Goal: Task Accomplishment & Management: Manage account settings

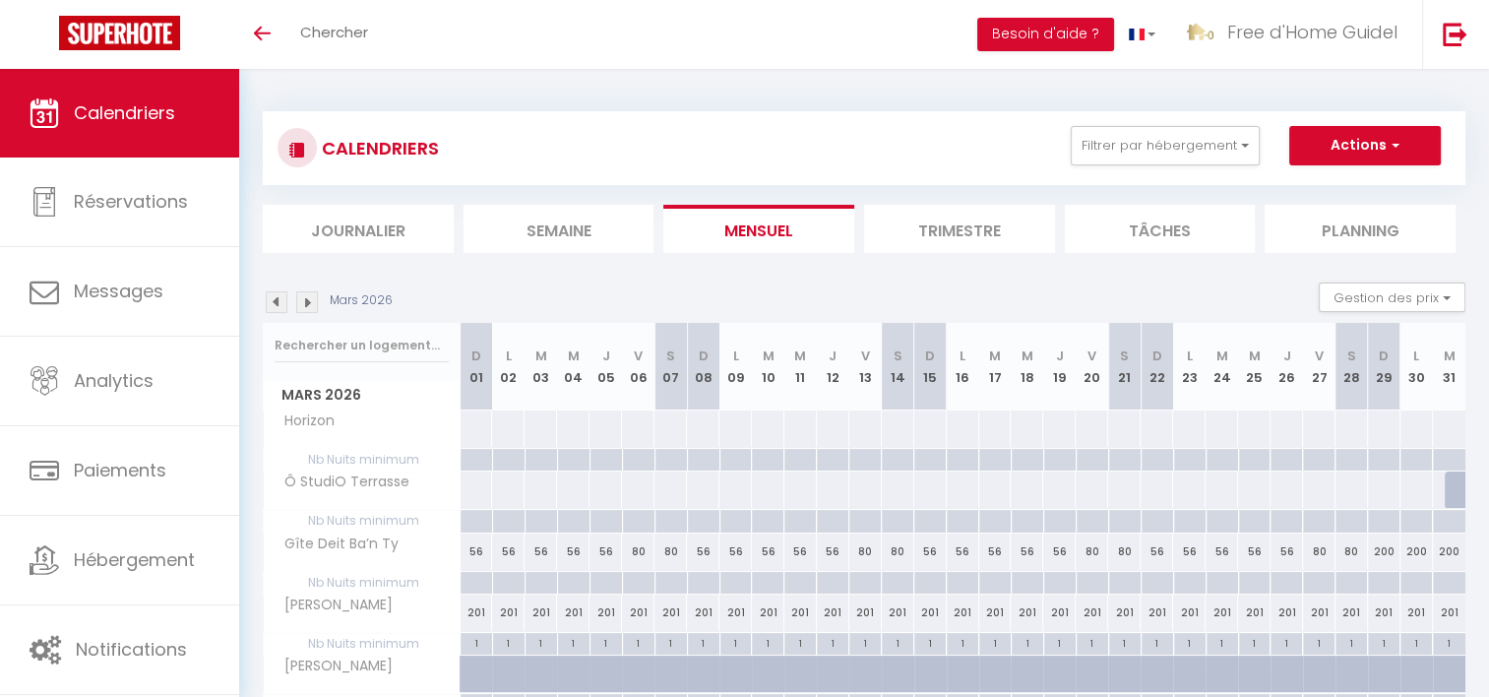
scroll to position [281, 0]
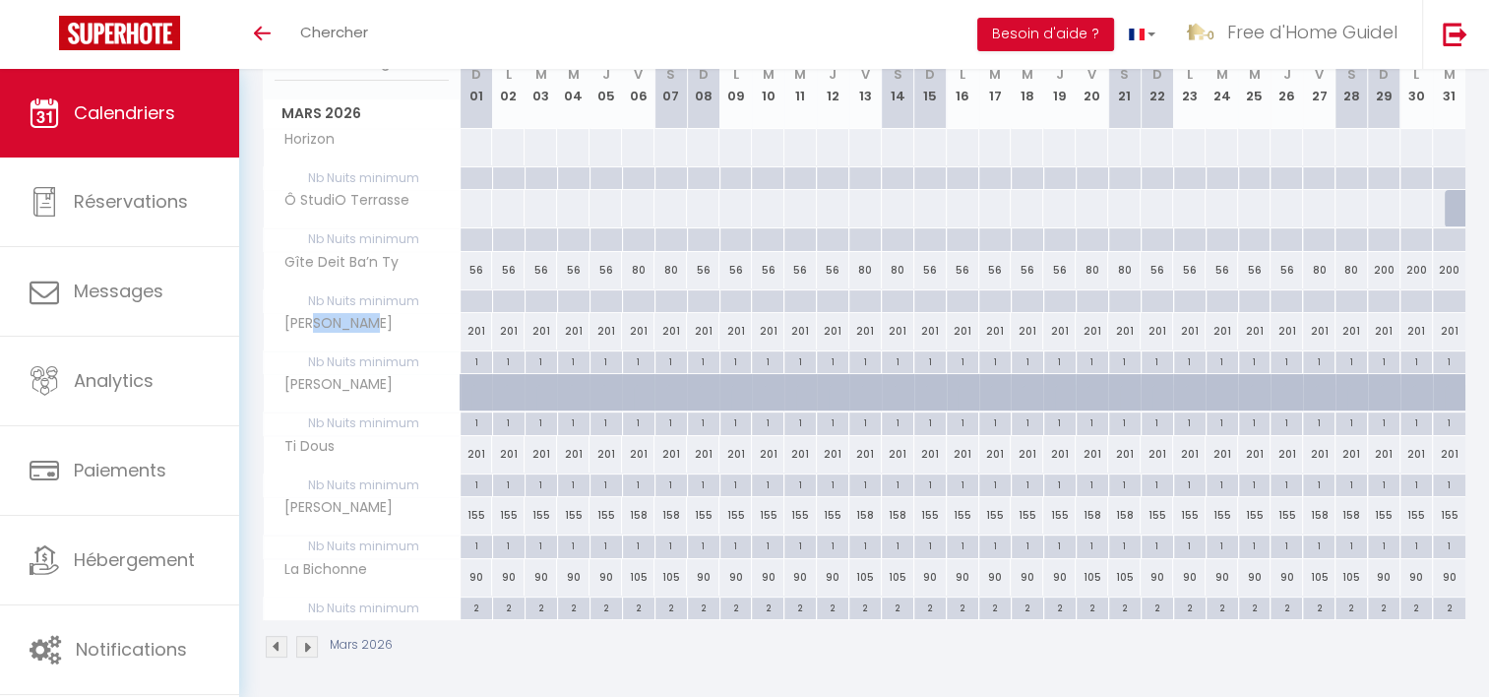
drag, startPoint x: 312, startPoint y: 315, endPoint x: 368, endPoint y: 323, distance: 56.6
click at [368, 323] on span "[PERSON_NAME]" at bounding box center [332, 324] width 131 height 22
click at [378, 323] on div "[PERSON_NAME]" at bounding box center [365, 324] width 197 height 22
drag, startPoint x: 298, startPoint y: 382, endPoint x: 370, endPoint y: 392, distance: 72.5
click at [370, 392] on div "[PERSON_NAME]" at bounding box center [365, 385] width 197 height 22
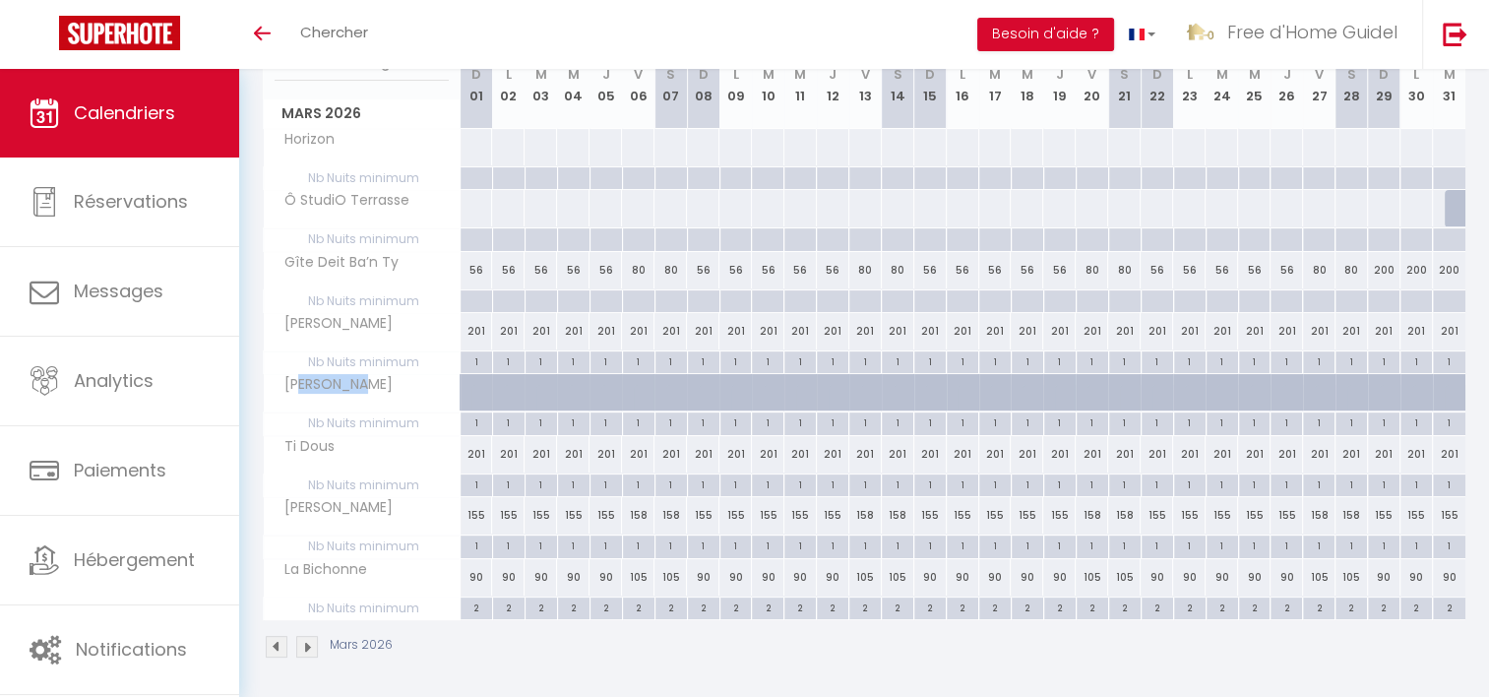
click at [370, 392] on div "[PERSON_NAME]" at bounding box center [365, 385] width 197 height 22
drag, startPoint x: 298, startPoint y: 448, endPoint x: 311, endPoint y: 449, distance: 12.8
click at [311, 449] on span "Ti Dous" at bounding box center [304, 447] width 74 height 22
drag, startPoint x: 299, startPoint y: 506, endPoint x: 333, endPoint y: 509, distance: 33.6
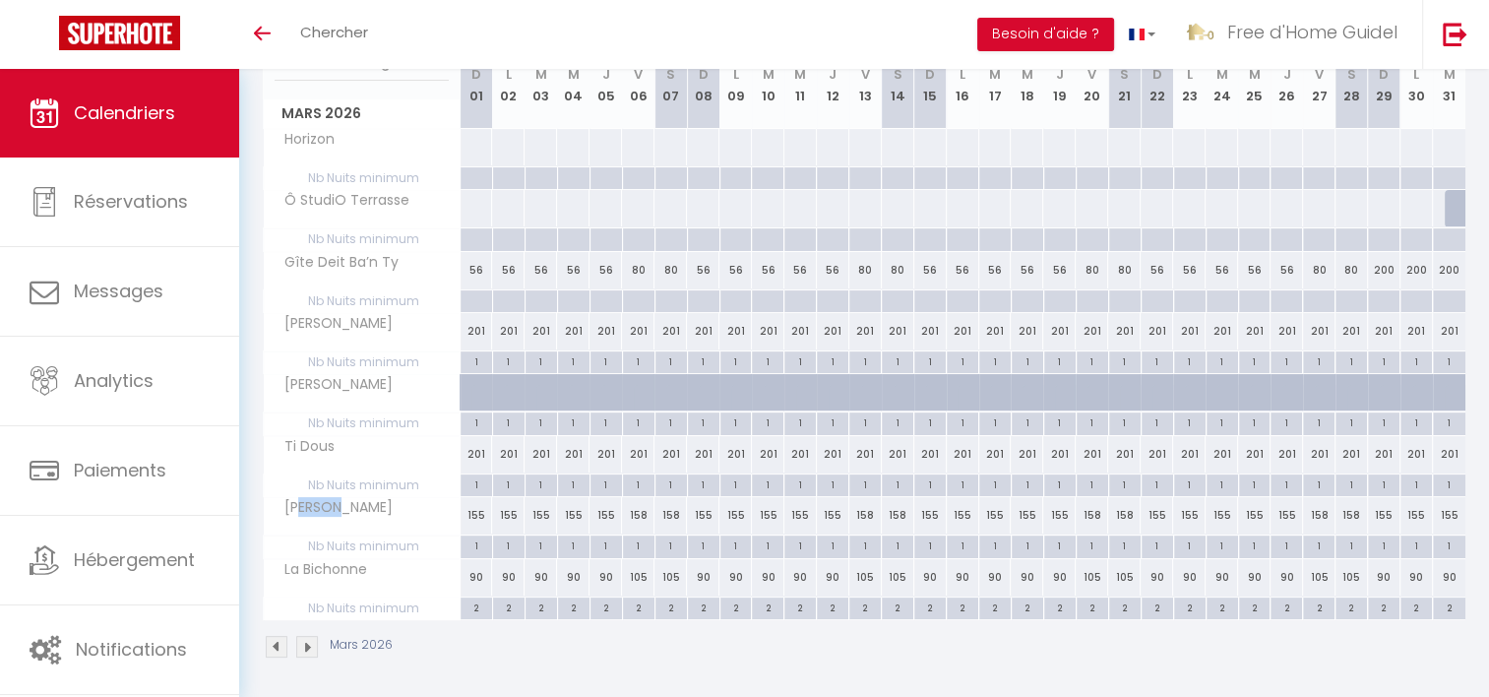
click at [333, 509] on span "[PERSON_NAME]" at bounding box center [332, 508] width 131 height 22
drag, startPoint x: 272, startPoint y: 559, endPoint x: 350, endPoint y: 567, distance: 79.1
click at [350, 567] on span "La Bichonne" at bounding box center [319, 570] width 105 height 22
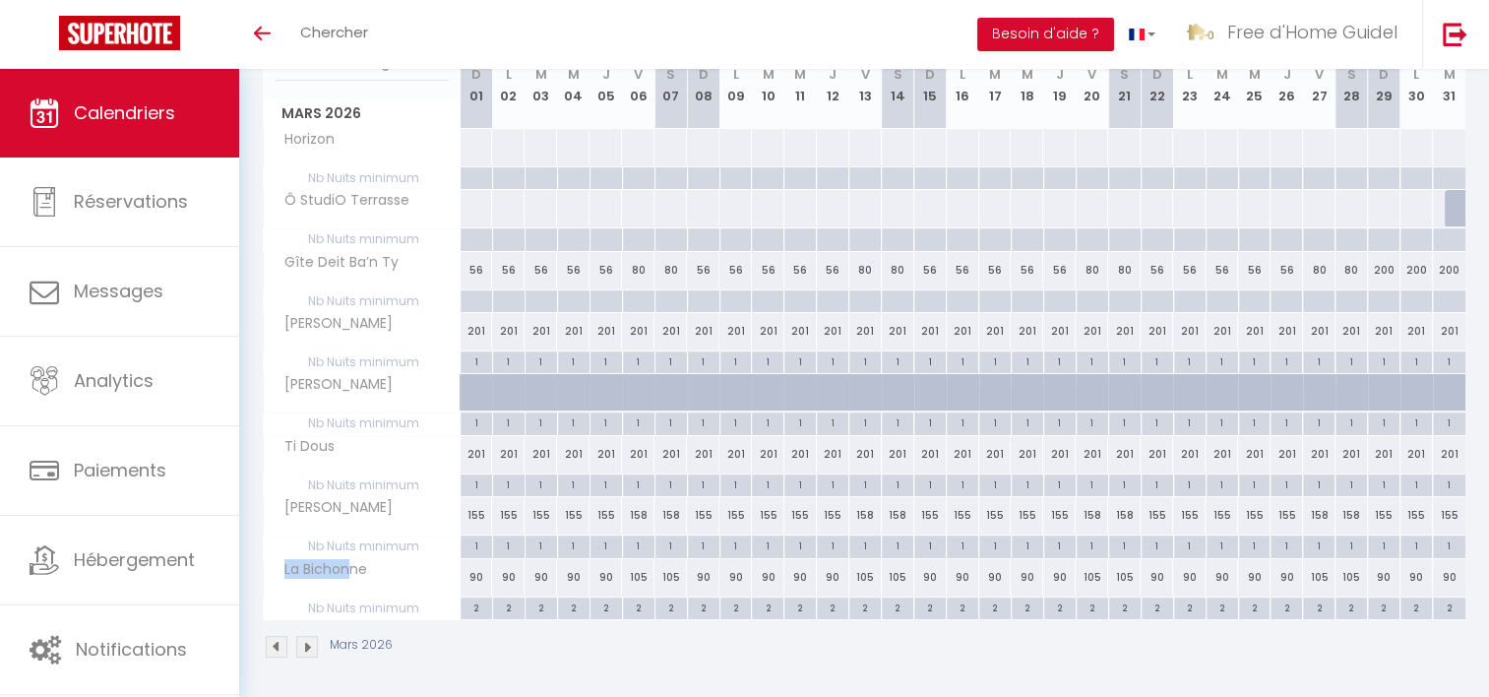
click at [282, 563] on span "La Bichonne" at bounding box center [319, 570] width 105 height 22
drag, startPoint x: 282, startPoint y: 563, endPoint x: 364, endPoint y: 565, distance: 81.7
click at [364, 565] on span "La Bichonne" at bounding box center [319, 570] width 105 height 22
click at [372, 564] on div "La Bichonne" at bounding box center [365, 570] width 197 height 22
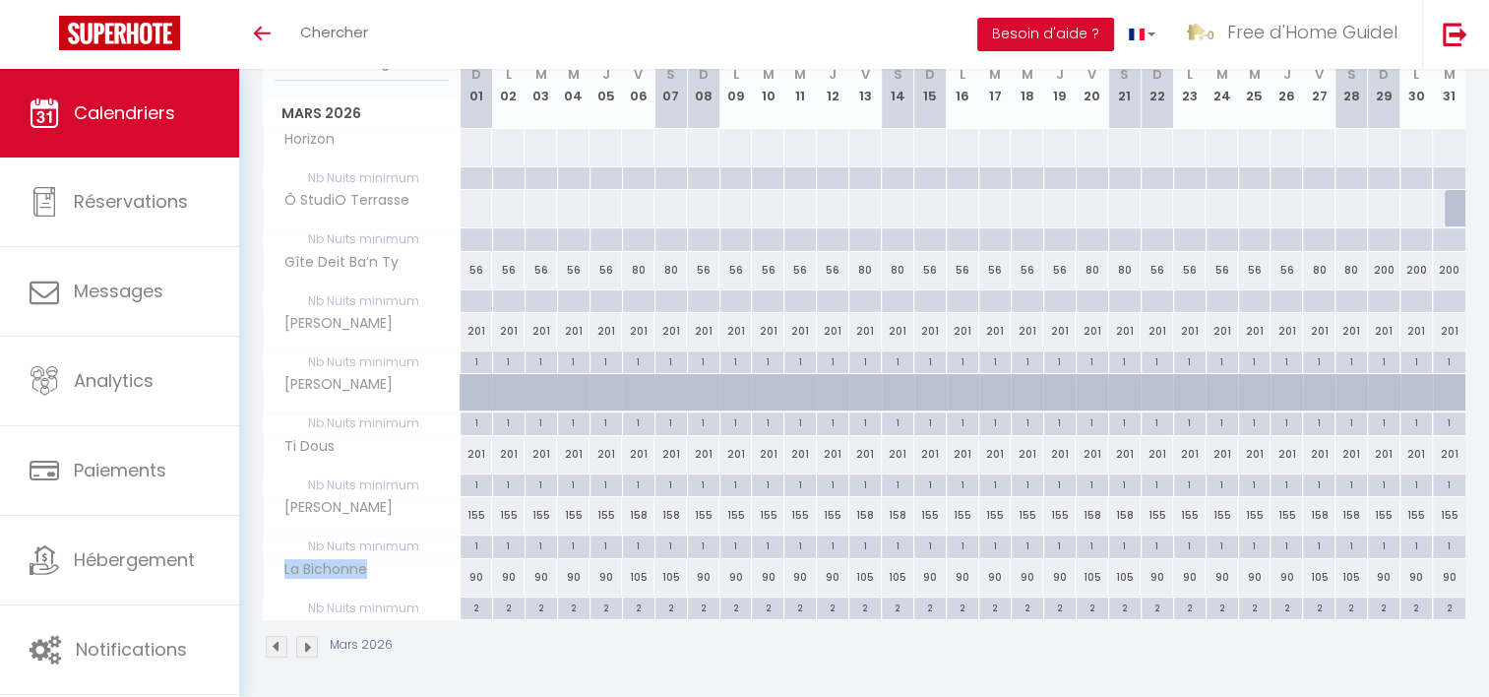
click at [372, 566] on div "La Bichonne" at bounding box center [365, 570] width 197 height 22
click at [352, 566] on span "La Bichonne" at bounding box center [319, 570] width 105 height 22
drag, startPoint x: 296, startPoint y: 501, endPoint x: 324, endPoint y: 498, distance: 27.7
click at [324, 498] on span "[PERSON_NAME]" at bounding box center [332, 508] width 131 height 22
click at [327, 497] on span "[PERSON_NAME]" at bounding box center [332, 508] width 131 height 22
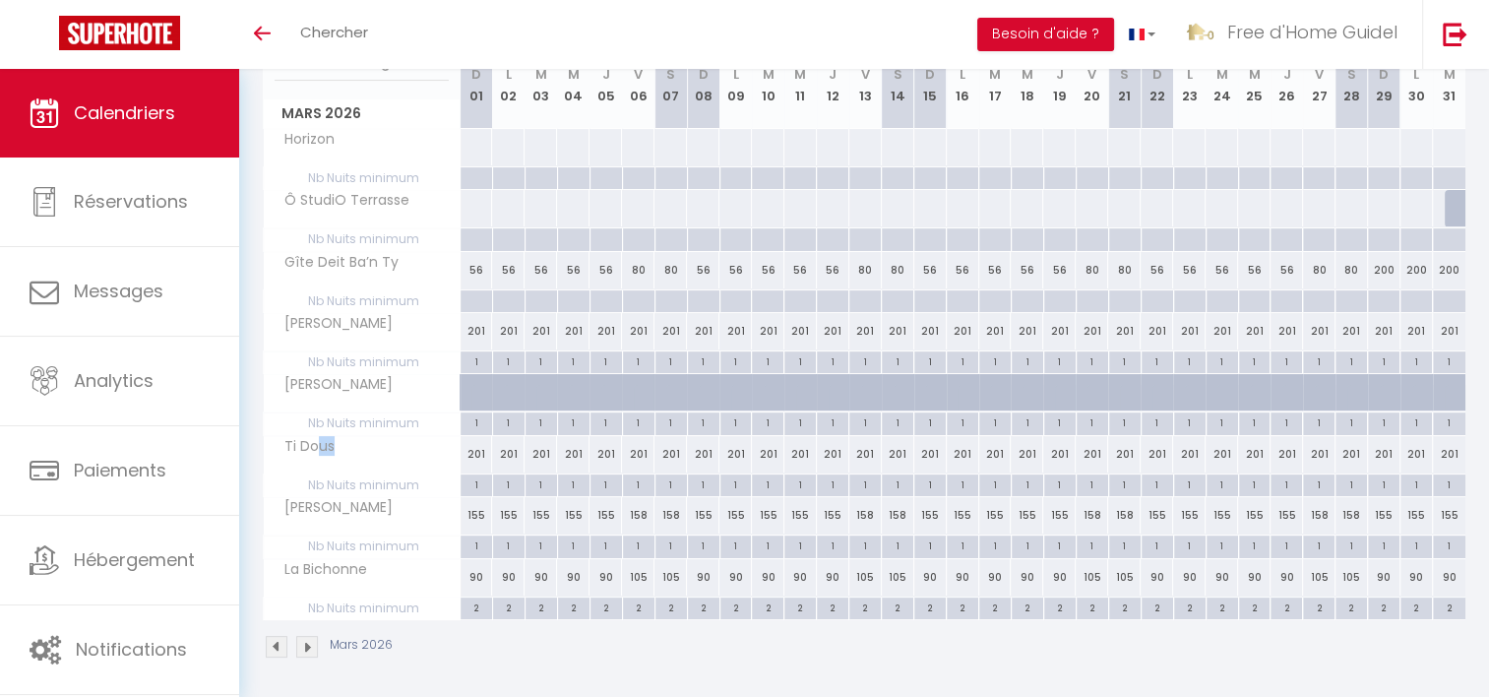
drag, startPoint x: 316, startPoint y: 440, endPoint x: 340, endPoint y: 444, distance: 24.9
click at [340, 444] on div "Ti Dous" at bounding box center [365, 447] width 197 height 22
drag, startPoint x: 312, startPoint y: 314, endPoint x: 354, endPoint y: 313, distance: 42.3
click at [354, 313] on span "[PERSON_NAME]" at bounding box center [332, 324] width 131 height 22
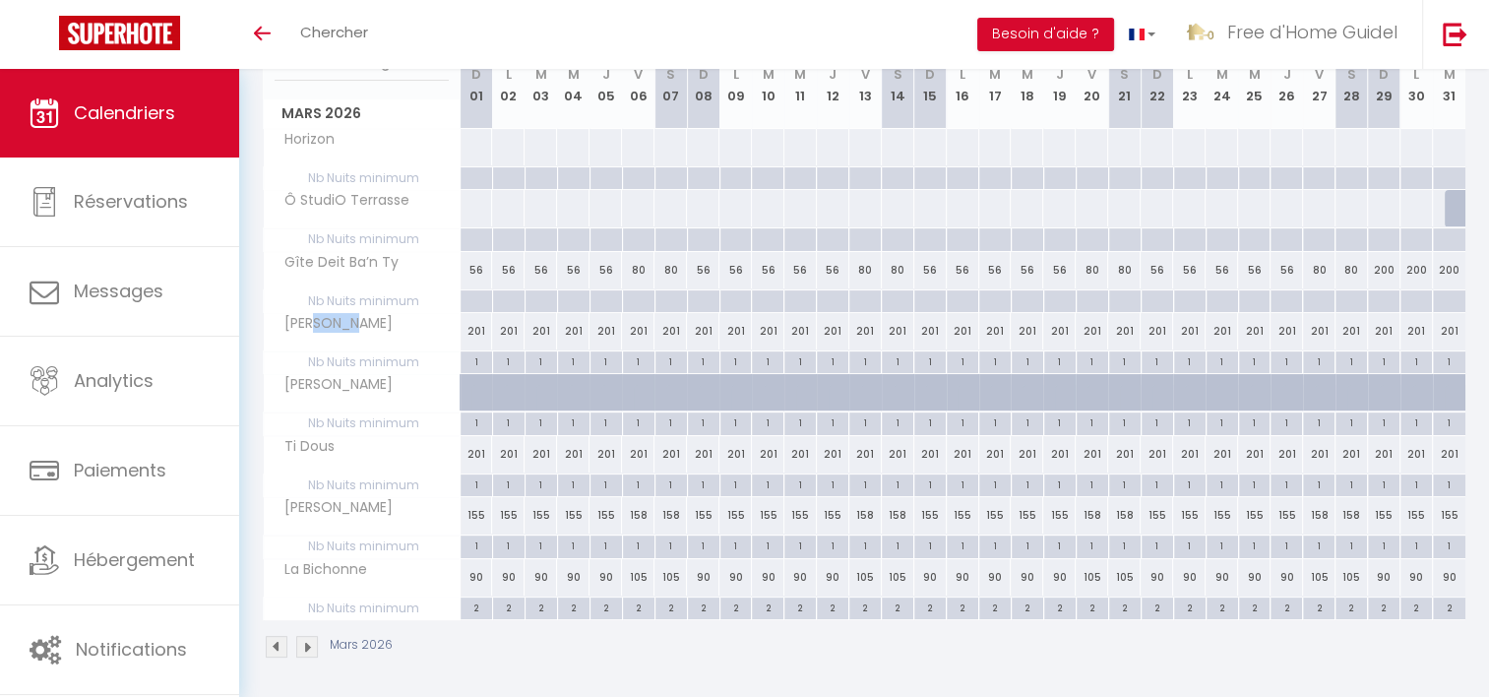
click at [354, 313] on span "[PERSON_NAME]" at bounding box center [332, 324] width 131 height 22
click at [373, 319] on div "[PERSON_NAME]" at bounding box center [365, 324] width 197 height 22
drag, startPoint x: 373, startPoint y: 319, endPoint x: 293, endPoint y: 334, distance: 81.0
click at [293, 334] on th "[PERSON_NAME]" at bounding box center [362, 331] width 197 height 37
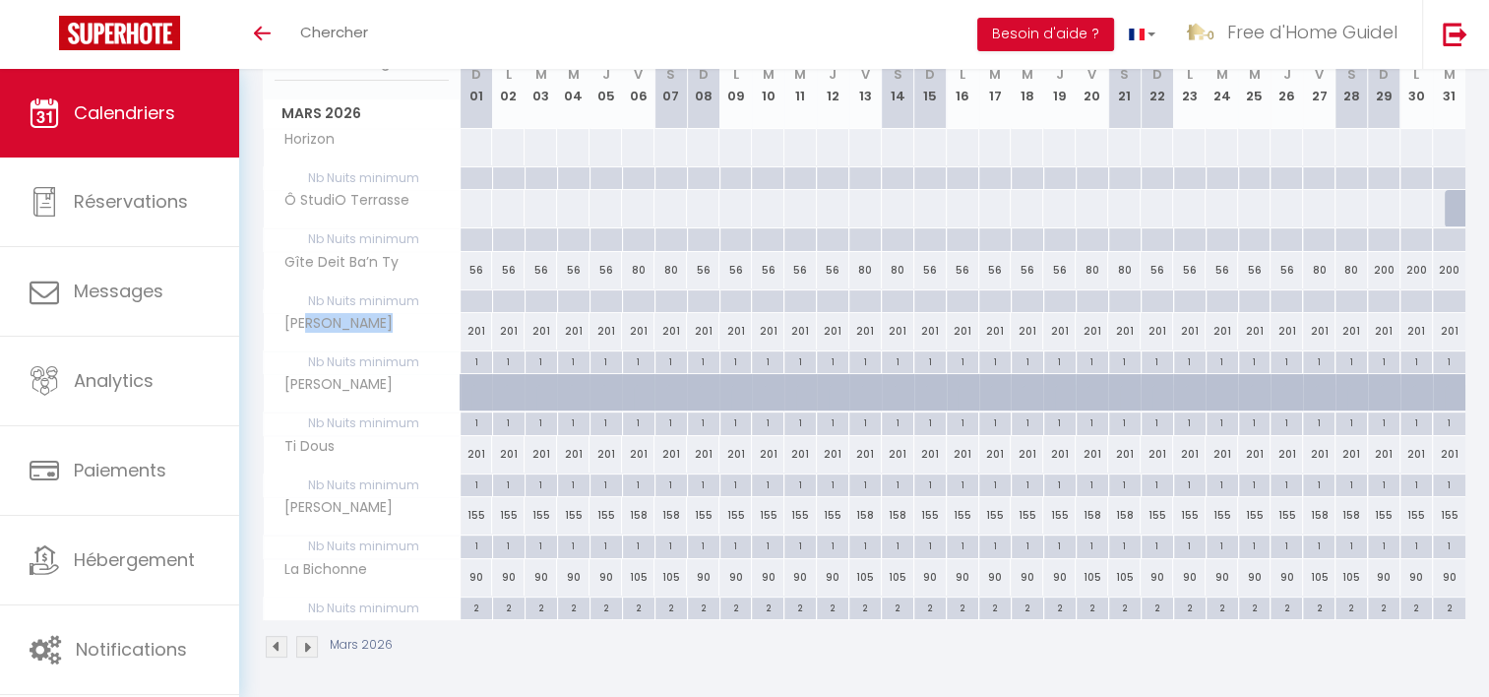
drag, startPoint x: 294, startPoint y: 334, endPoint x: 350, endPoint y: 335, distance: 56.1
click at [350, 335] on th "[PERSON_NAME]" at bounding box center [362, 331] width 197 height 37
click at [352, 335] on th "[PERSON_NAME]" at bounding box center [362, 331] width 197 height 37
click at [380, 332] on div "[PERSON_NAME]" at bounding box center [365, 324] width 197 height 22
click at [366, 327] on div "[PERSON_NAME]" at bounding box center [365, 324] width 197 height 22
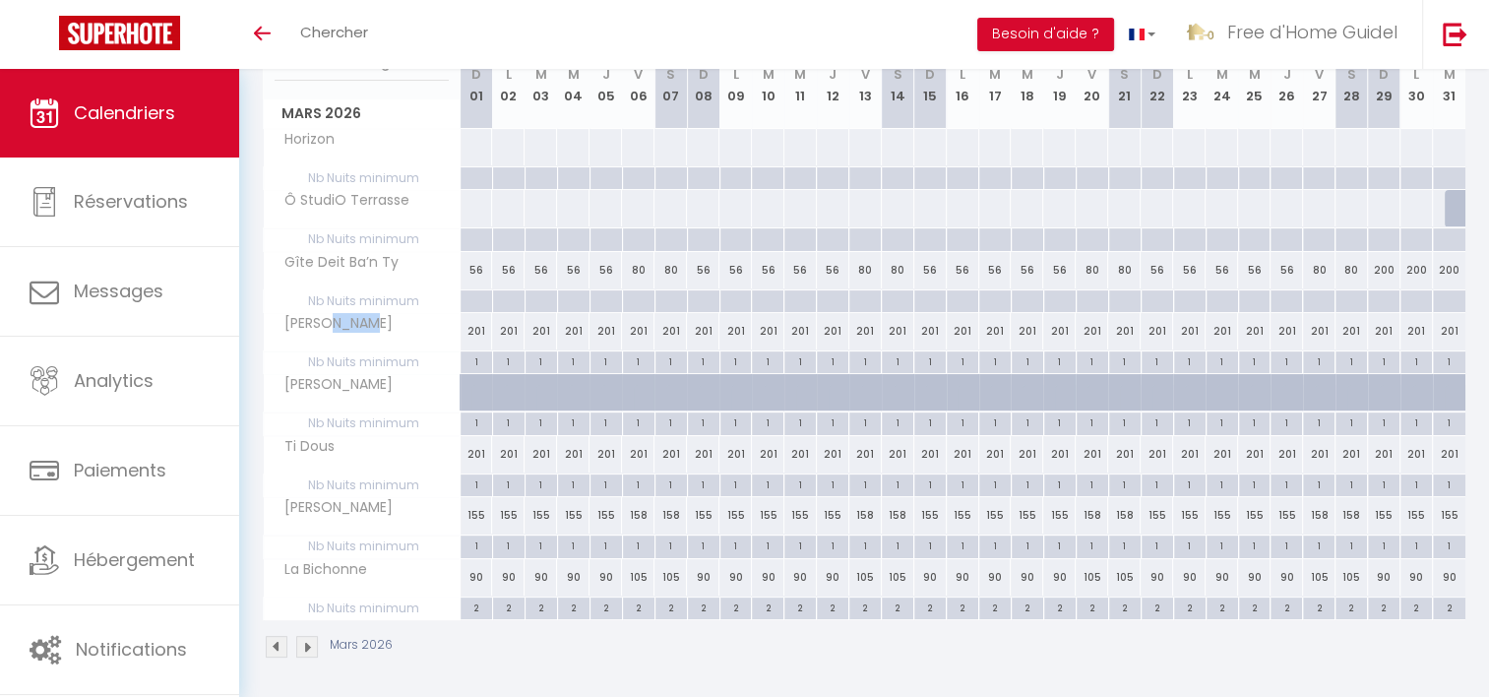
drag, startPoint x: 330, startPoint y: 326, endPoint x: 385, endPoint y: 326, distance: 55.1
click at [385, 326] on div "[PERSON_NAME]" at bounding box center [365, 324] width 197 height 22
drag, startPoint x: 292, startPoint y: 327, endPoint x: 382, endPoint y: 322, distance: 89.7
click at [382, 322] on div "[PERSON_NAME]" at bounding box center [365, 324] width 197 height 22
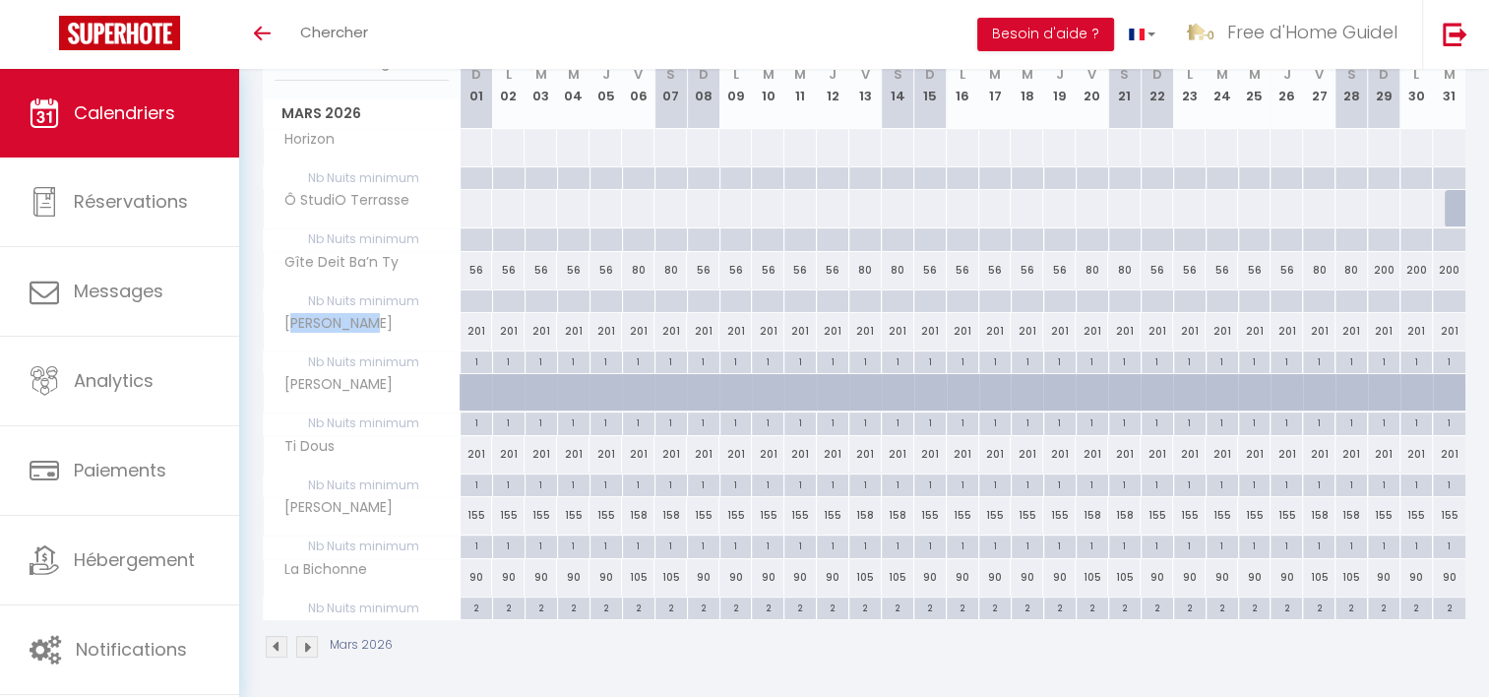
click at [382, 322] on div "[PERSON_NAME]" at bounding box center [365, 324] width 197 height 22
drag, startPoint x: 324, startPoint y: 381, endPoint x: 363, endPoint y: 382, distance: 39.4
click at [363, 382] on div "[PERSON_NAME]" at bounding box center [365, 385] width 197 height 22
click at [280, 641] on img at bounding box center [277, 647] width 22 height 22
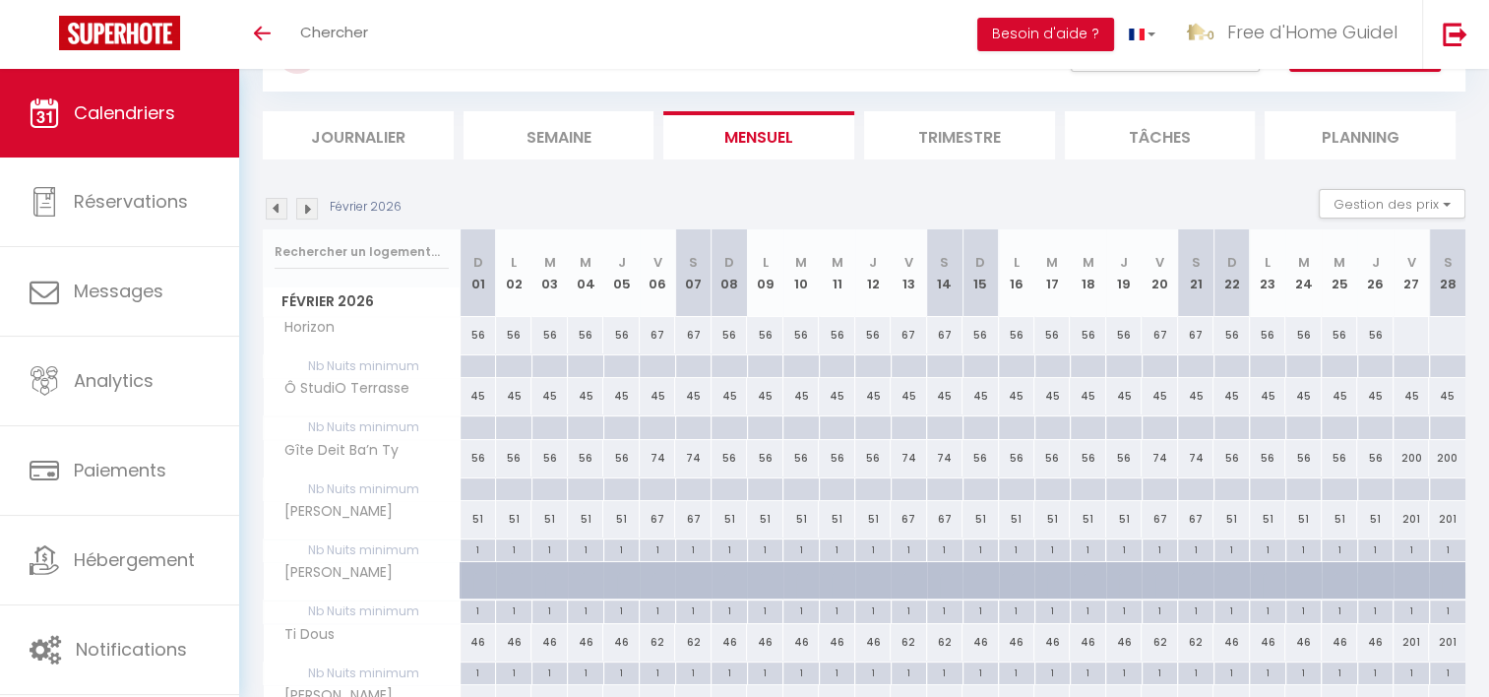
scroll to position [0, 0]
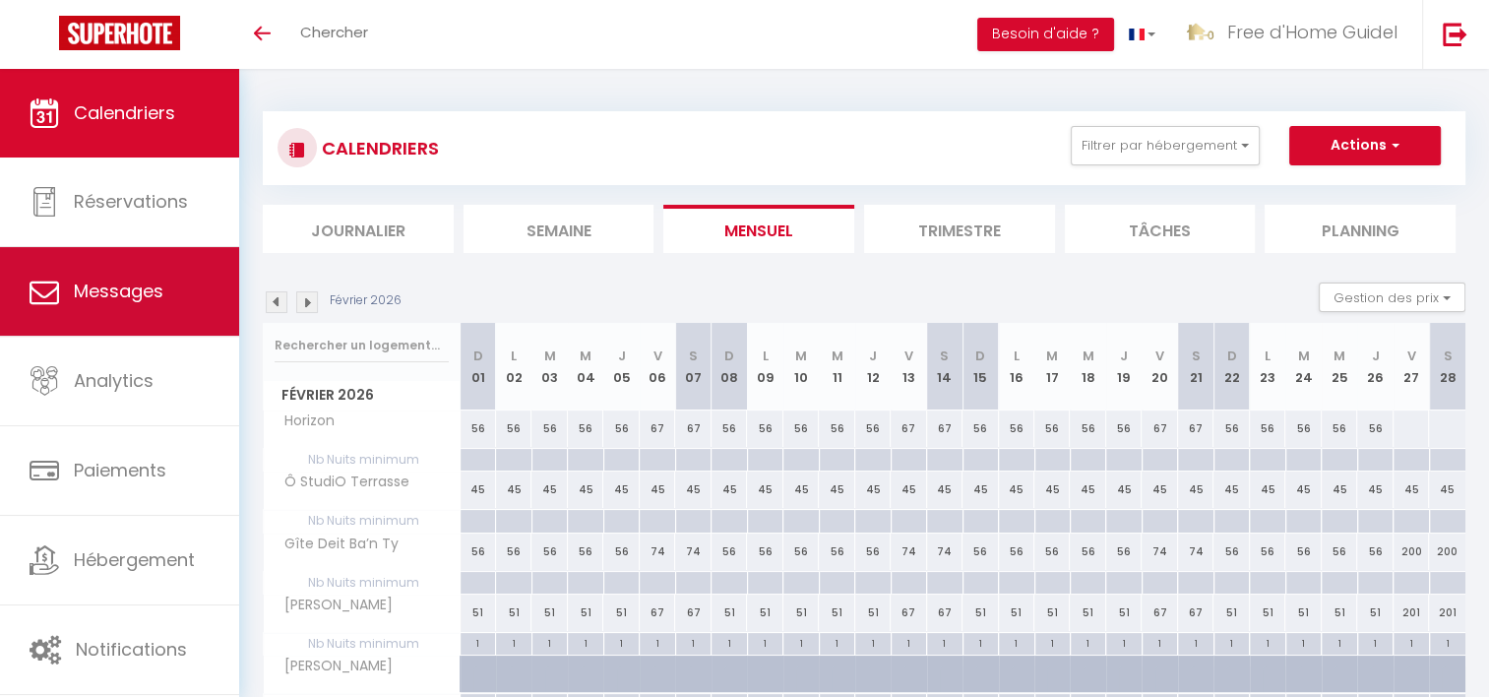
click at [138, 287] on span "Messages" at bounding box center [119, 290] width 90 height 25
select select "message"
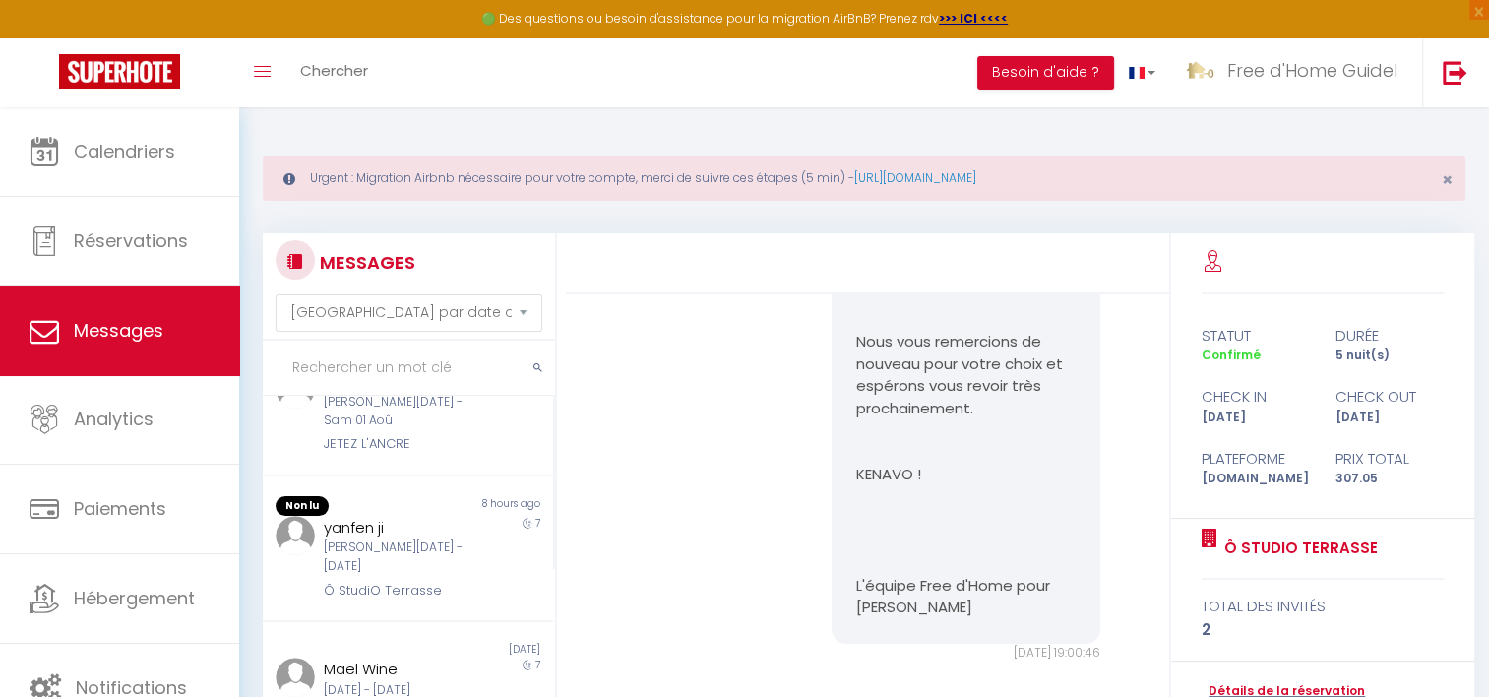
scroll to position [394, 0]
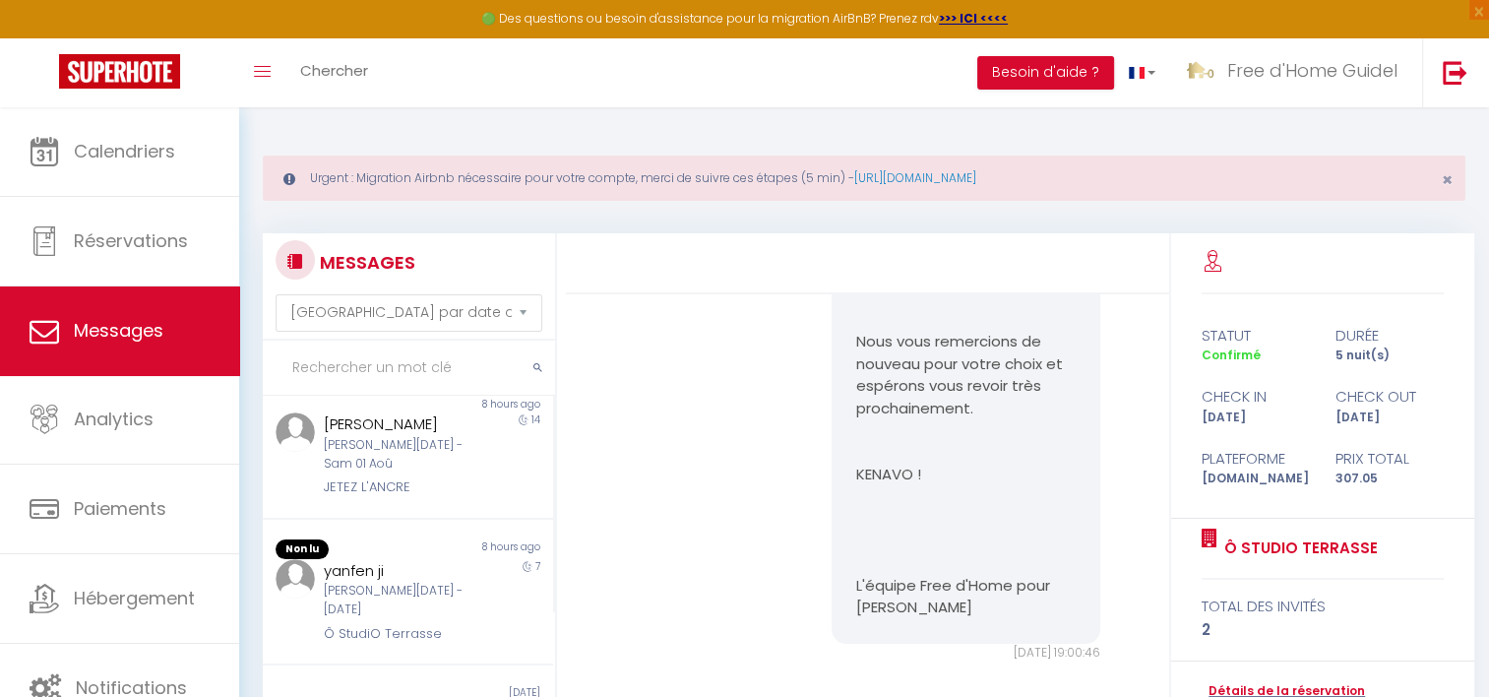
click at [445, 519] on div "Non lu 8 hours ago [PERSON_NAME] [DATE] - Sam 01 [PERSON_NAME] L'ANCRE 14" at bounding box center [408, 448] width 290 height 143
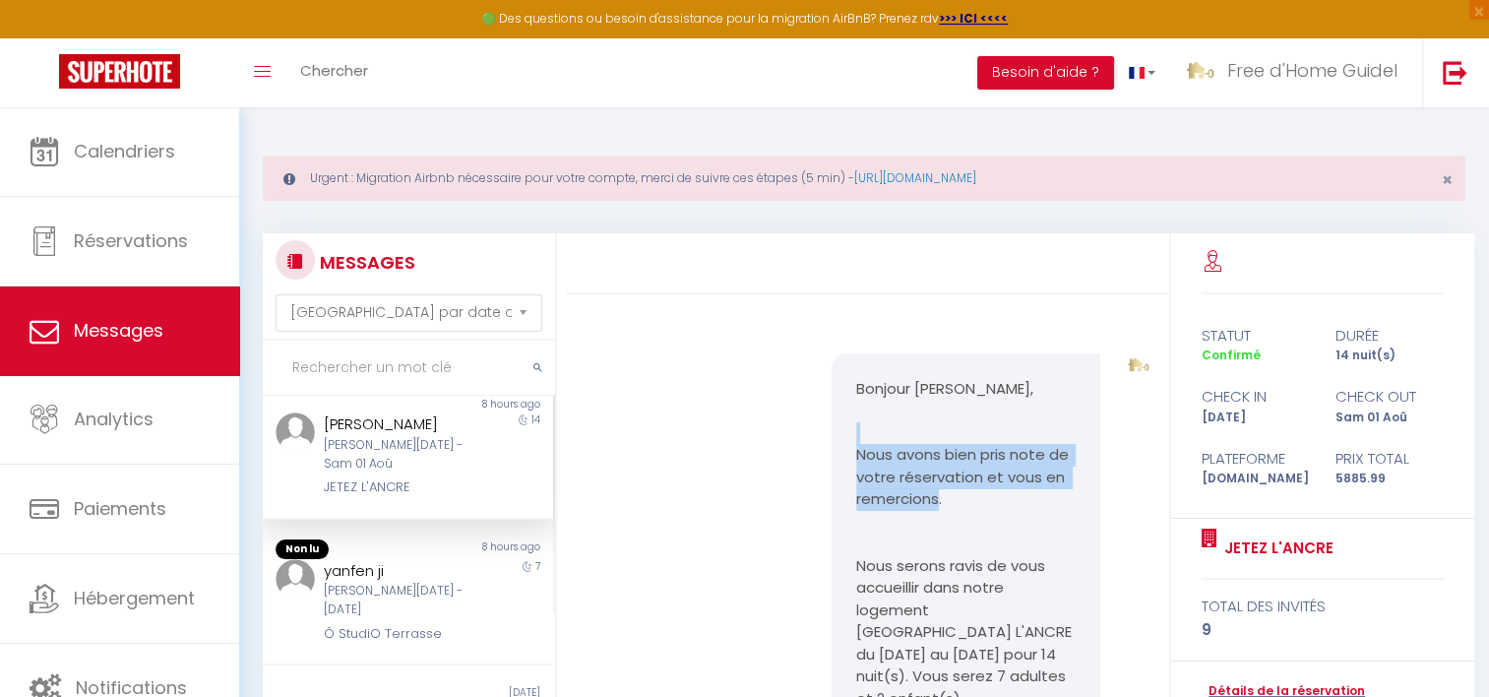
drag, startPoint x: 937, startPoint y: 442, endPoint x: 954, endPoint y: 498, distance: 58.8
click at [954, 499] on p "Nous avons bien pris note de votre réservation et vous en remercions." at bounding box center [966, 477] width 220 height 67
click at [857, 481] on p "Nous avons bien pris note de votre réservation et vous en remercions." at bounding box center [966, 477] width 220 height 67
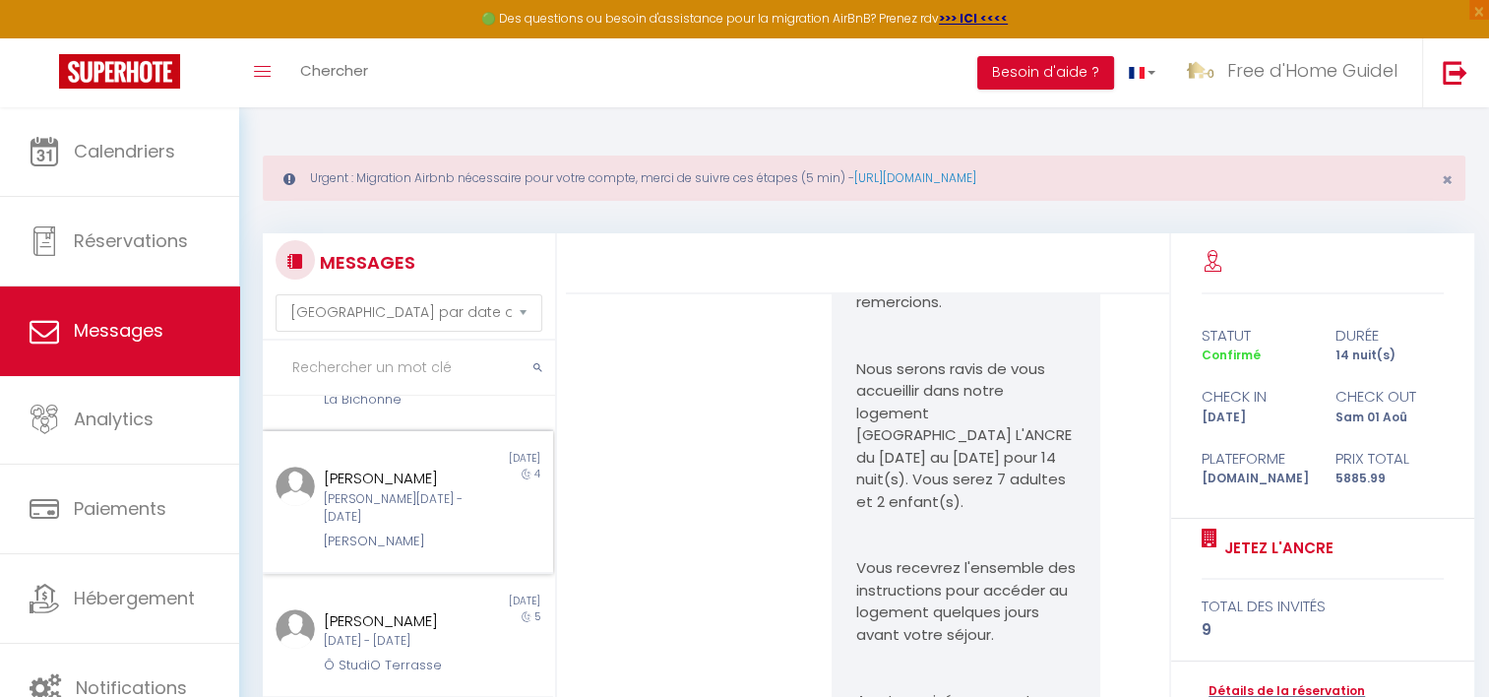
scroll to position [787, 0]
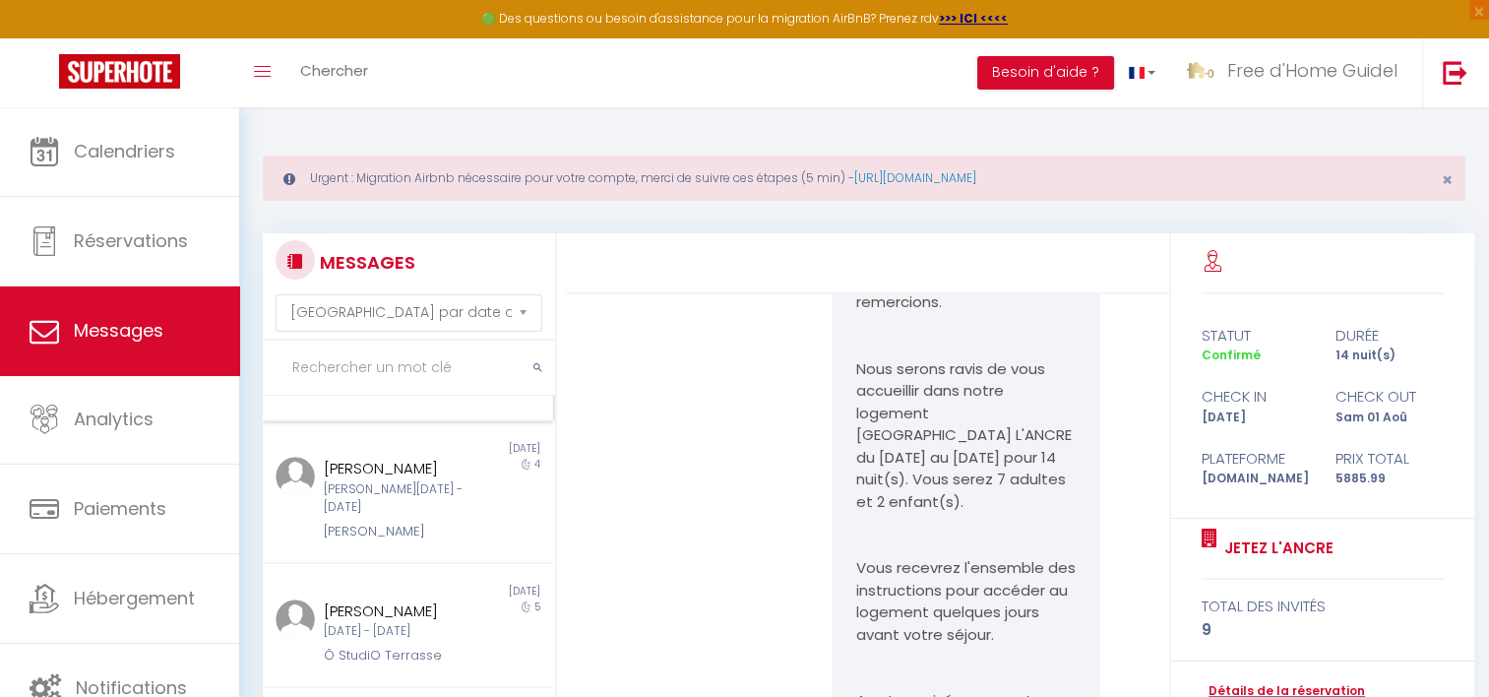
click at [443, 421] on div "Non lu [DATE] Mael Wine [DATE] - [DATE] La Bichonne 7" at bounding box center [408, 359] width 290 height 124
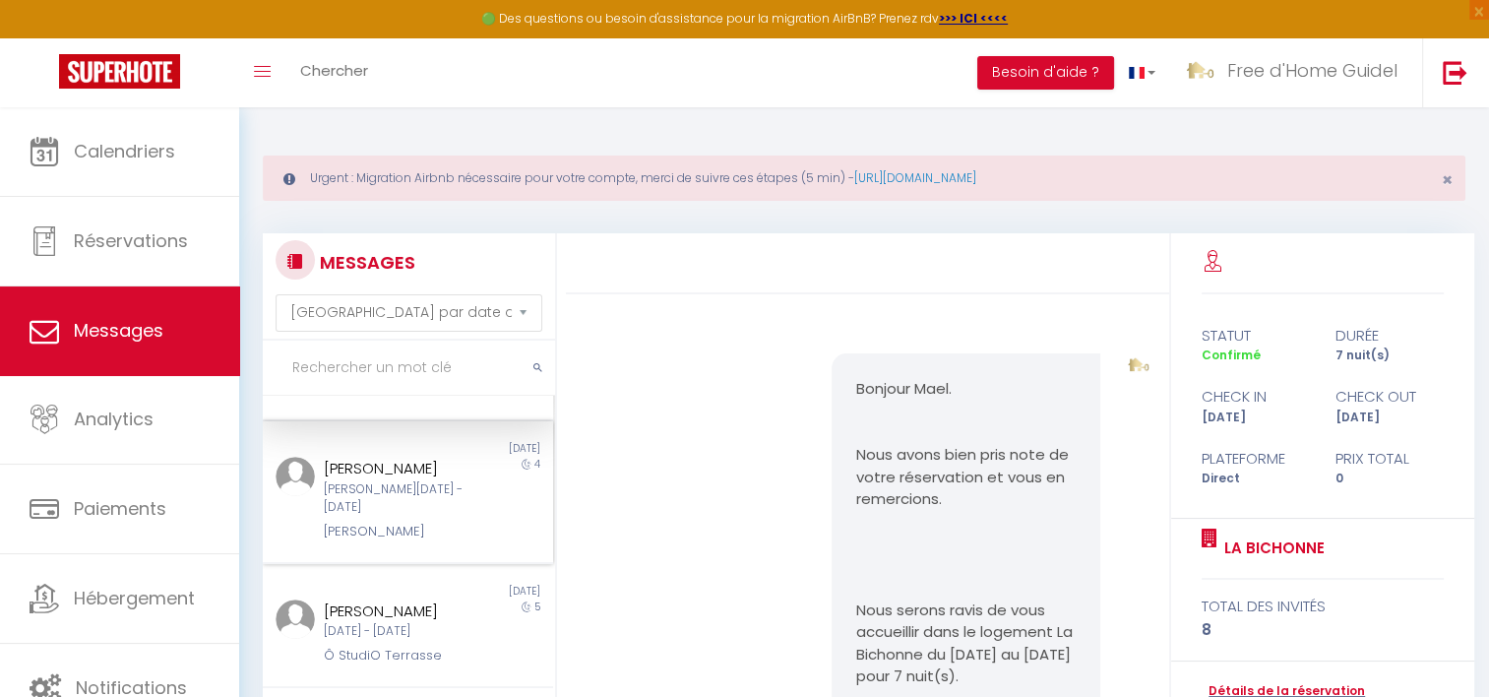
scroll to position [854, 0]
click at [400, 622] on div "[DATE] - [DATE]" at bounding box center [396, 631] width 144 height 19
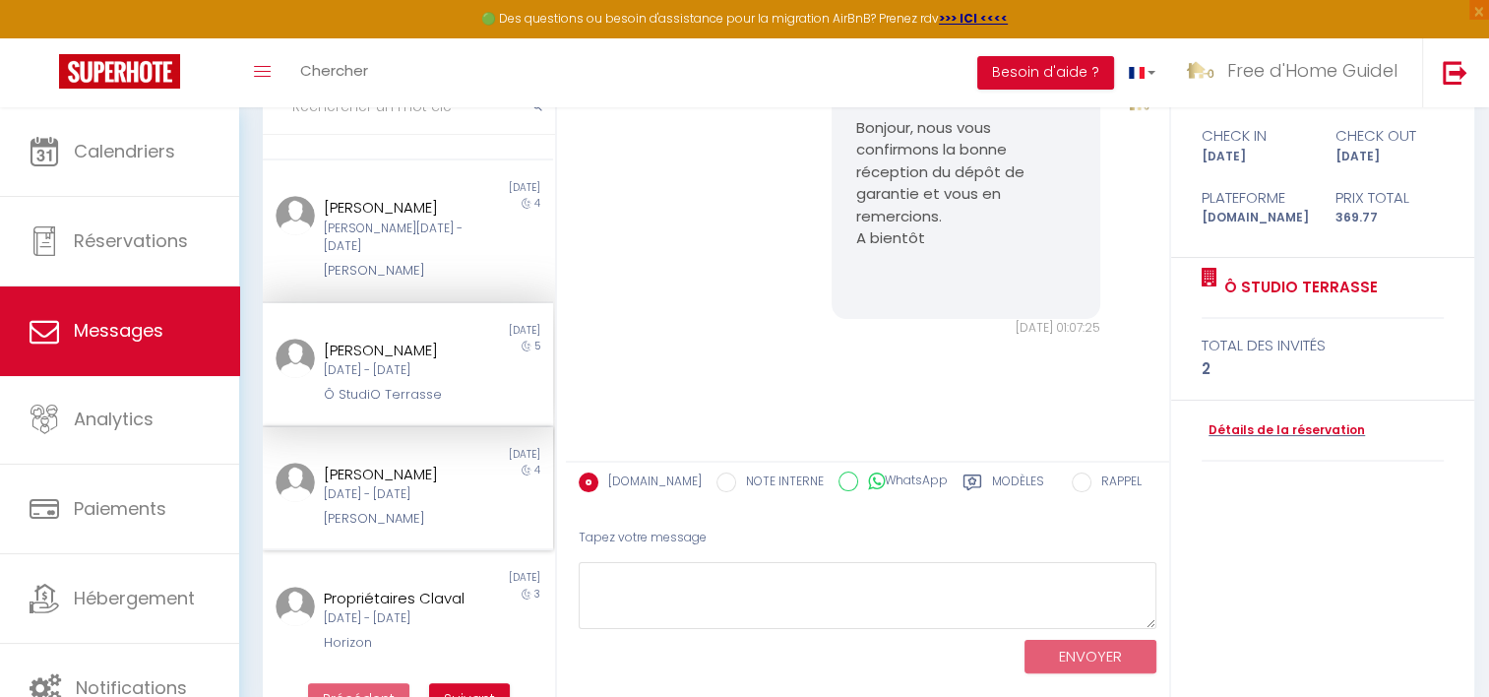
scroll to position [295, 0]
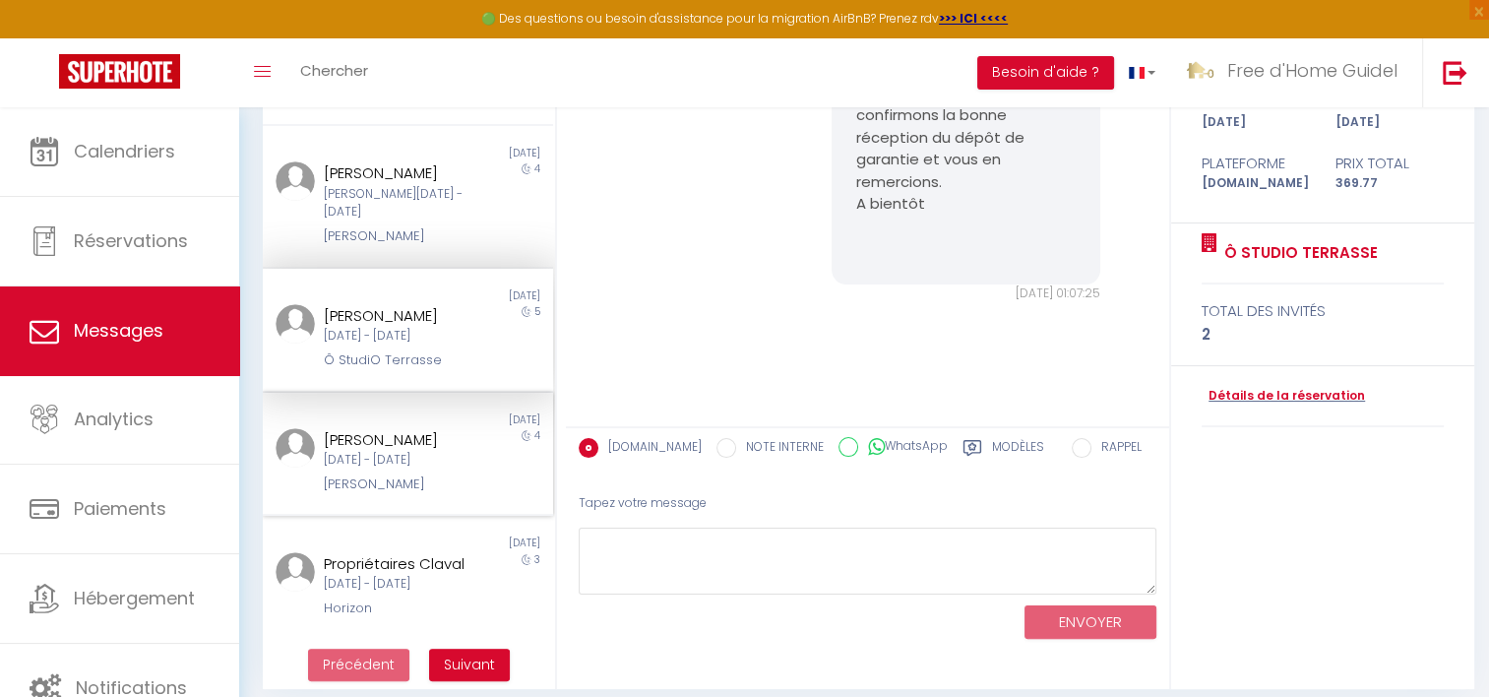
click at [413, 451] on div "[DATE] - [DATE]" at bounding box center [396, 460] width 144 height 19
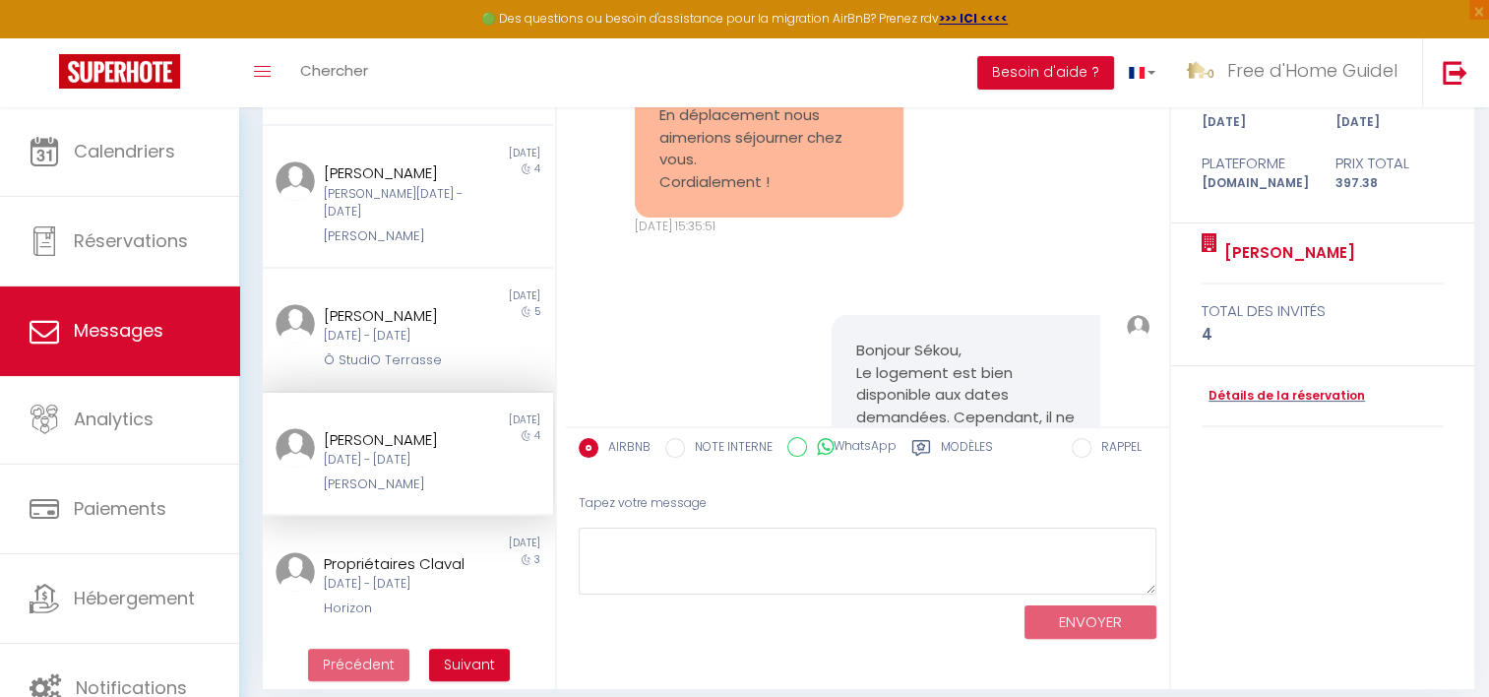
scroll to position [7979, 0]
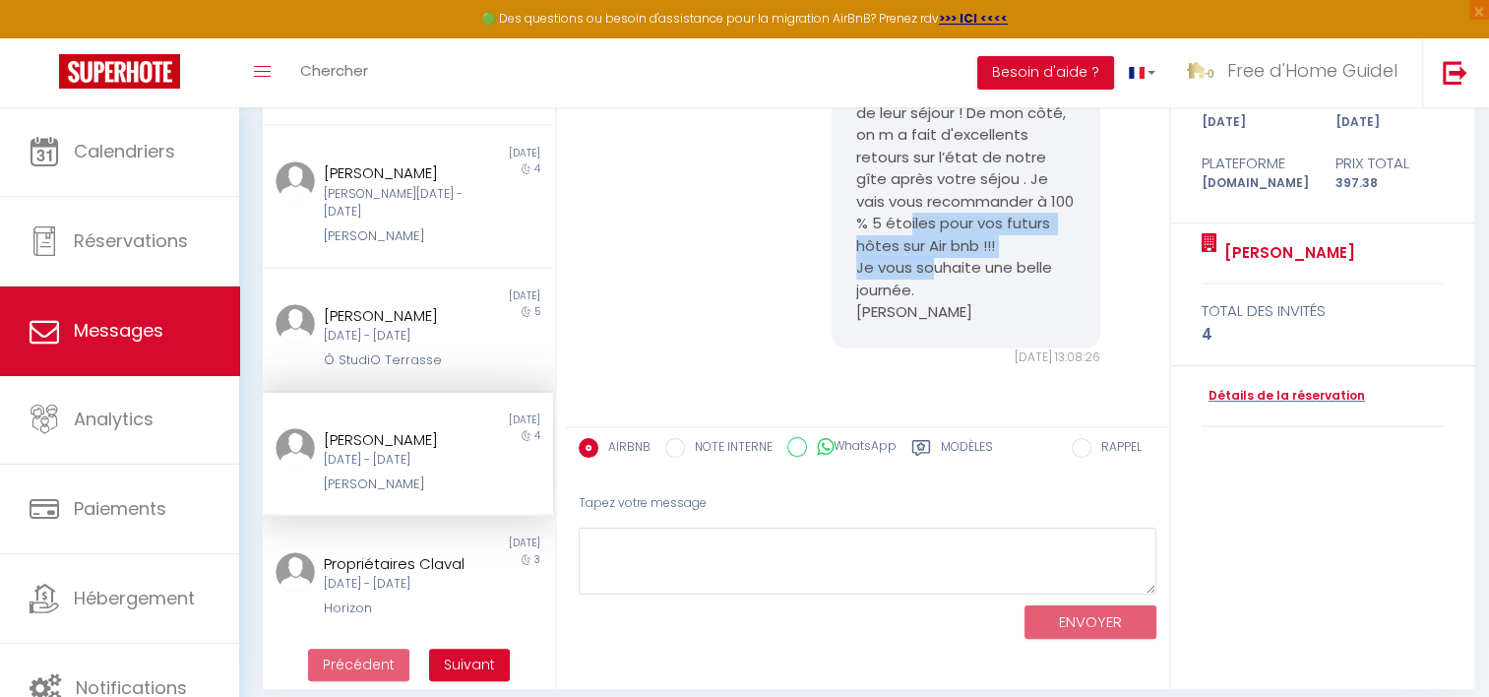
drag, startPoint x: 926, startPoint y: 232, endPoint x: 933, endPoint y: 300, distance: 68.2
click at [933, 300] on pre "Ah je suis ravie ! Cela nous tient à coeur que nos voyageurs soient satisfaits …" at bounding box center [966, 179] width 220 height 288
click at [933, 302] on pre "Ah je suis ravie ! Cela nous tient à coeur que nos voyageurs soient satisfaits …" at bounding box center [966, 179] width 220 height 288
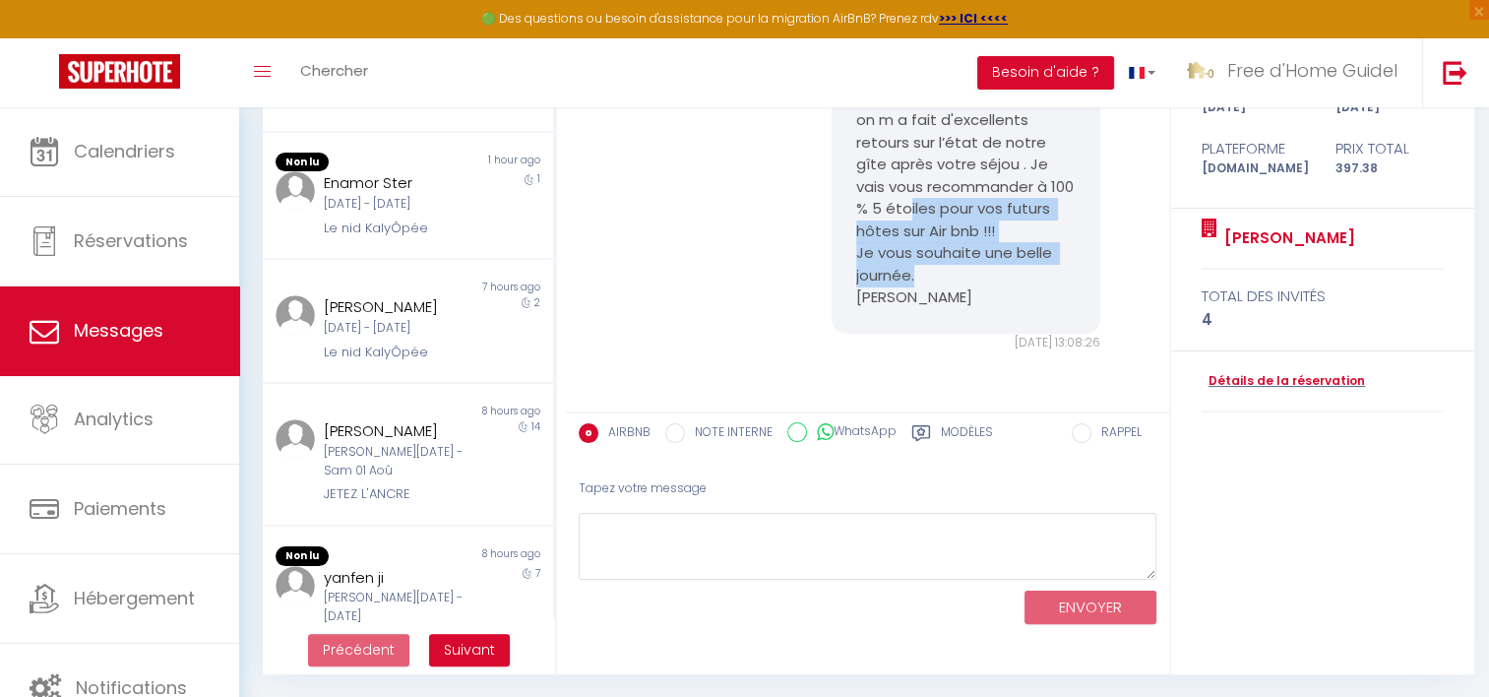
scroll to position [0, 0]
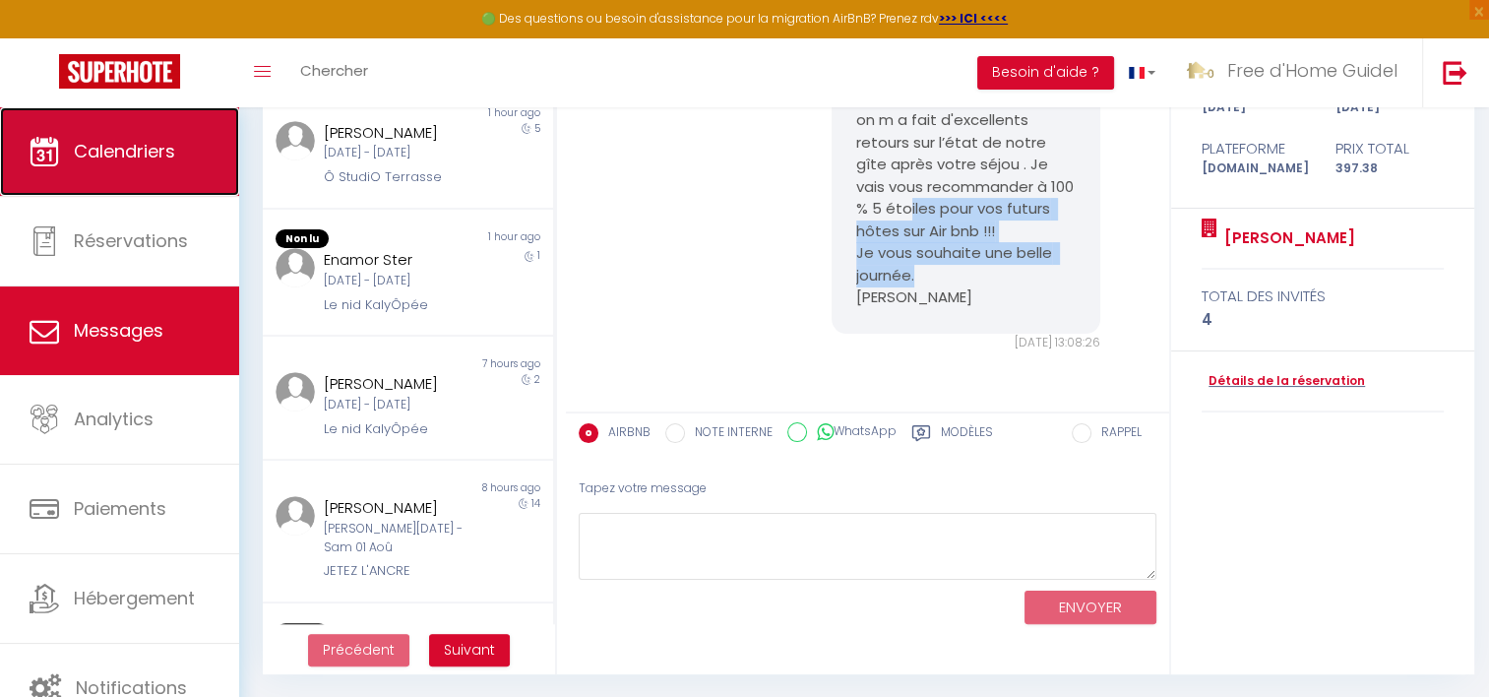
click at [159, 159] on span "Calendriers" at bounding box center [124, 151] width 101 height 25
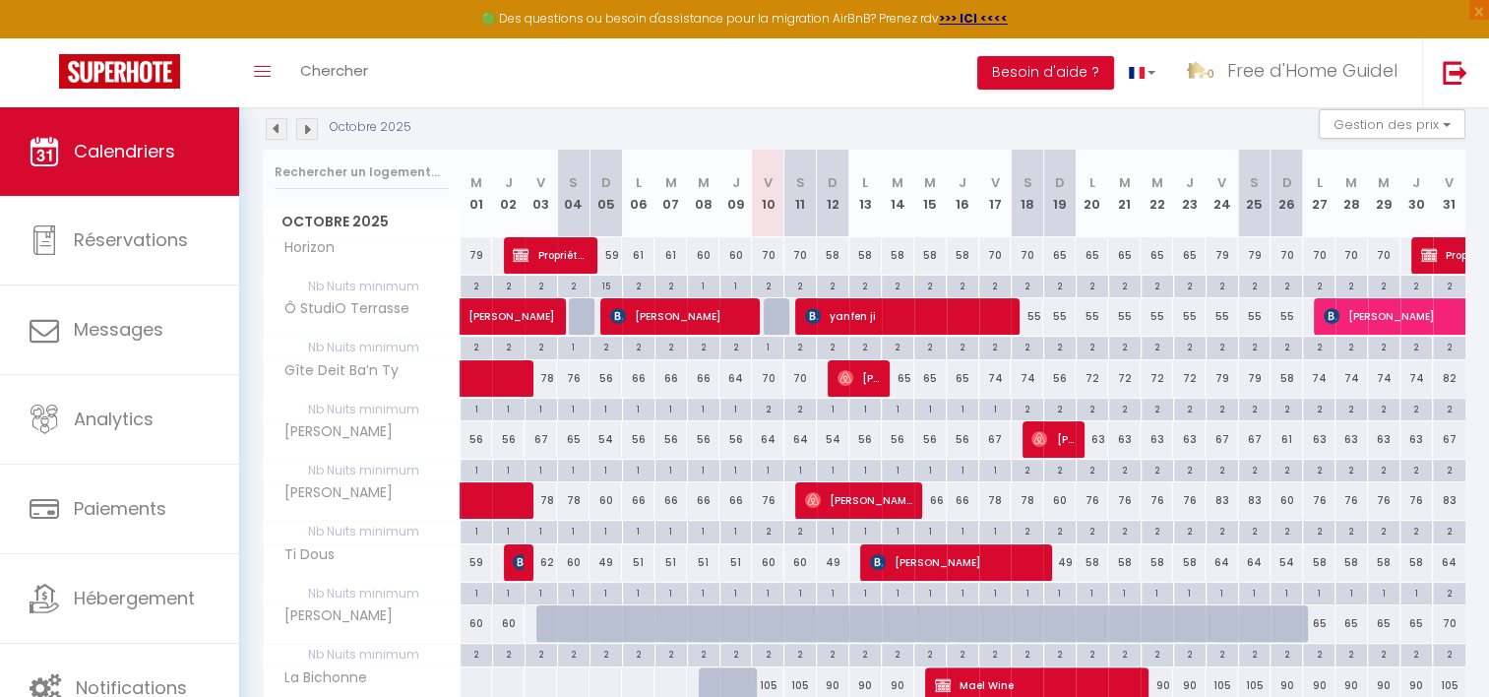
scroll to position [394, 0]
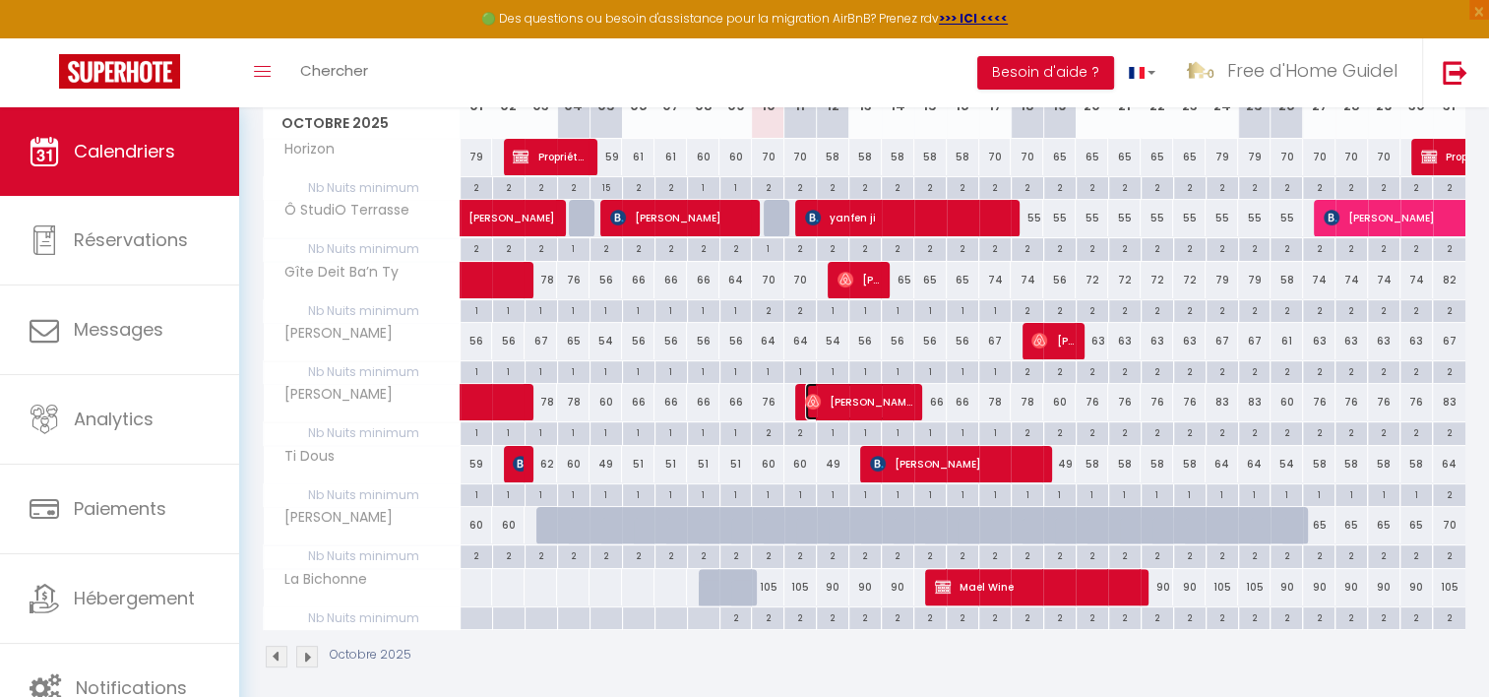
click at [806, 401] on img at bounding box center [813, 402] width 16 height 16
select select "OK"
select select "0"
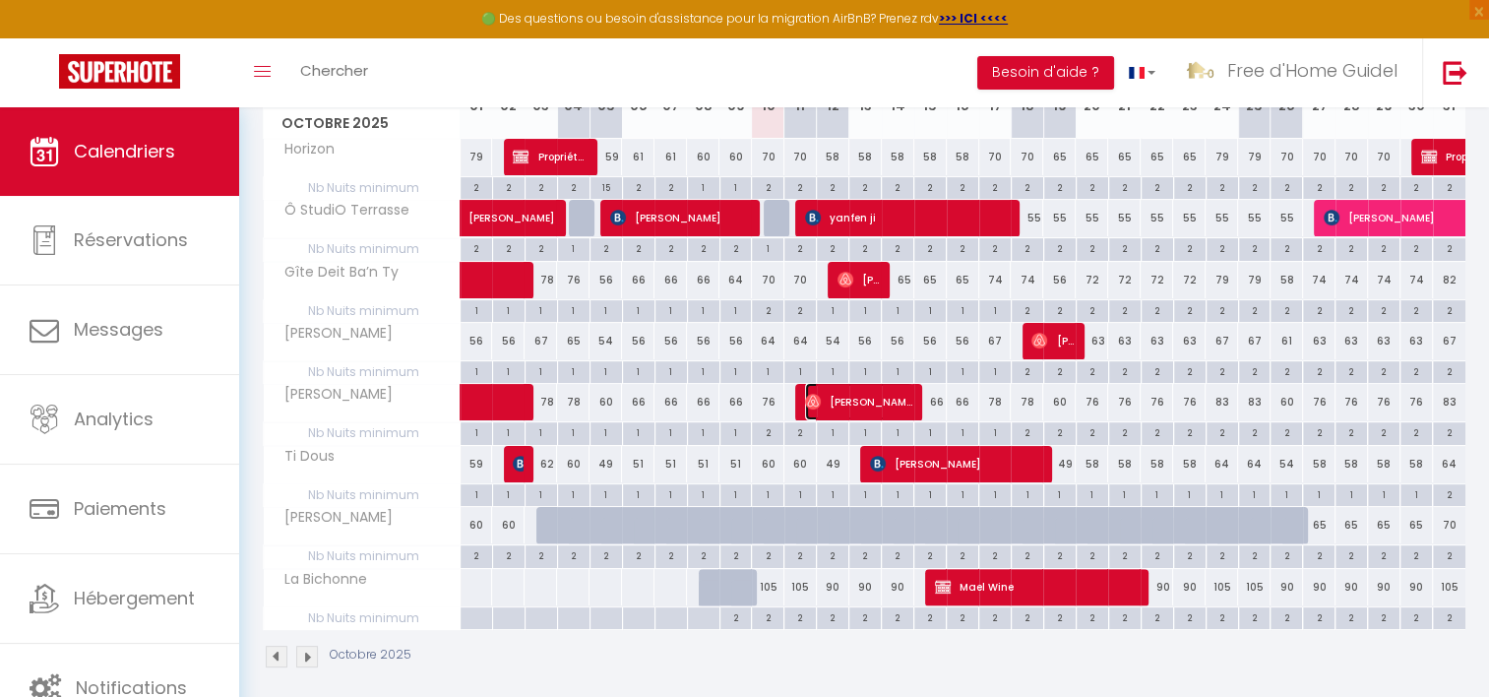
select select "1"
select select
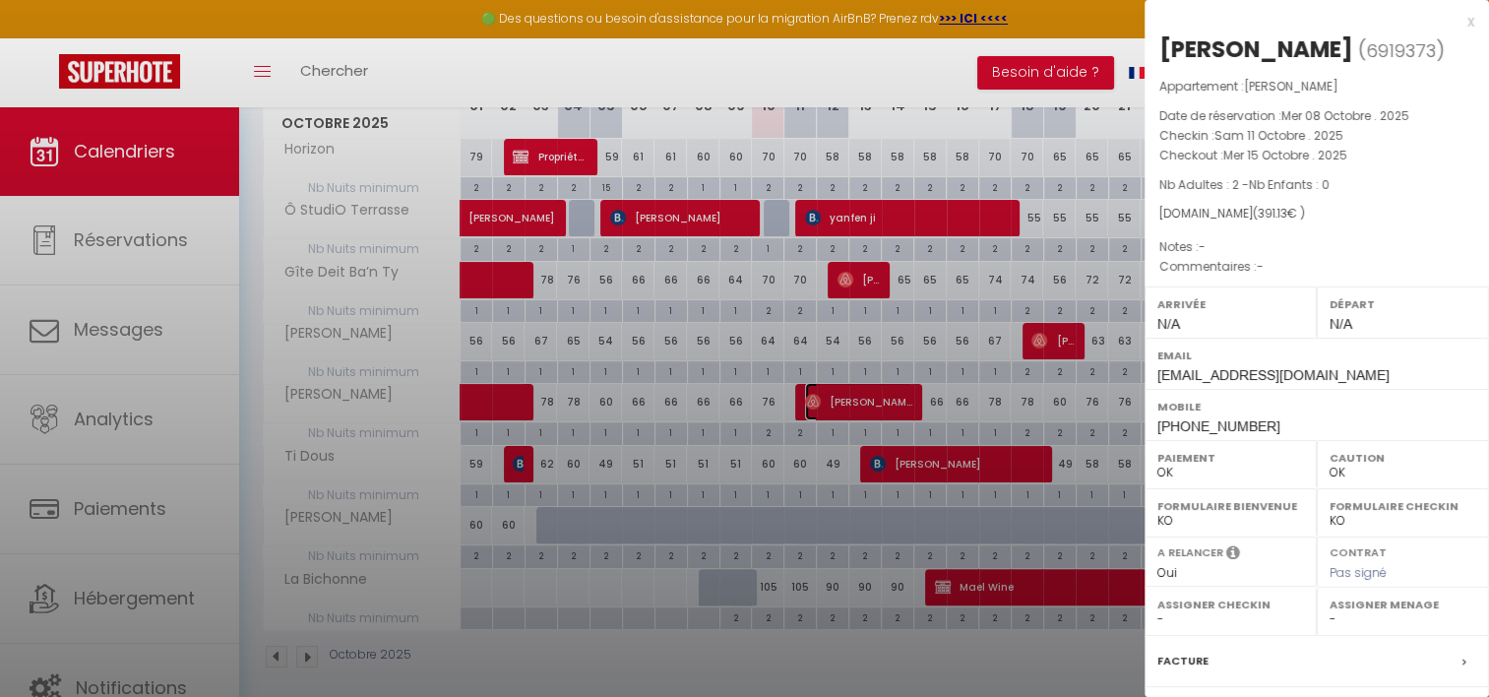
select select "14059"
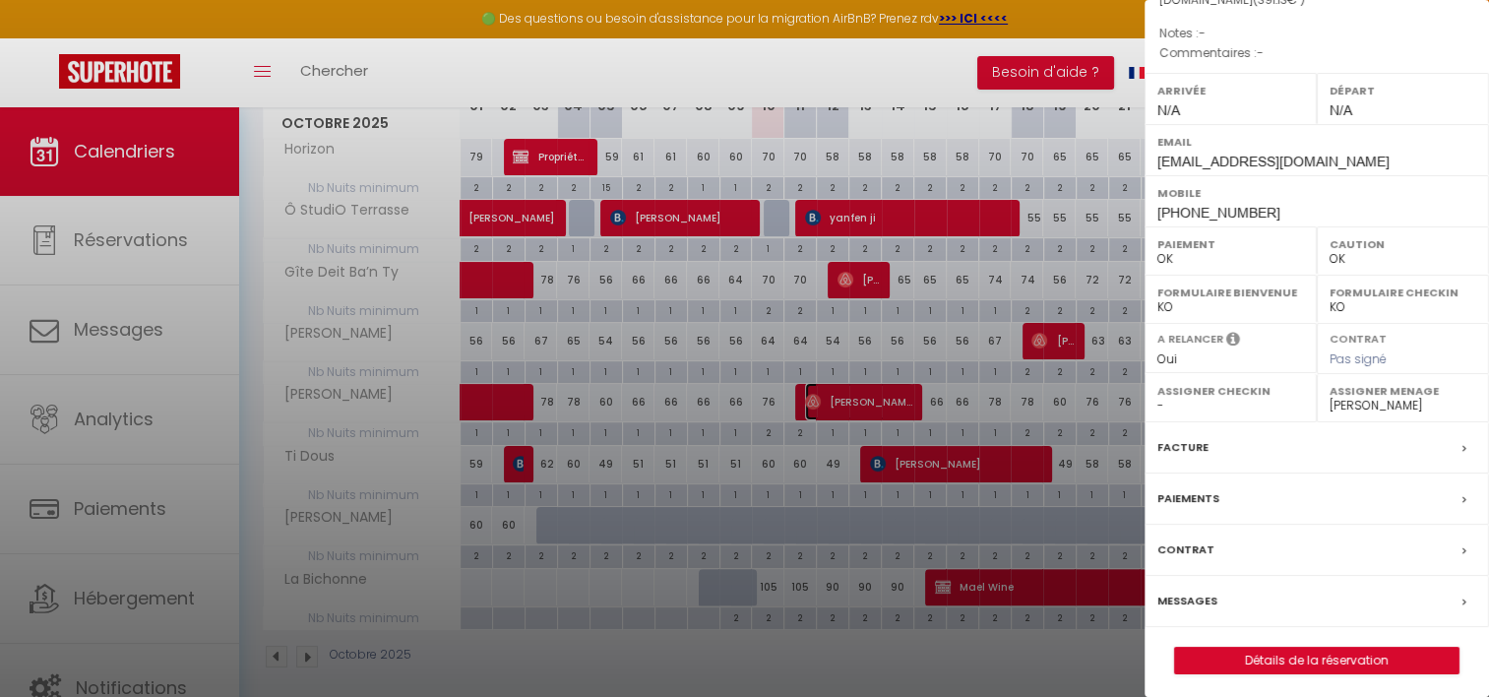
scroll to position [216, 0]
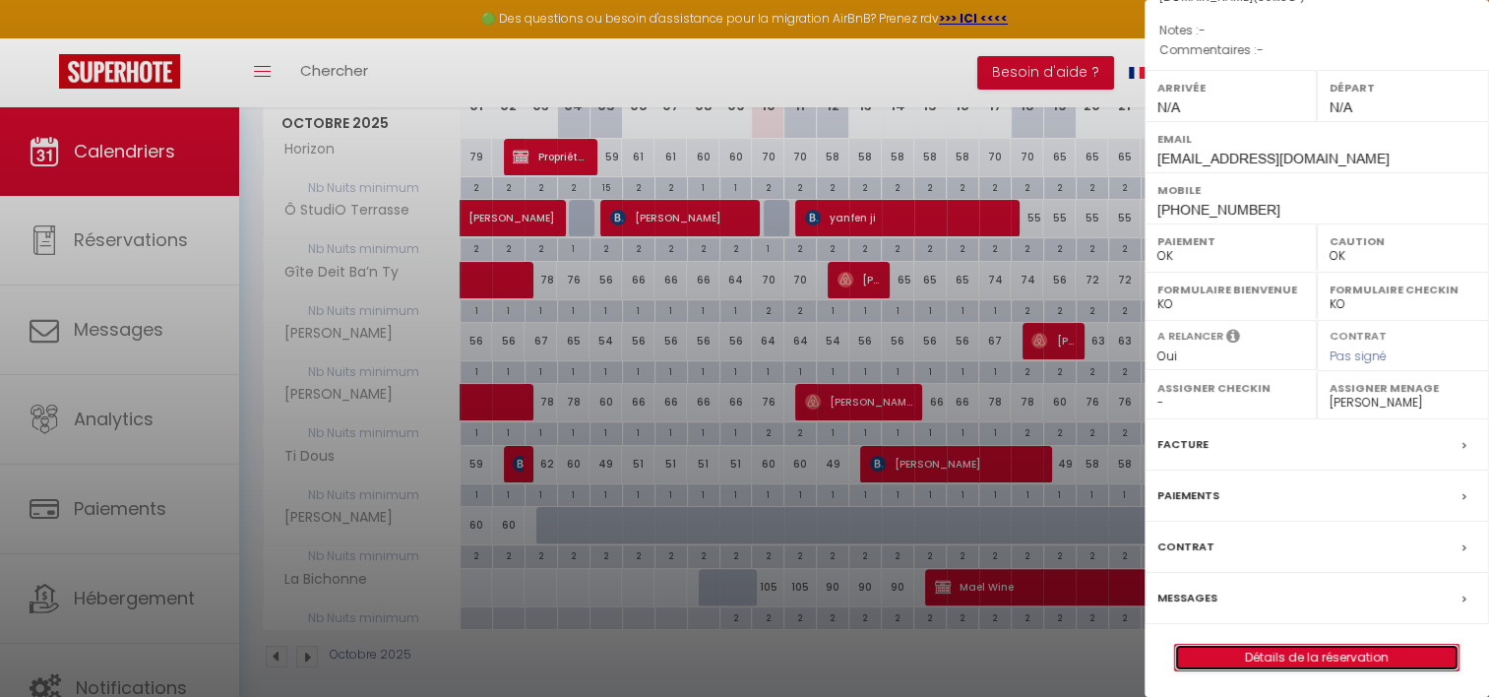
click at [1259, 644] on link "Détails de la réservation" at bounding box center [1316, 657] width 283 height 26
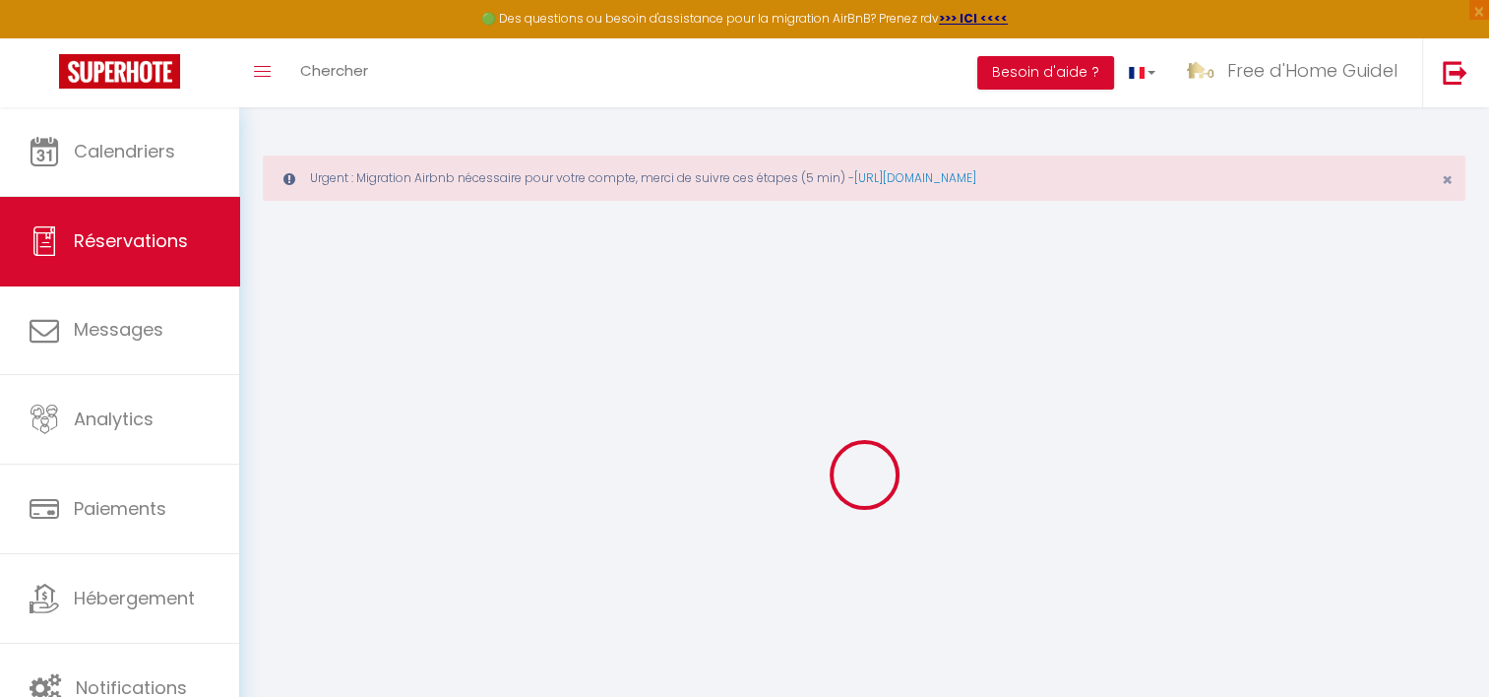
select select
select select "15"
checkbox input "false"
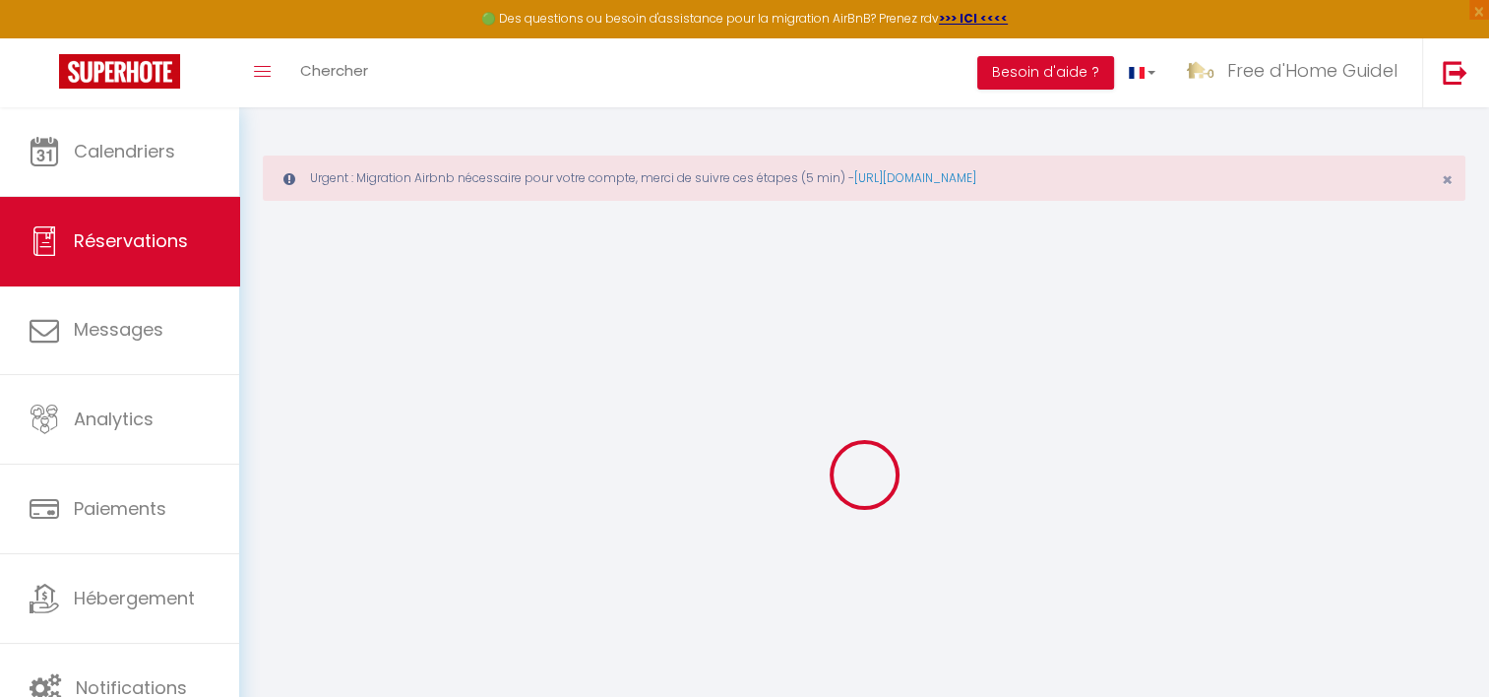
select select
checkbox input "false"
select select
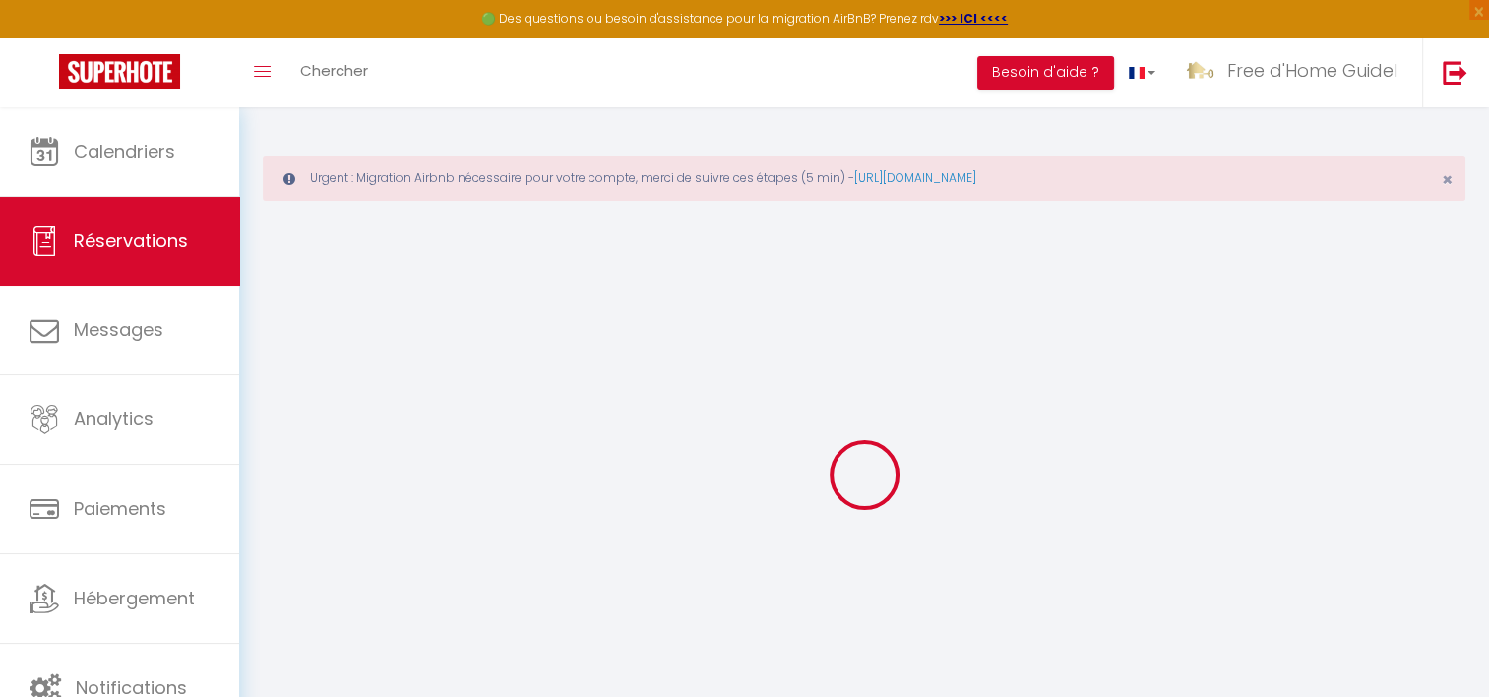
select select
checkbox input "false"
select select
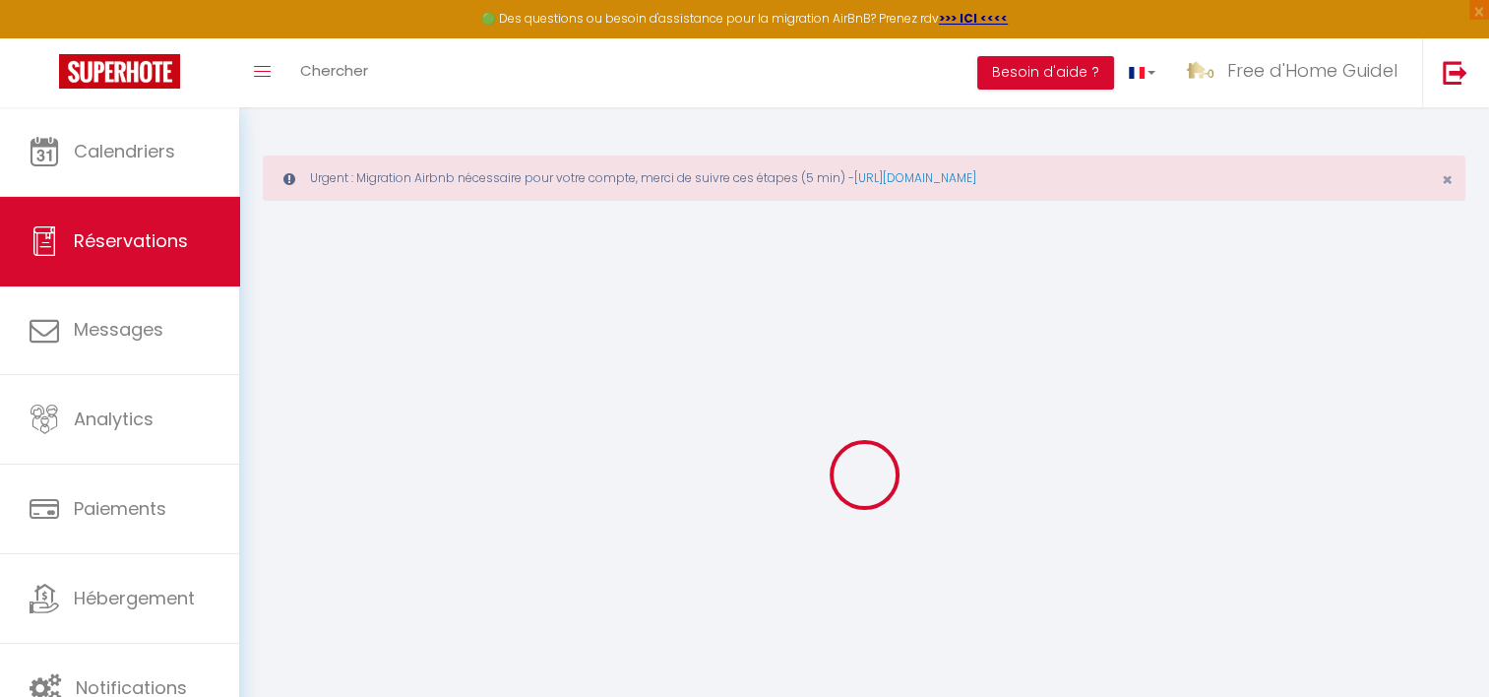
select select
checkbox input "false"
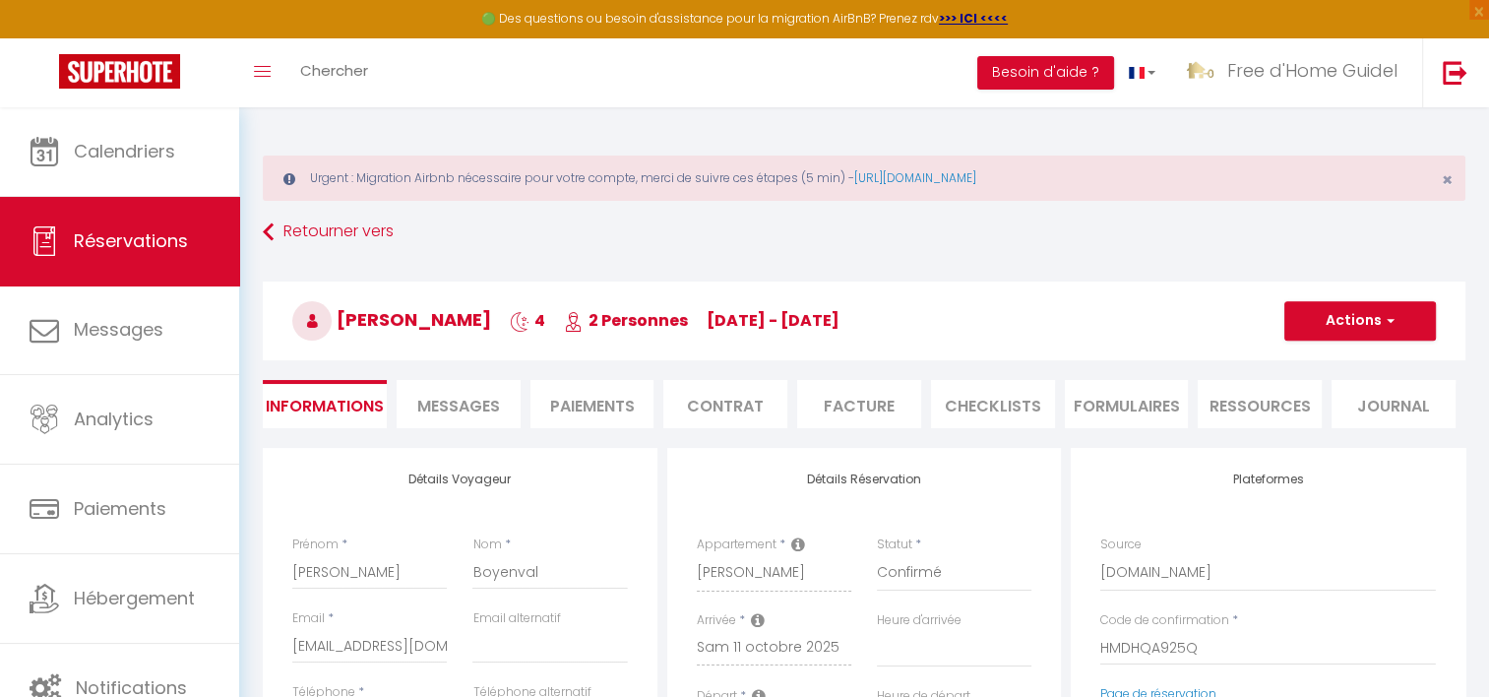
select select
type input "50"
type input "13.13"
select select
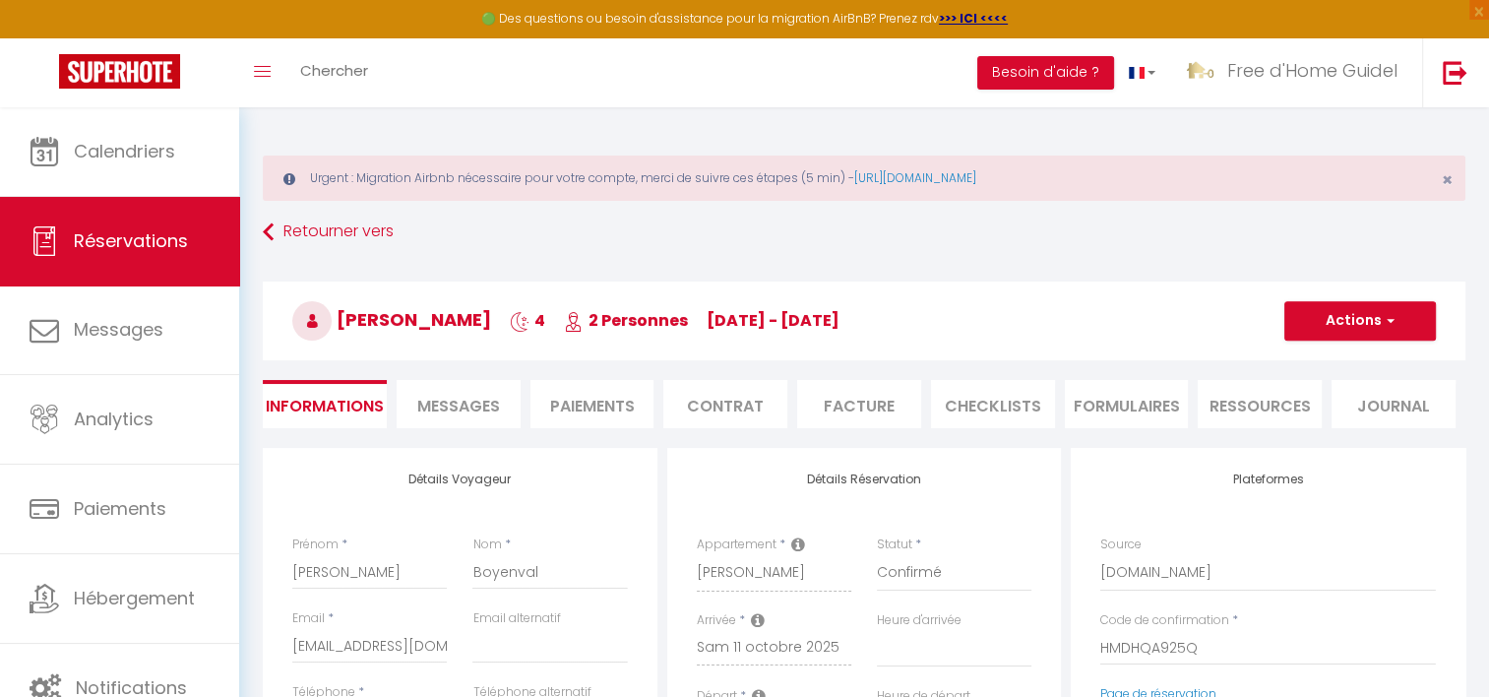
checkbox input "false"
select select
checkbox input "false"
select select
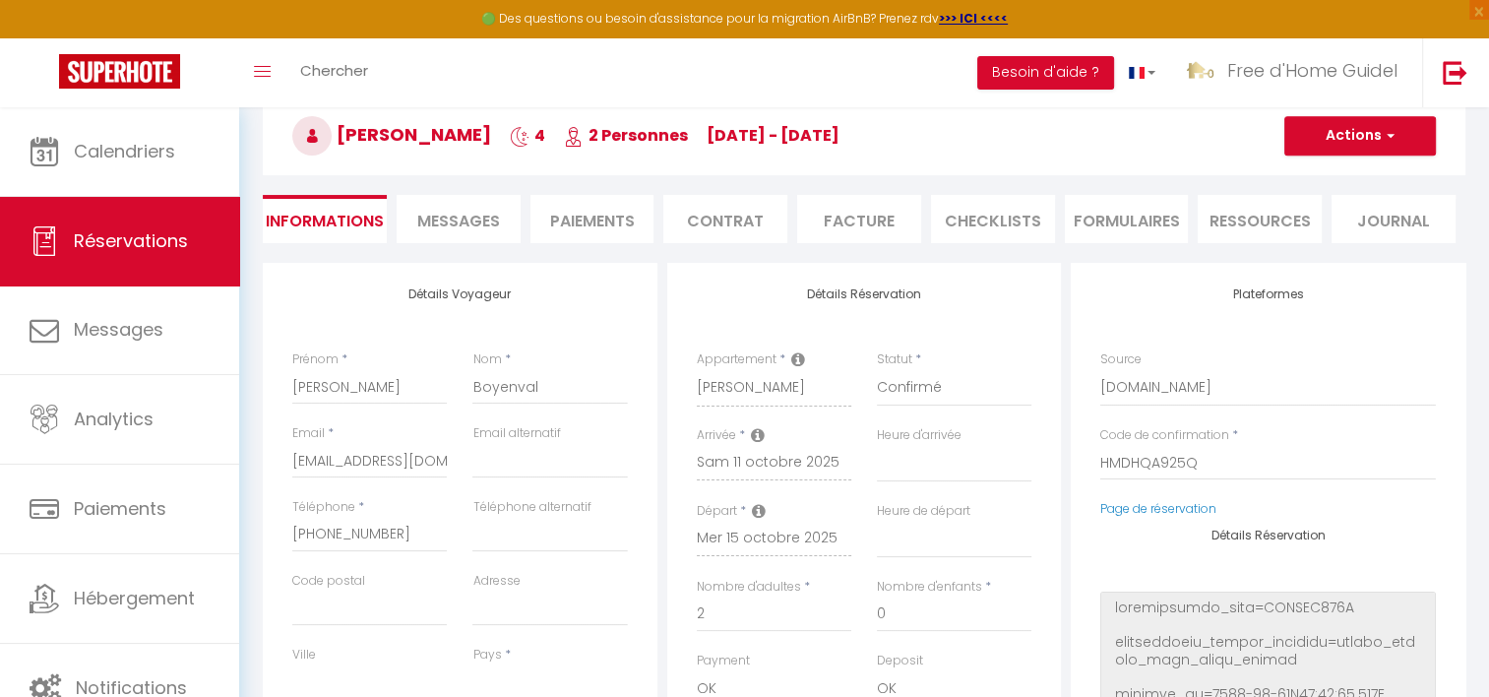
scroll to position [197, 0]
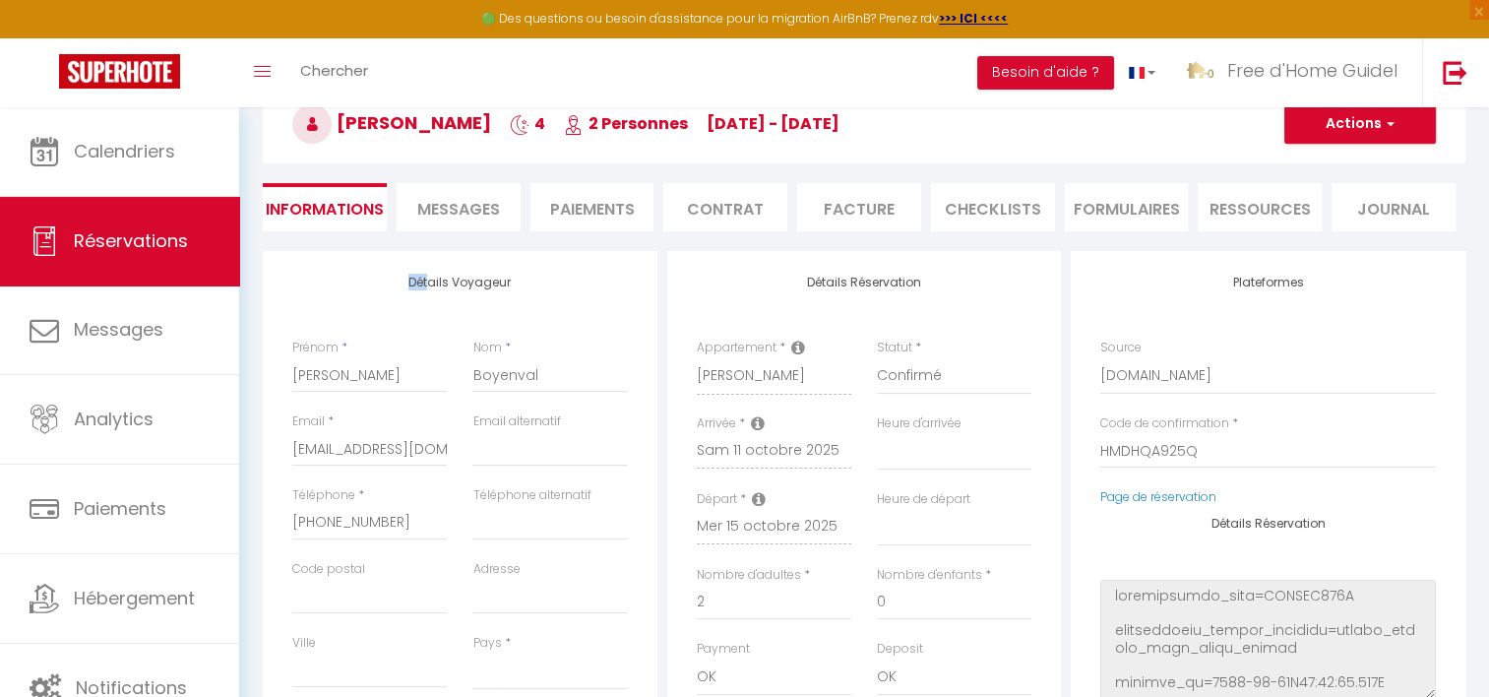
drag, startPoint x: 413, startPoint y: 279, endPoint x: 455, endPoint y: 285, distance: 41.7
click at [455, 285] on h4 "Détails Voyageur" at bounding box center [459, 282] width 335 height 14
click at [457, 285] on h4 "Détails Voyageur" at bounding box center [459, 282] width 335 height 14
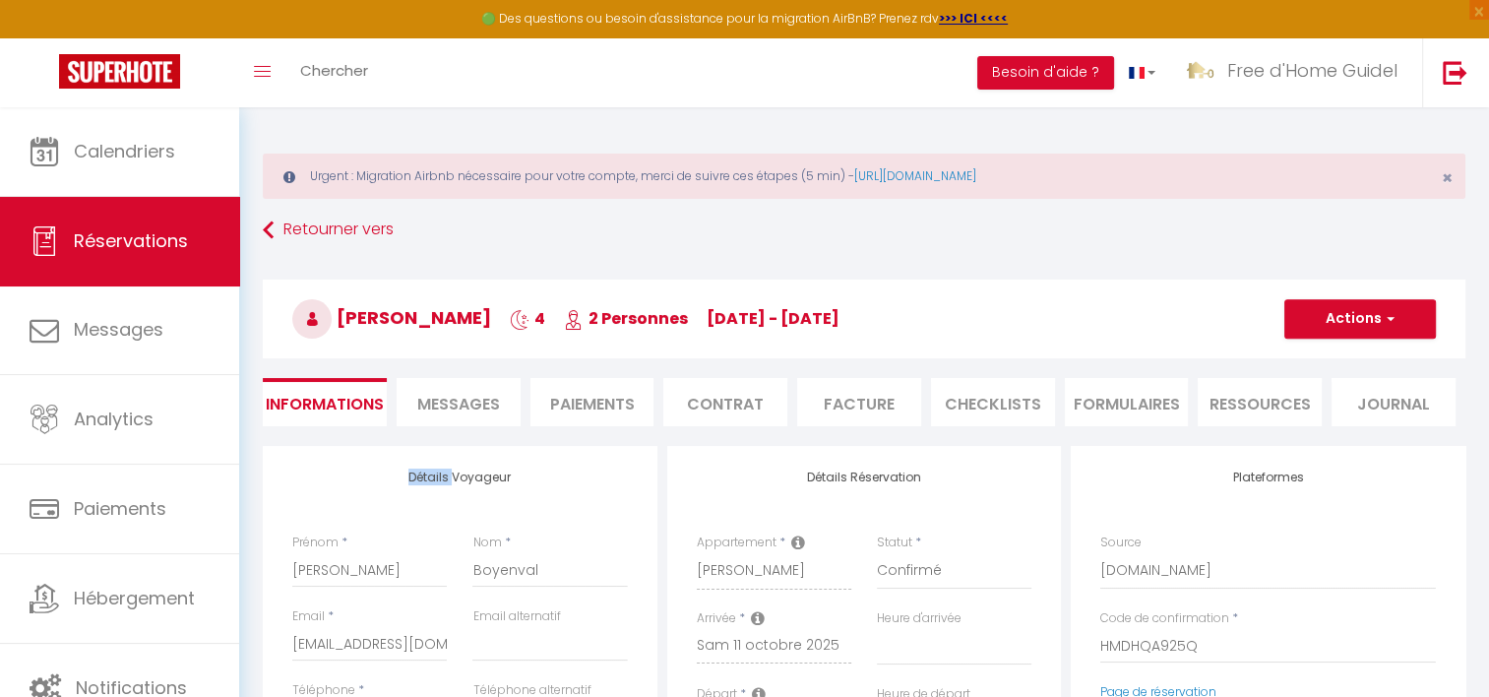
scroll to position [0, 0]
click at [498, 405] on span "Messages" at bounding box center [458, 406] width 83 height 23
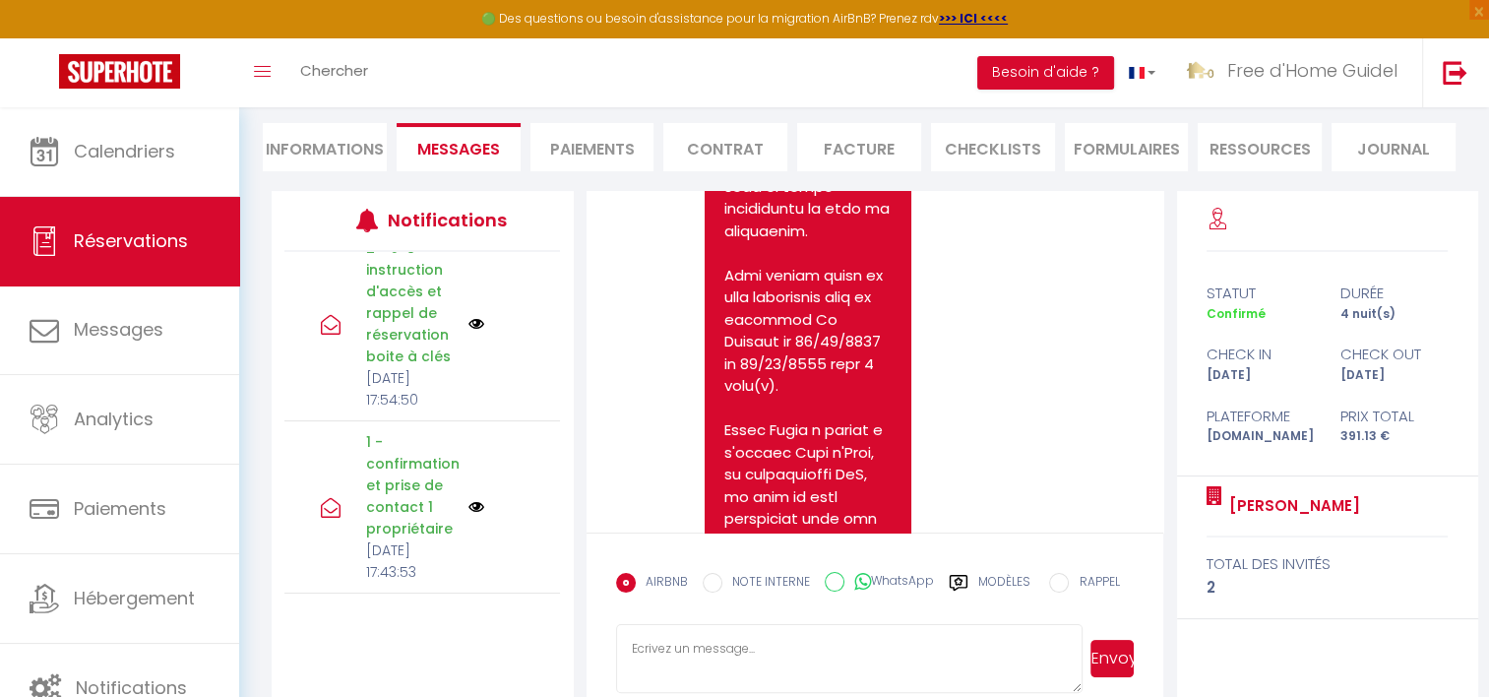
scroll to position [658, 0]
click at [465, 360] on div "2 - J-8 - instruction d'accès et rappel de réservation boite à clés [DATE] 17:5…" at bounding box center [421, 324] width 275 height 194
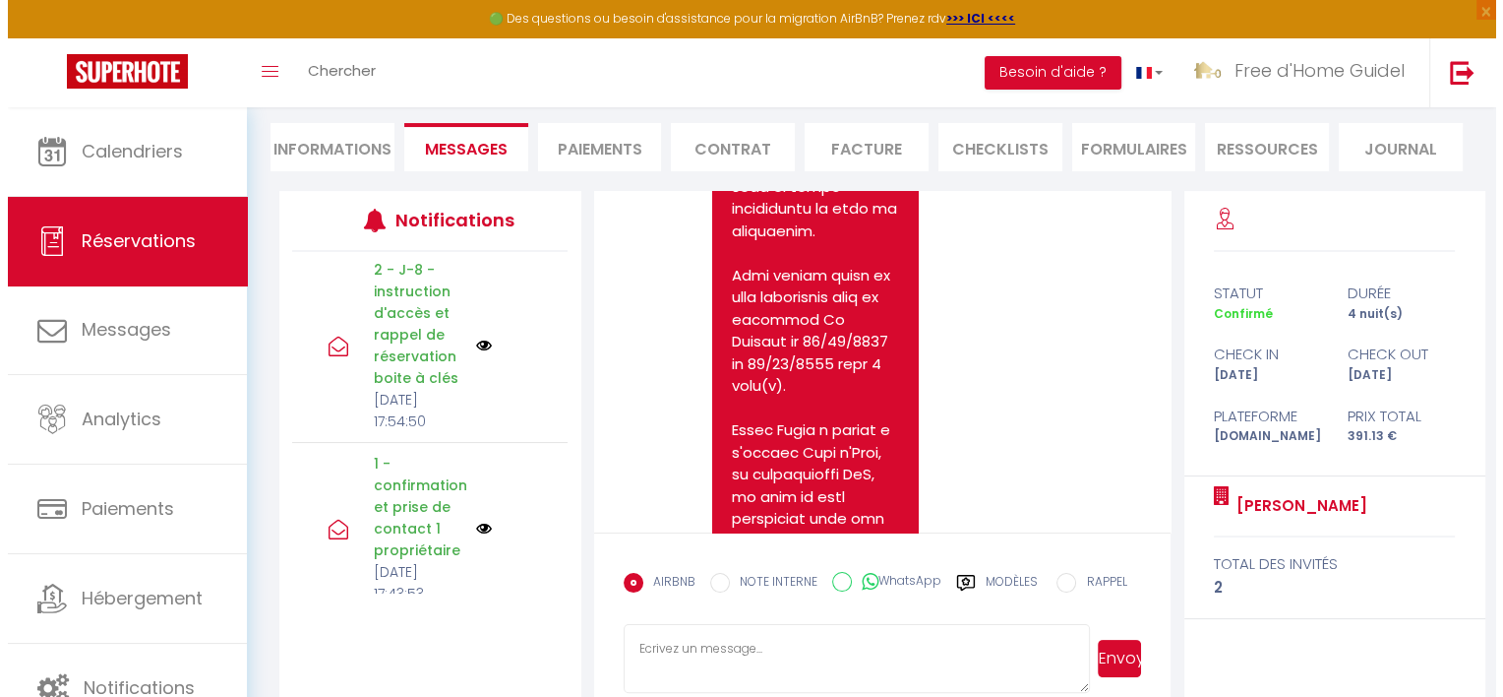
scroll to position [560, 0]
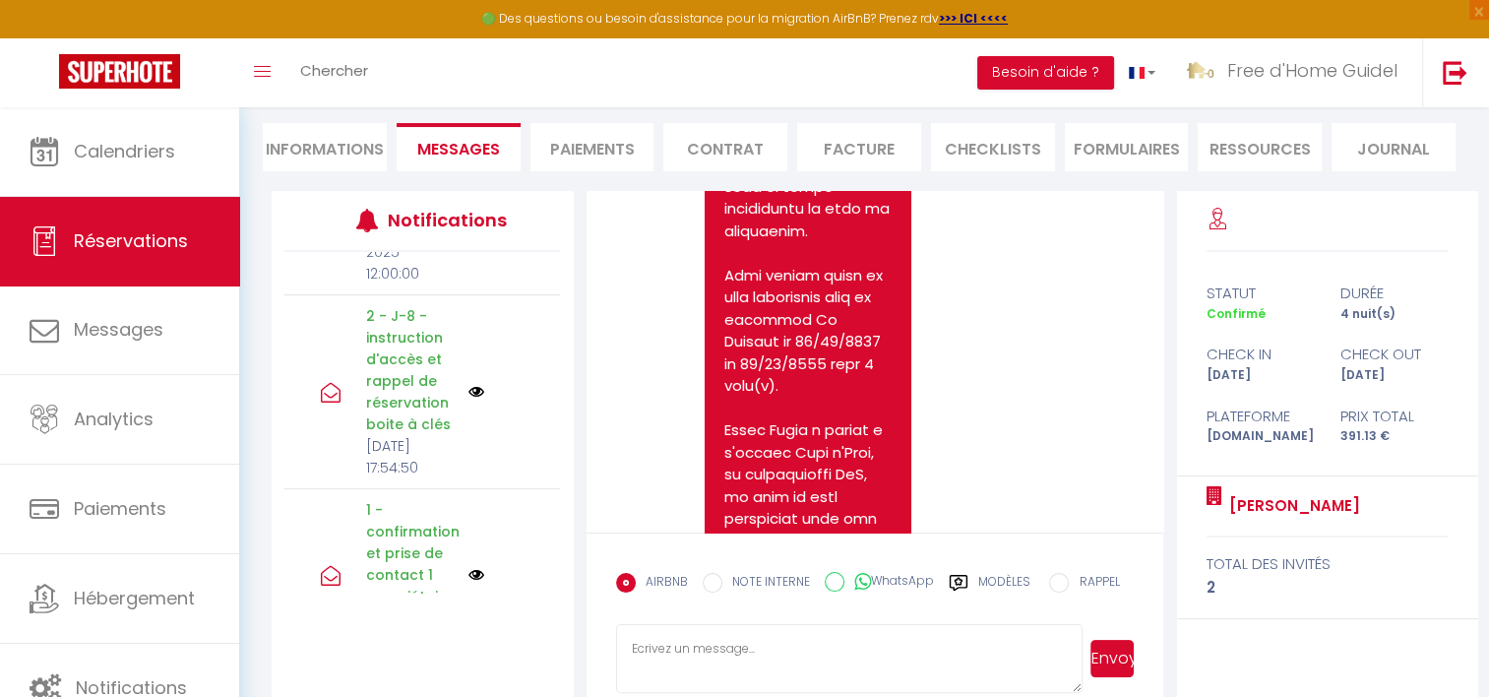
click at [468, 399] on img at bounding box center [476, 392] width 16 height 16
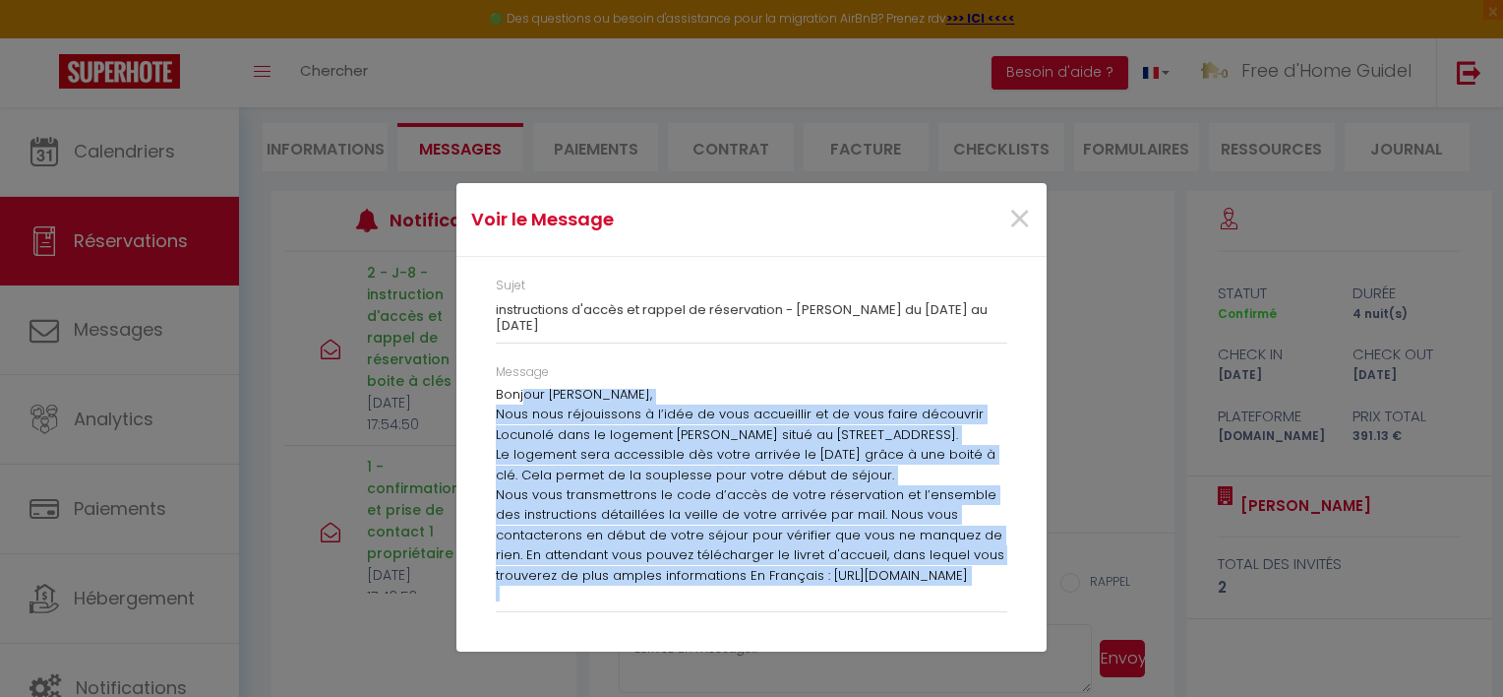
scroll to position [0, 0]
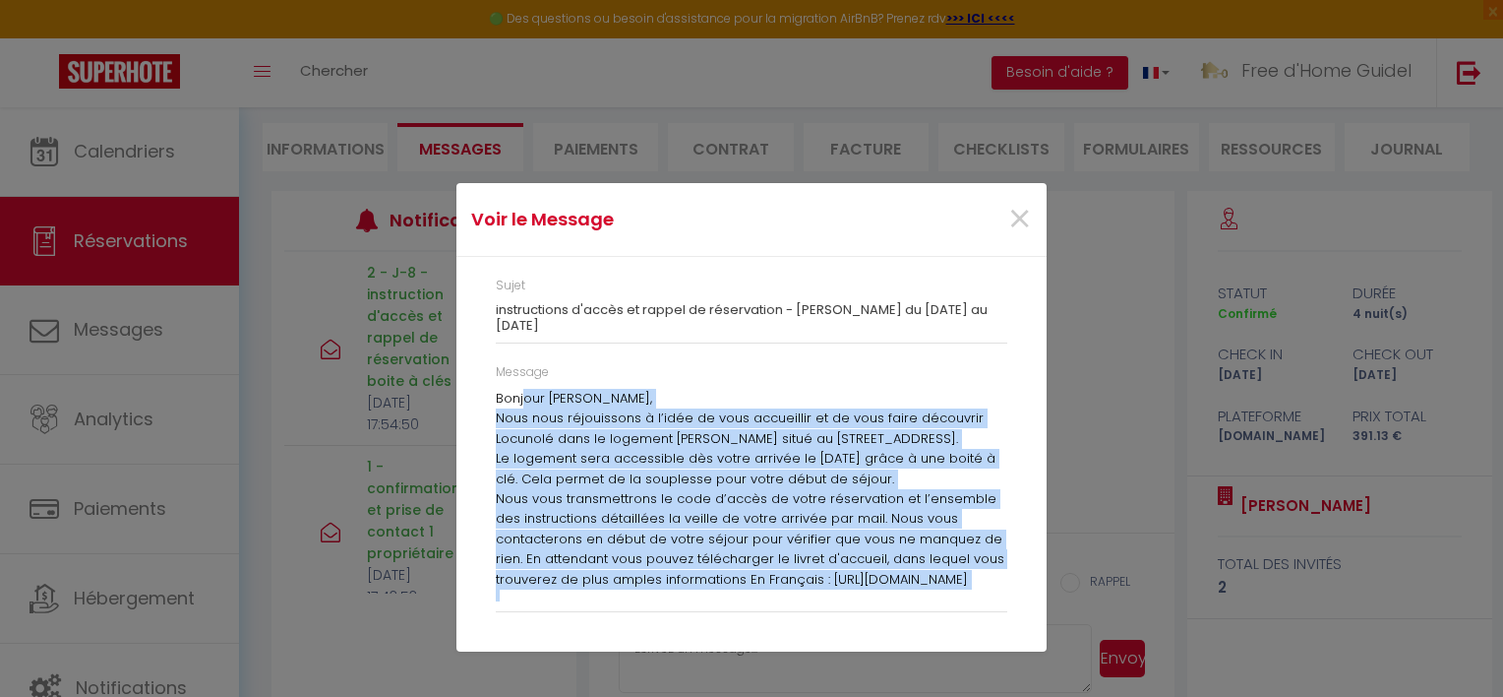
drag, startPoint x: 750, startPoint y: 590, endPoint x: 489, endPoint y: 379, distance: 335.7
click at [489, 379] on div "Message Bonjour [PERSON_NAME], Nous nous réjouissons à l’idée de vous accueilli…" at bounding box center [751, 497] width 537 height 269
drag, startPoint x: 489, startPoint y: 379, endPoint x: 555, endPoint y: 429, distance: 82.8
click at [555, 429] on p "Nous nous réjouissons à l’idée de vous accueillir et de vous faire découvrir Lo…" at bounding box center [752, 428] width 512 height 40
click at [517, 405] on p "Bonjour [PERSON_NAME]," at bounding box center [752, 399] width 512 height 20
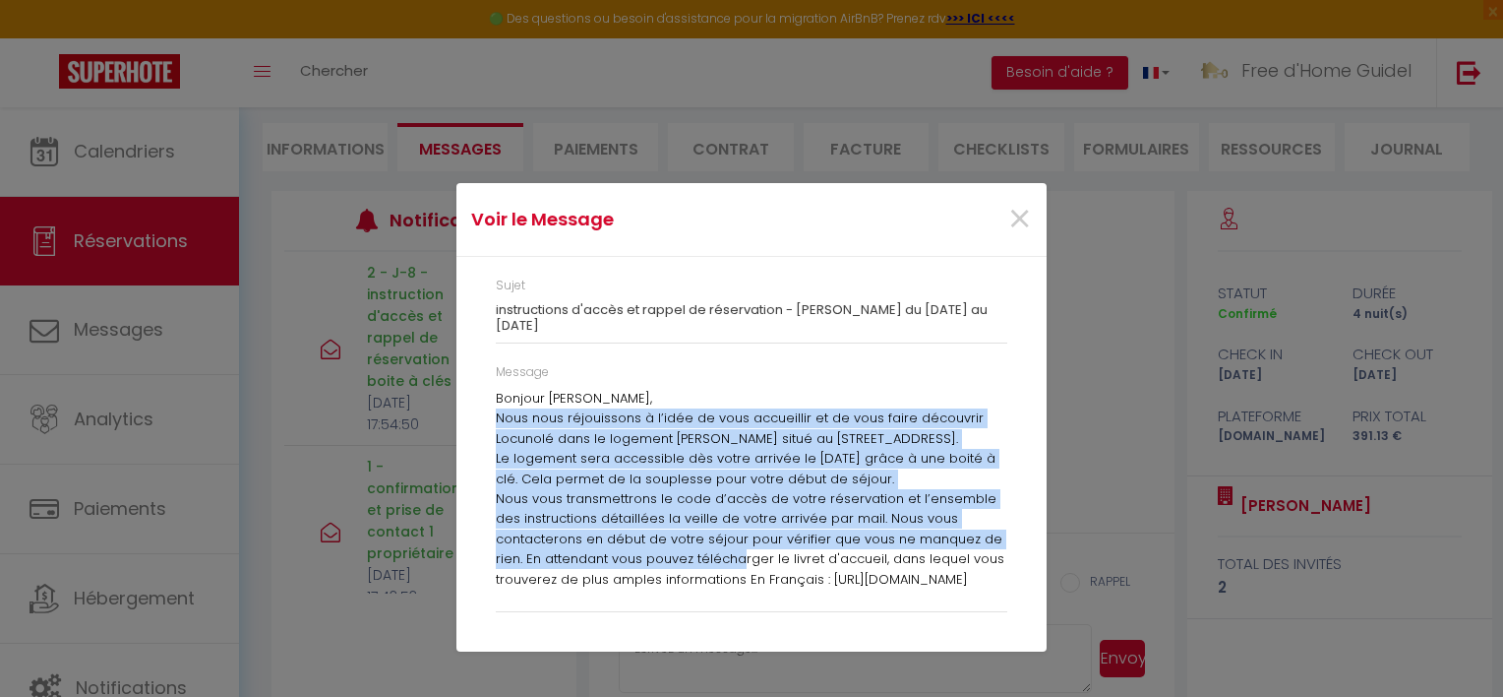
drag, startPoint x: 497, startPoint y: 416, endPoint x: 738, endPoint y: 557, distance: 279.1
click at [738, 557] on div "Bonjour [PERSON_NAME], Nous nous réjouissons à l’idée de vous accueillir et de …" at bounding box center [752, 495] width 512 height 213
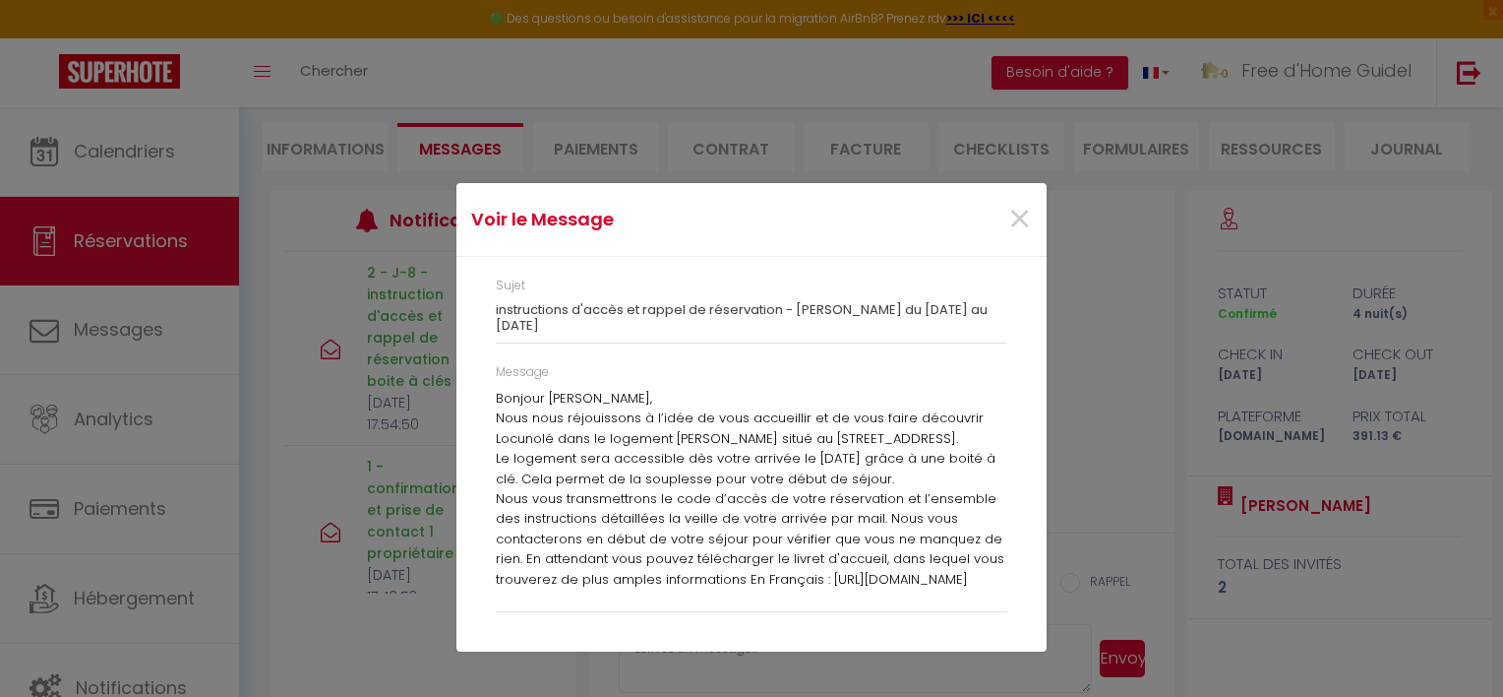
click at [509, 394] on p "Bonjour [PERSON_NAME]," at bounding box center [752, 399] width 512 height 20
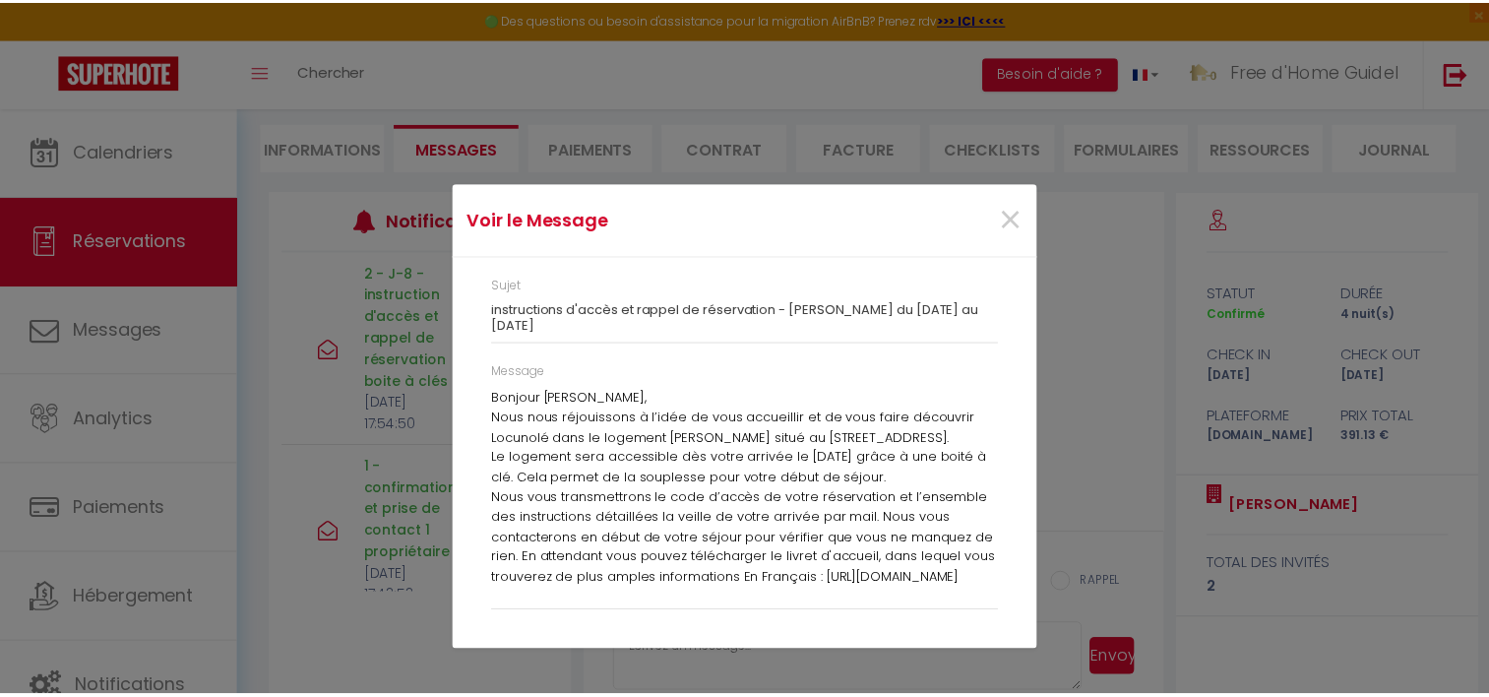
scroll to position [68, 0]
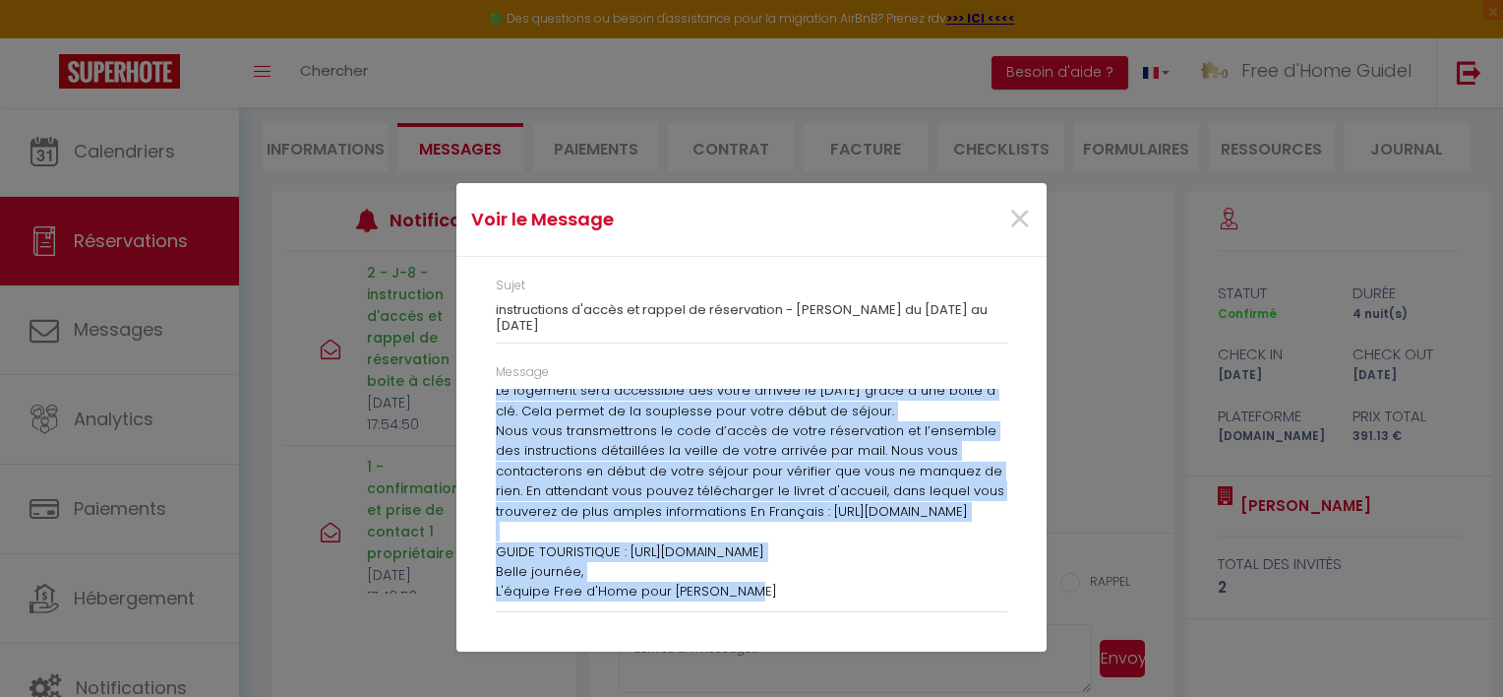
drag, startPoint x: 499, startPoint y: 397, endPoint x: 905, endPoint y: 620, distance: 463.2
click at [905, 620] on div "Message Bonjour [PERSON_NAME], Nous nous réjouissons à l’idée de vous accueilli…" at bounding box center [751, 497] width 537 height 269
copy div "Bonjour [PERSON_NAME], Nous nous réjouissons à l’idée de vous accueillir et de …"
click at [1015, 224] on span "×" at bounding box center [1019, 219] width 25 height 59
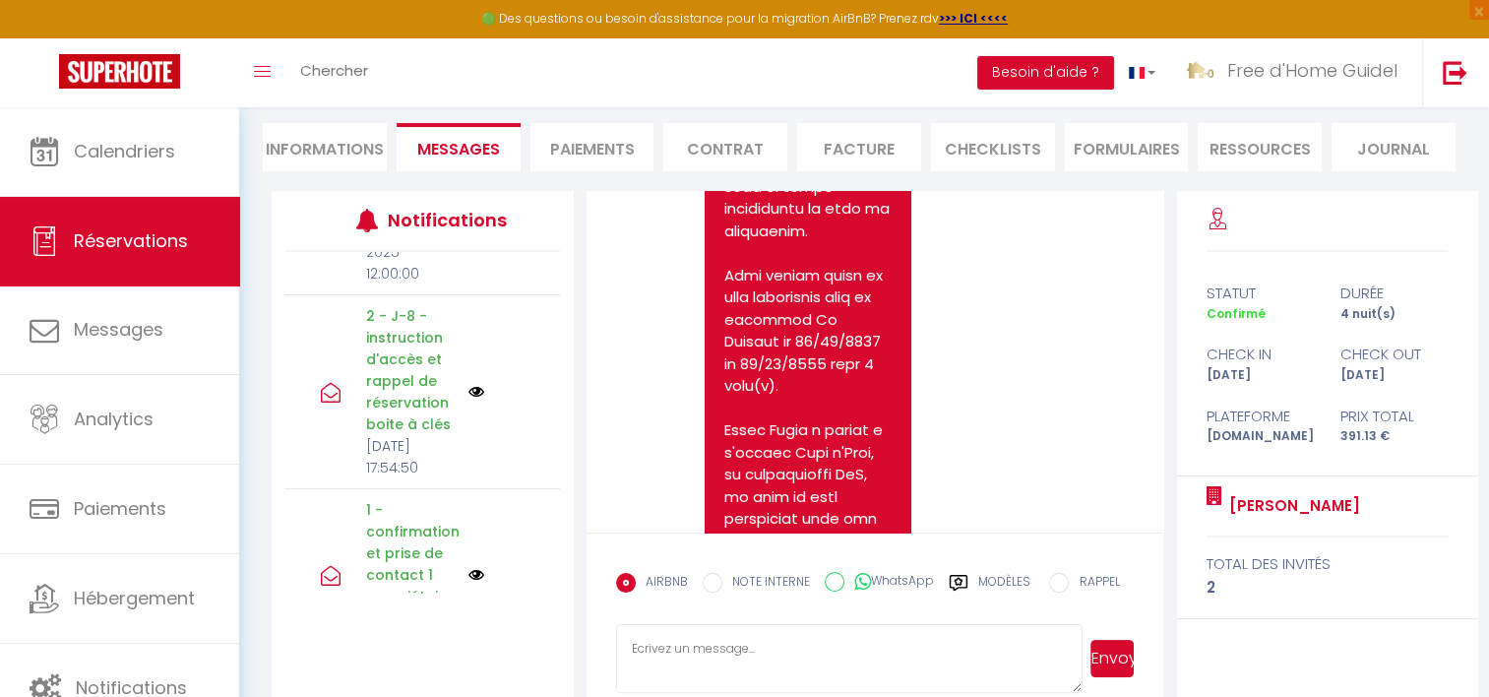
click at [783, 636] on textarea at bounding box center [849, 658] width 466 height 69
paste textarea "Bonjour [PERSON_NAME], Nous nous réjouissons à l’idée de vous accueillir et de …"
type textarea "Bonjour [PERSON_NAME], Nous nous réjouissons à l’idée de vous accueillir et de …"
click at [1107, 653] on button "Envoyer" at bounding box center [1112, 658] width 44 height 37
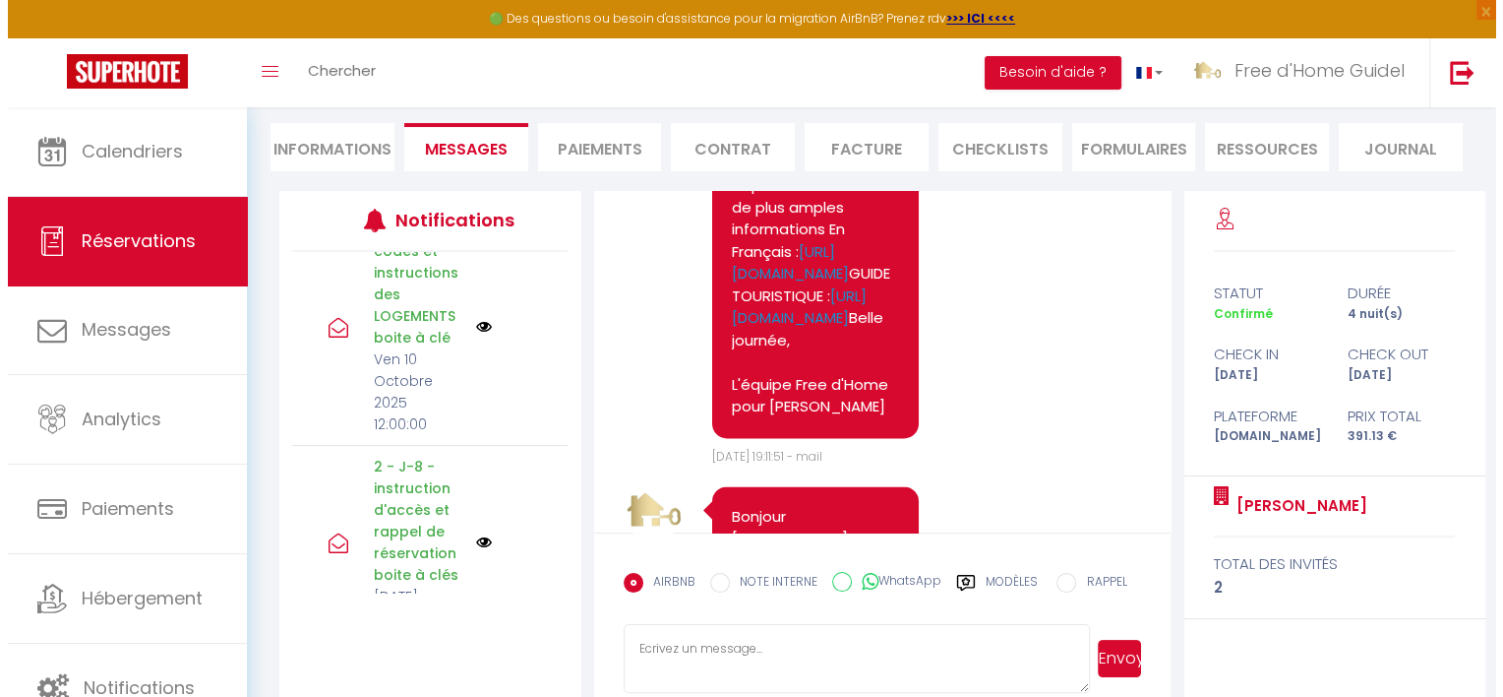
scroll to position [363, 0]
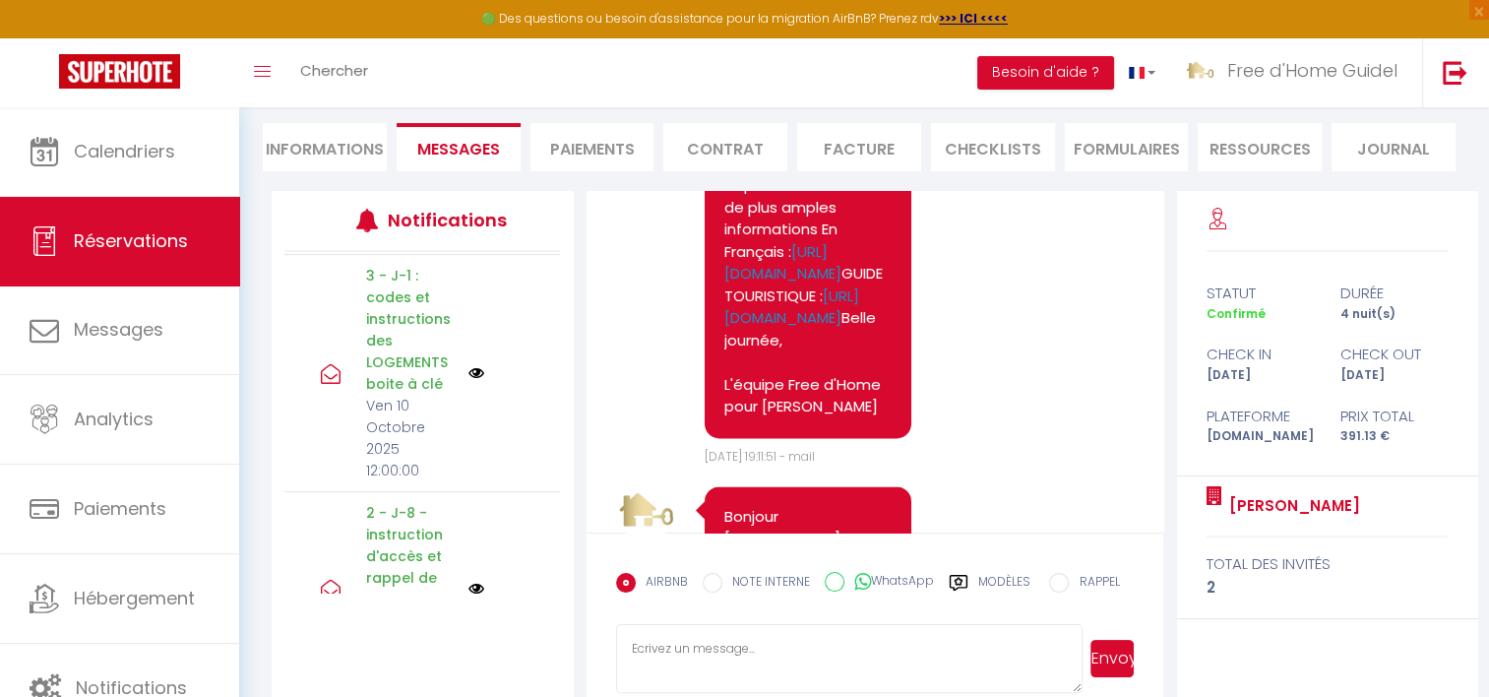
click at [468, 381] on img at bounding box center [476, 373] width 16 height 16
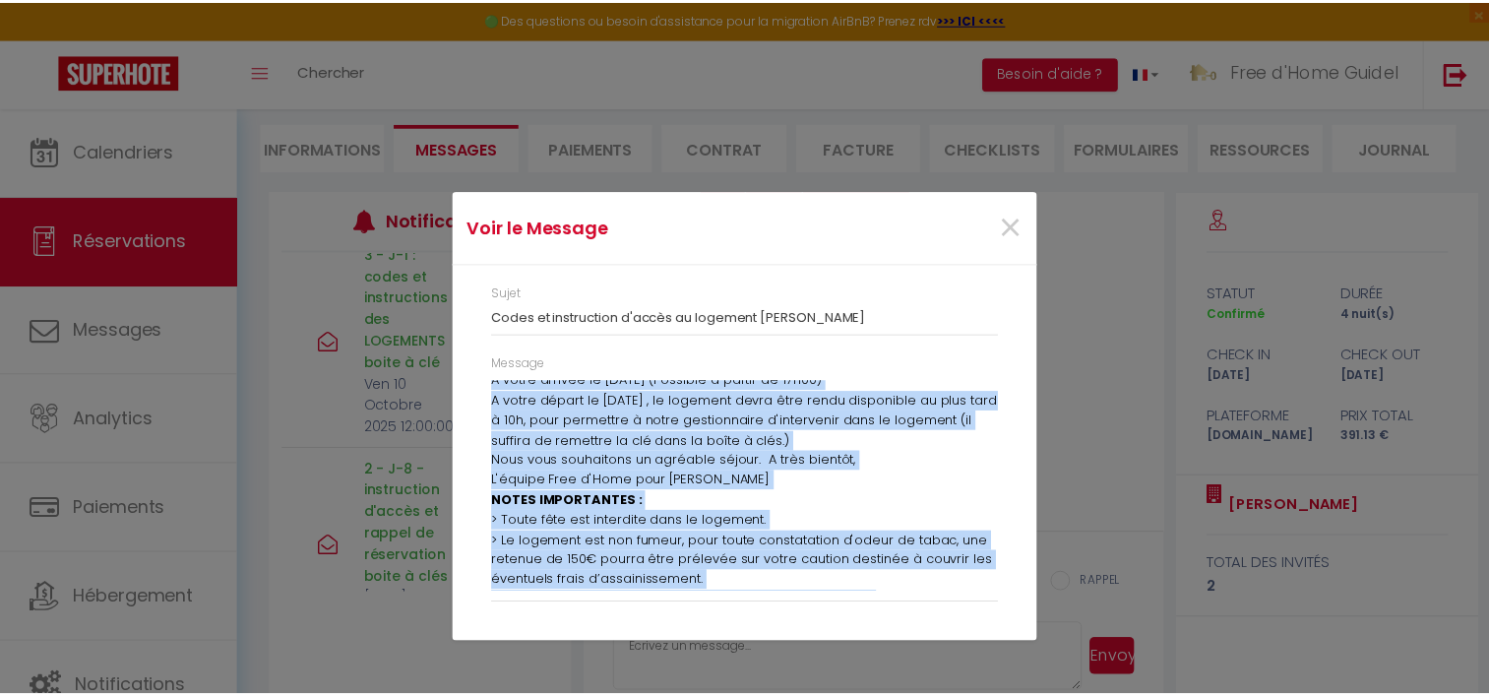
scroll to position [692, 0]
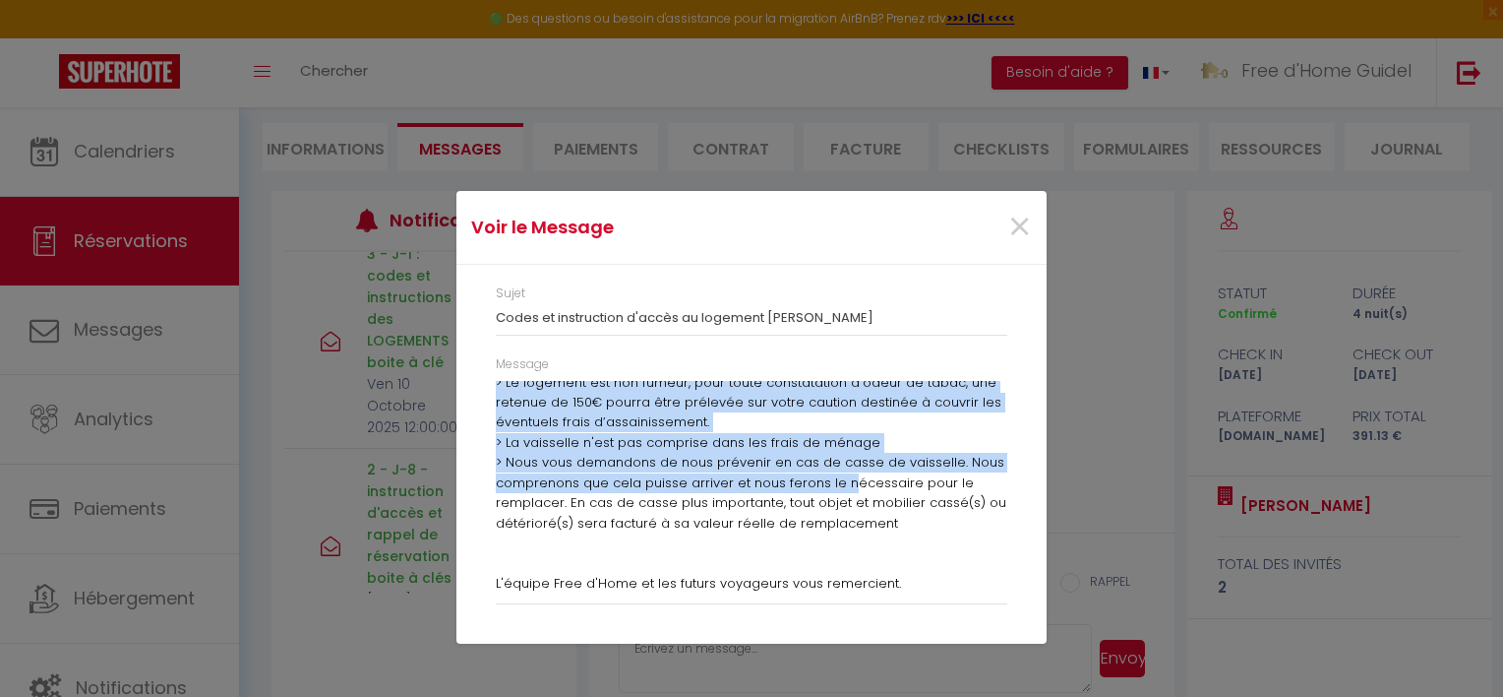
drag, startPoint x: 500, startPoint y: 390, endPoint x: 853, endPoint y: 595, distance: 408.7
click at [853, 595] on div "Message Bonjour [PERSON_NAME] L'heure de votre arrivée approche à [GEOGRAPHIC_D…" at bounding box center [752, 479] width 512 height 249
drag, startPoint x: 853, startPoint y: 595, endPoint x: 694, endPoint y: 441, distance: 222.0
copy div "Loremip Dolorsi A'conse ad elits doeiusm temporin u Laboreet ! D’magnaa Enim a’…"
click at [1022, 231] on span "×" at bounding box center [1019, 227] width 25 height 59
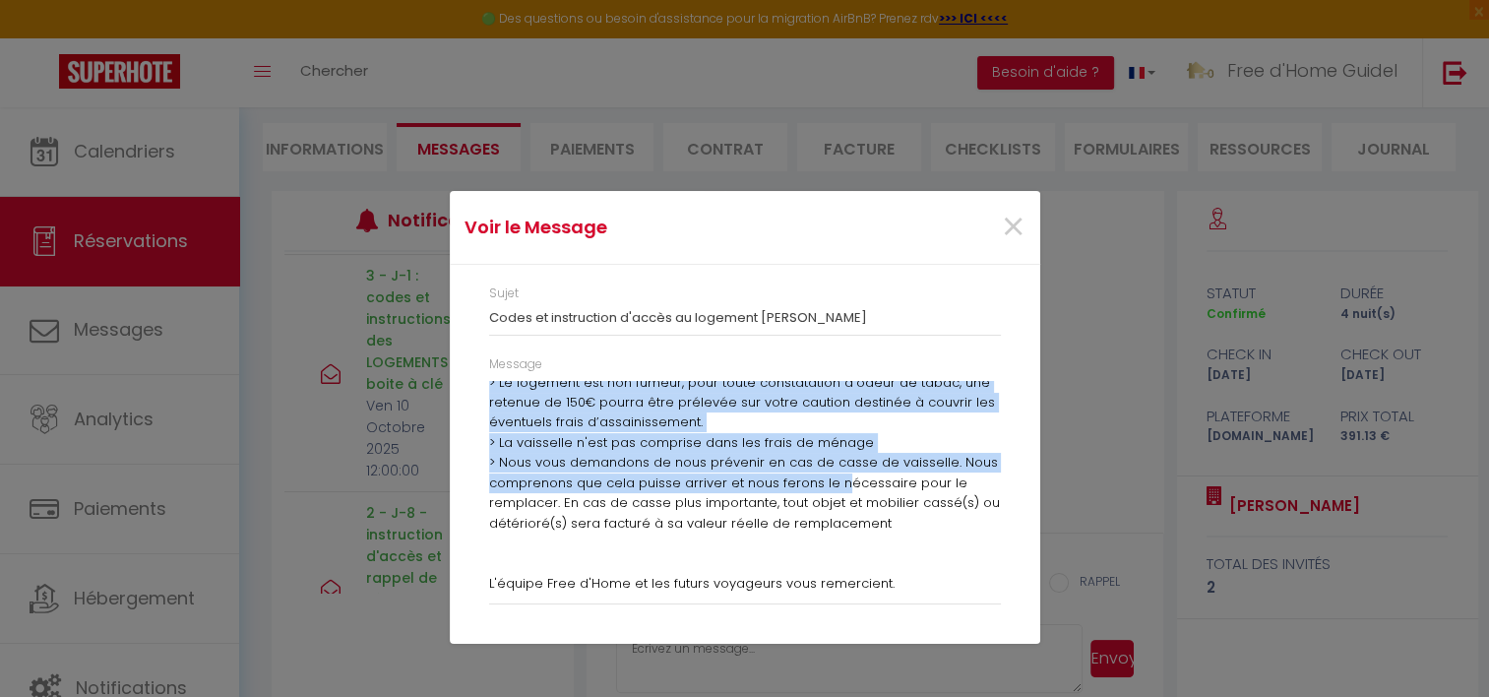
scroll to position [2942, 0]
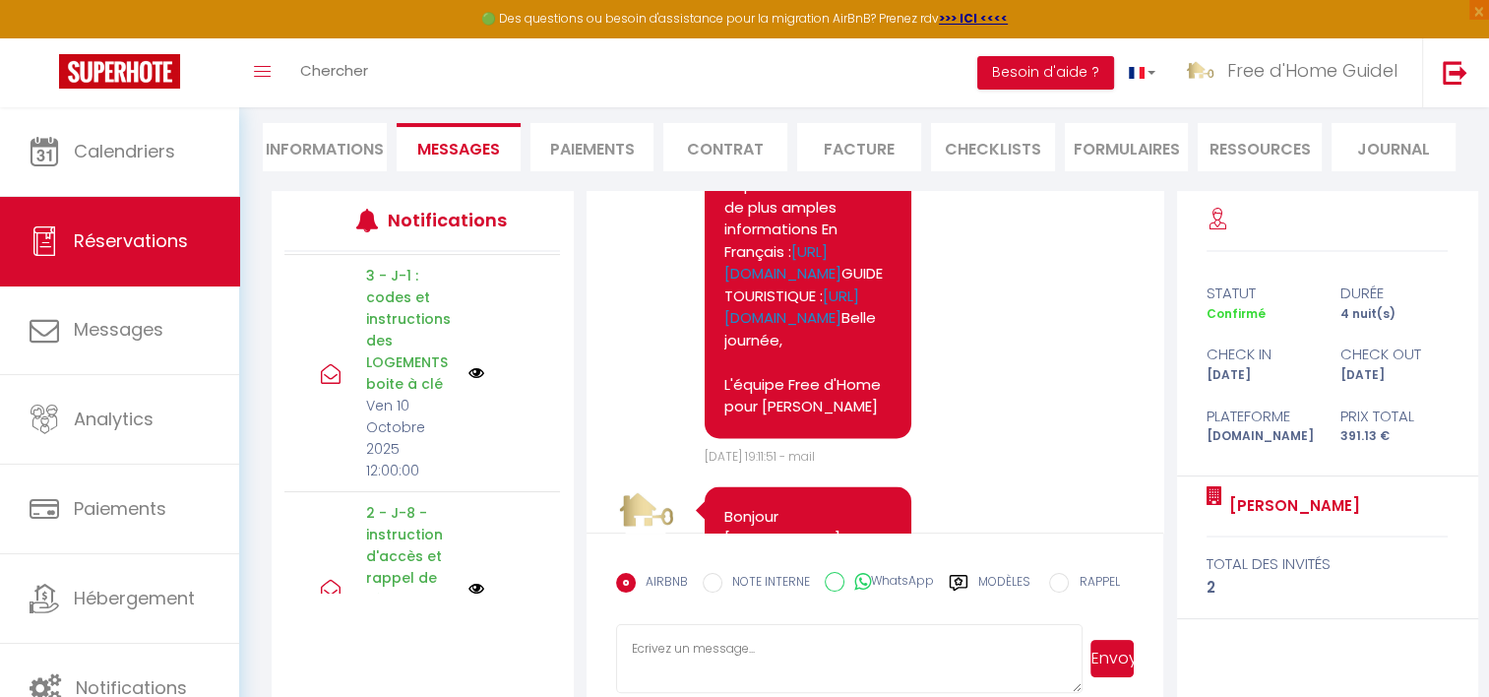
click at [779, 656] on textarea at bounding box center [849, 658] width 466 height 69
paste textarea "Loremip Dolorsi A'conse ad elits doeiusm temporin u Laboreet ! D’magnaa Enim a’…"
type textarea "Loremip Dolorsi A'conse ad elits doeiusm temporin u Laboreet ! D’magnaa Enim a’…"
click at [1106, 659] on button "Envoyer" at bounding box center [1112, 658] width 44 height 37
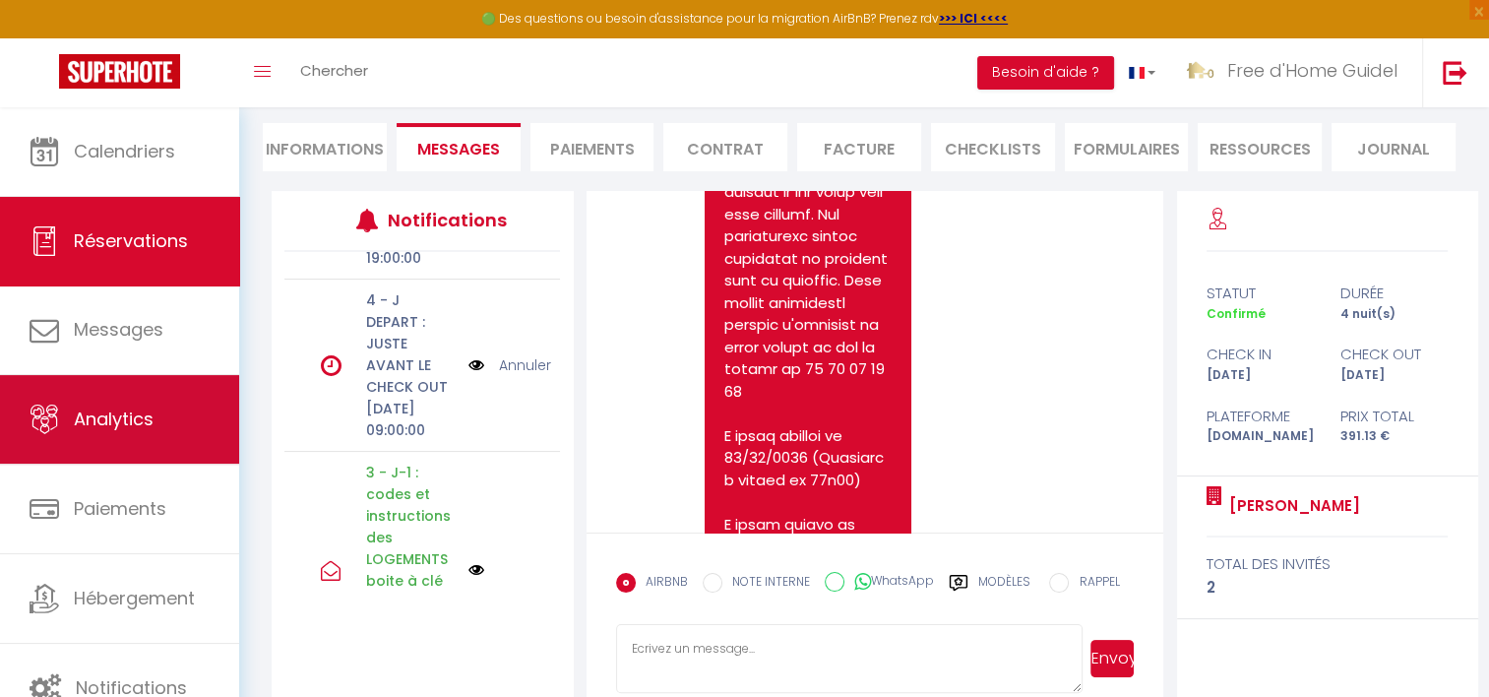
scroll to position [5883, 0]
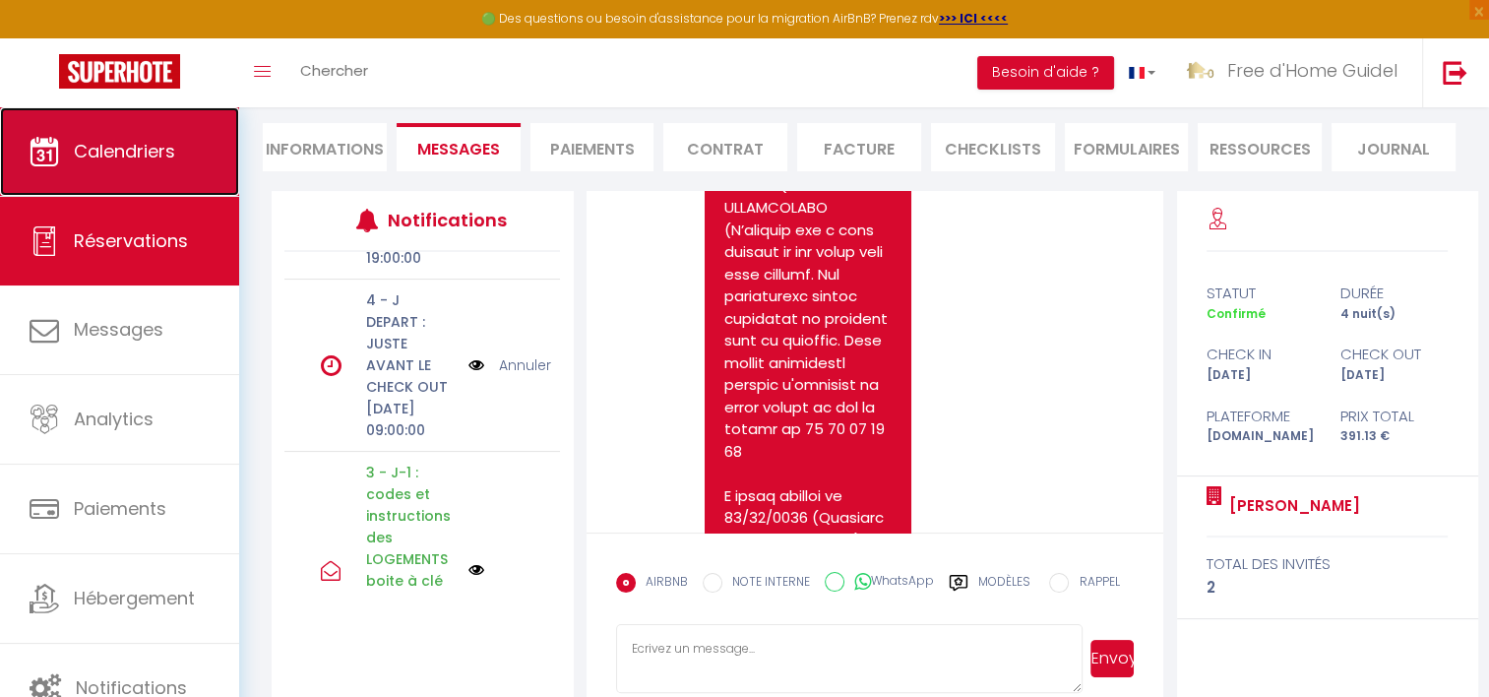
click at [112, 144] on span "Calendriers" at bounding box center [124, 151] width 101 height 25
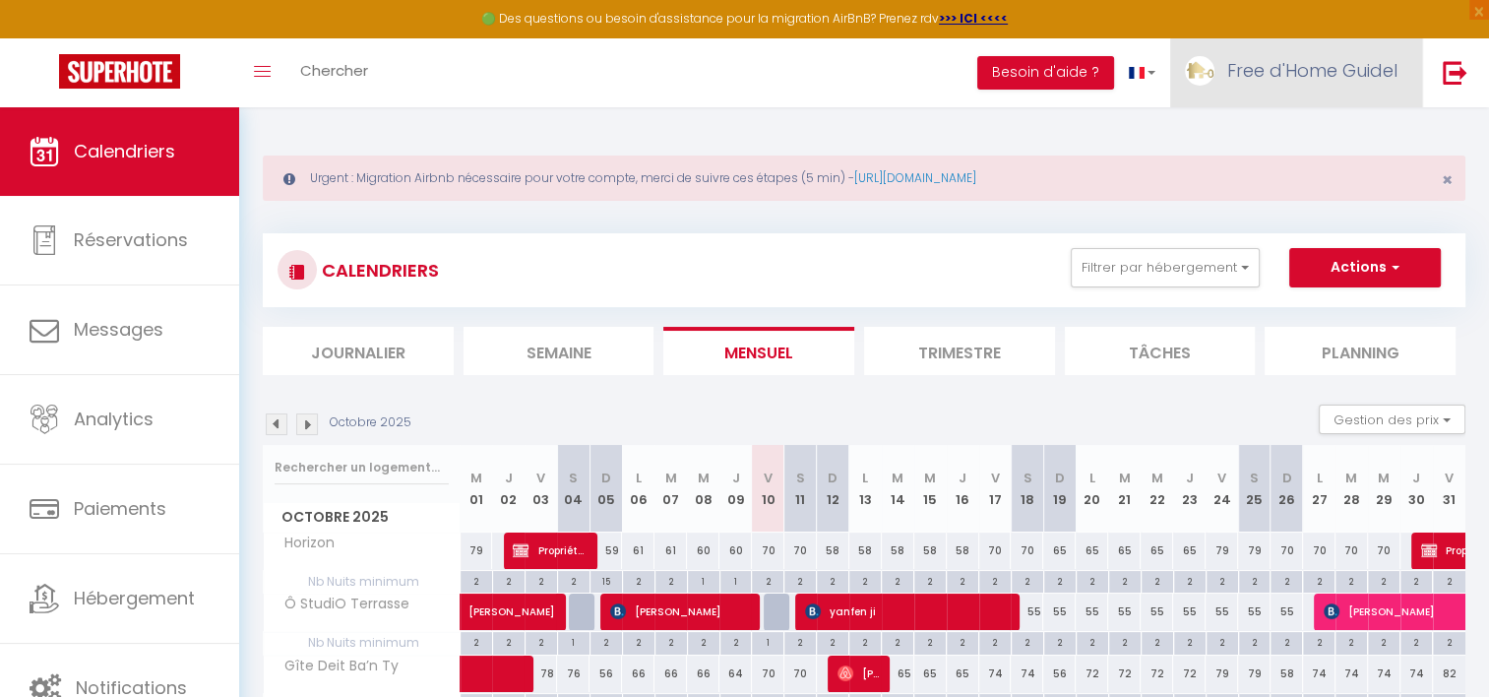
click at [1336, 75] on span "Free d'Home Guidel" at bounding box center [1312, 70] width 170 height 25
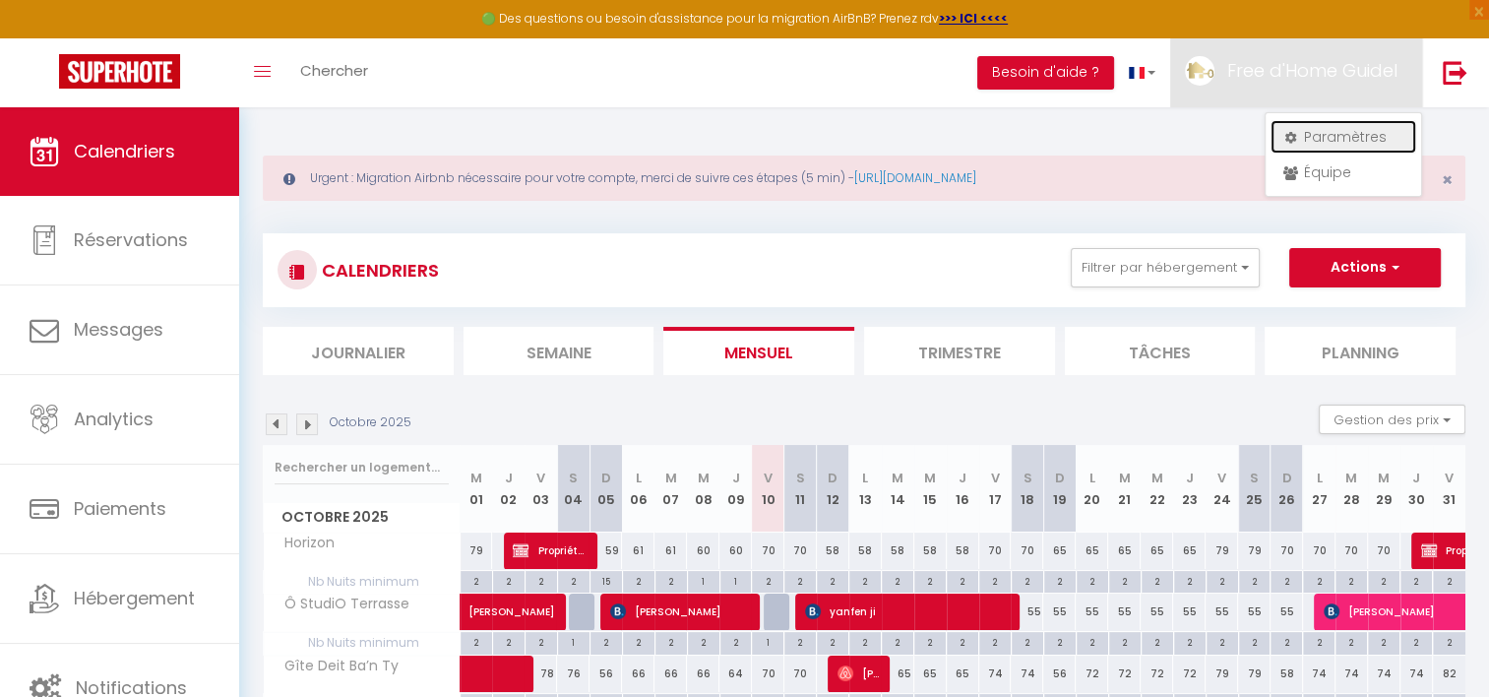
click at [1310, 134] on link "Paramètres" at bounding box center [1343, 136] width 146 height 33
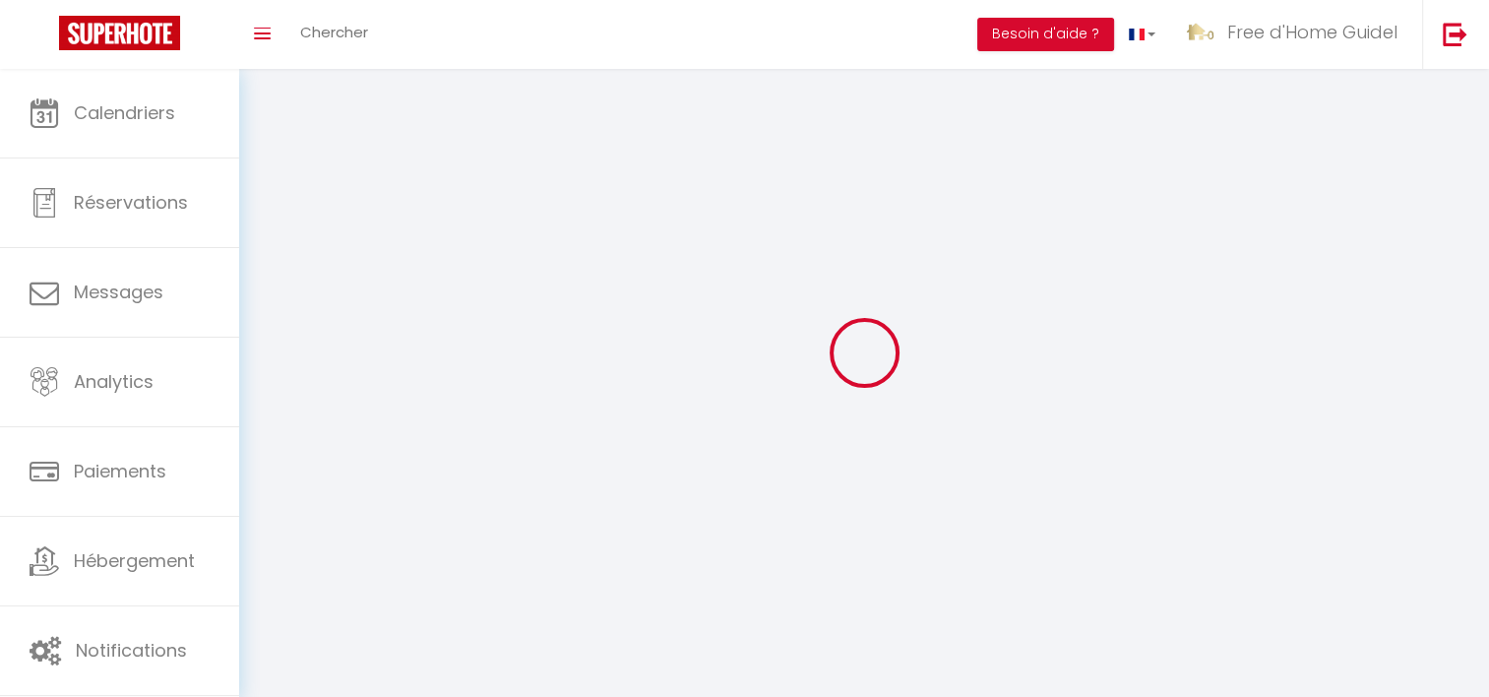
select select
type input "Free d'Home Guidel"
type input "[PERSON_NAME]"
type input "0699896916"
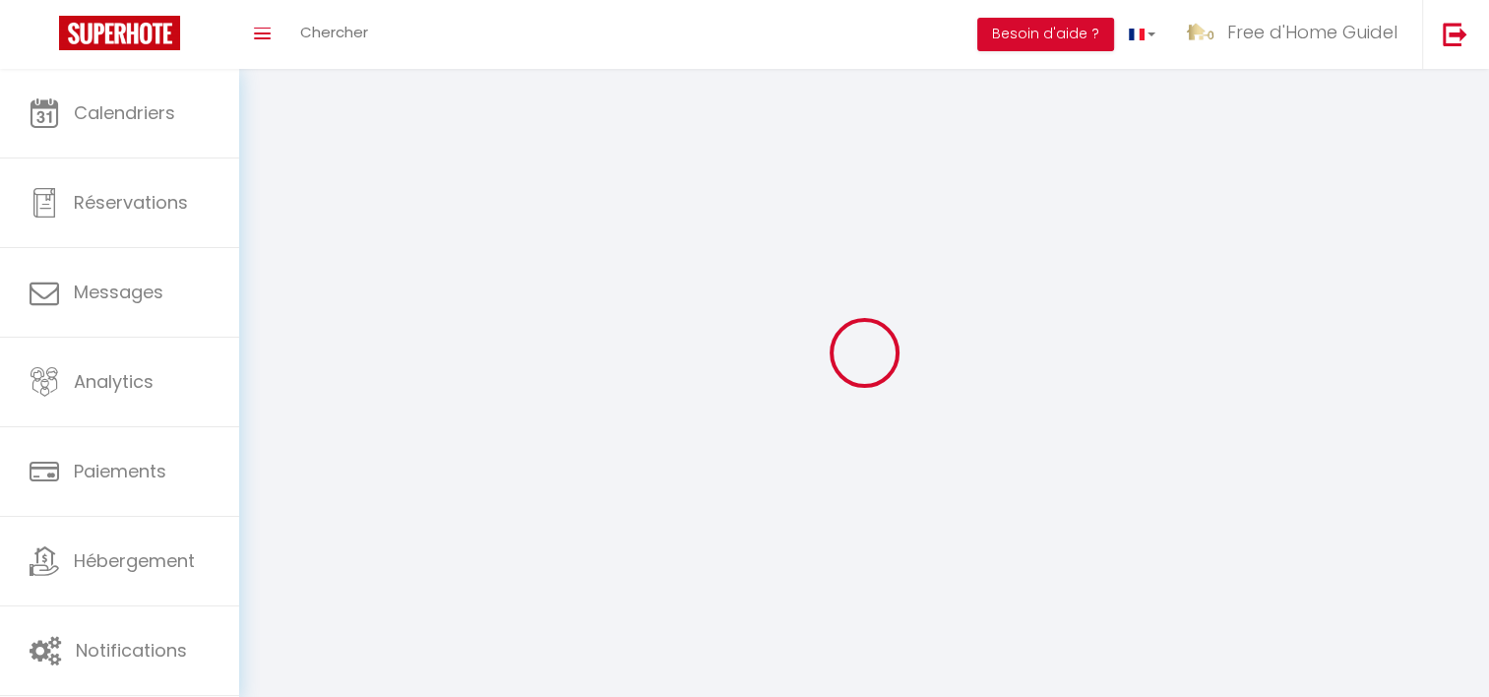
type input "[STREET_ADDRESS]"
type input "29300"
type input "Quimperlé"
type input "qxTslzS1484TQQ9628uXh2IVG"
type input "RaHO8Q1EJFAS3B85O7QZDChIQ"
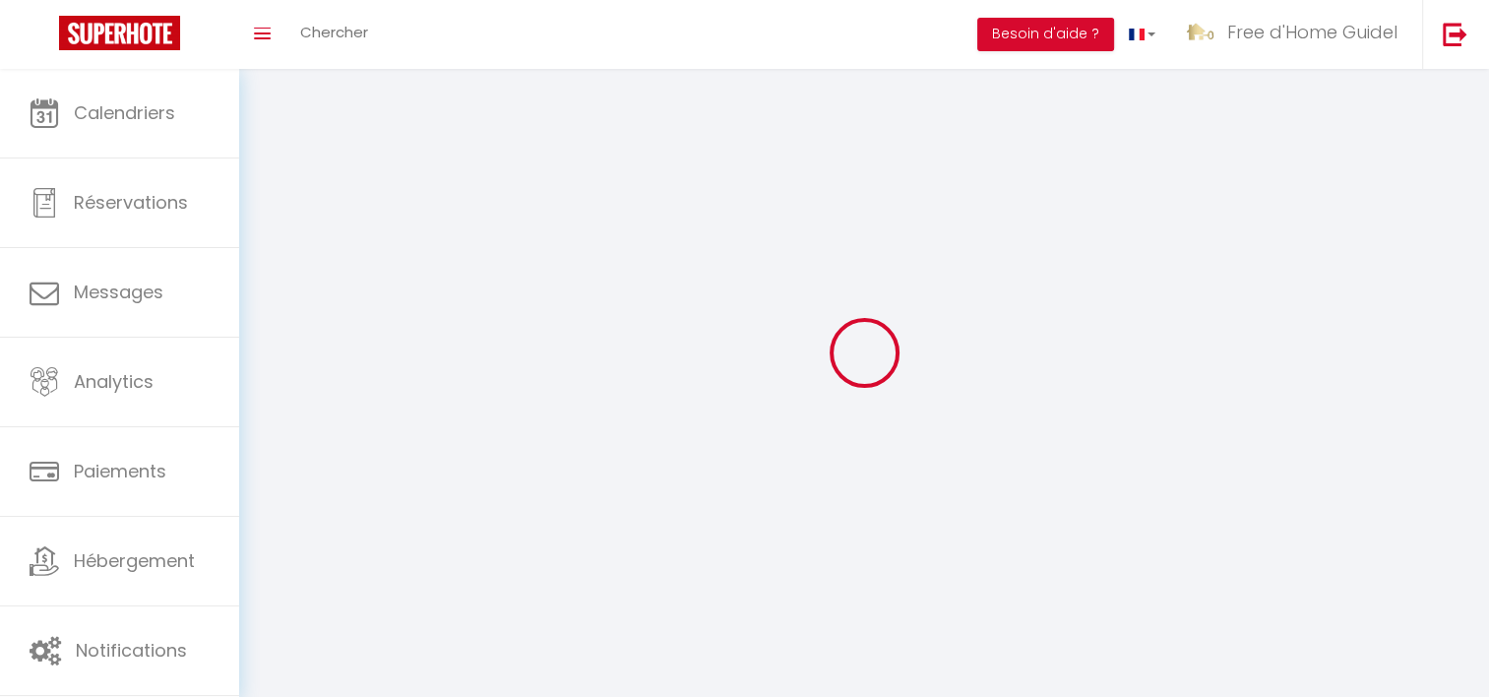
type input "[URL][DOMAIN_NAME]"
select select "28"
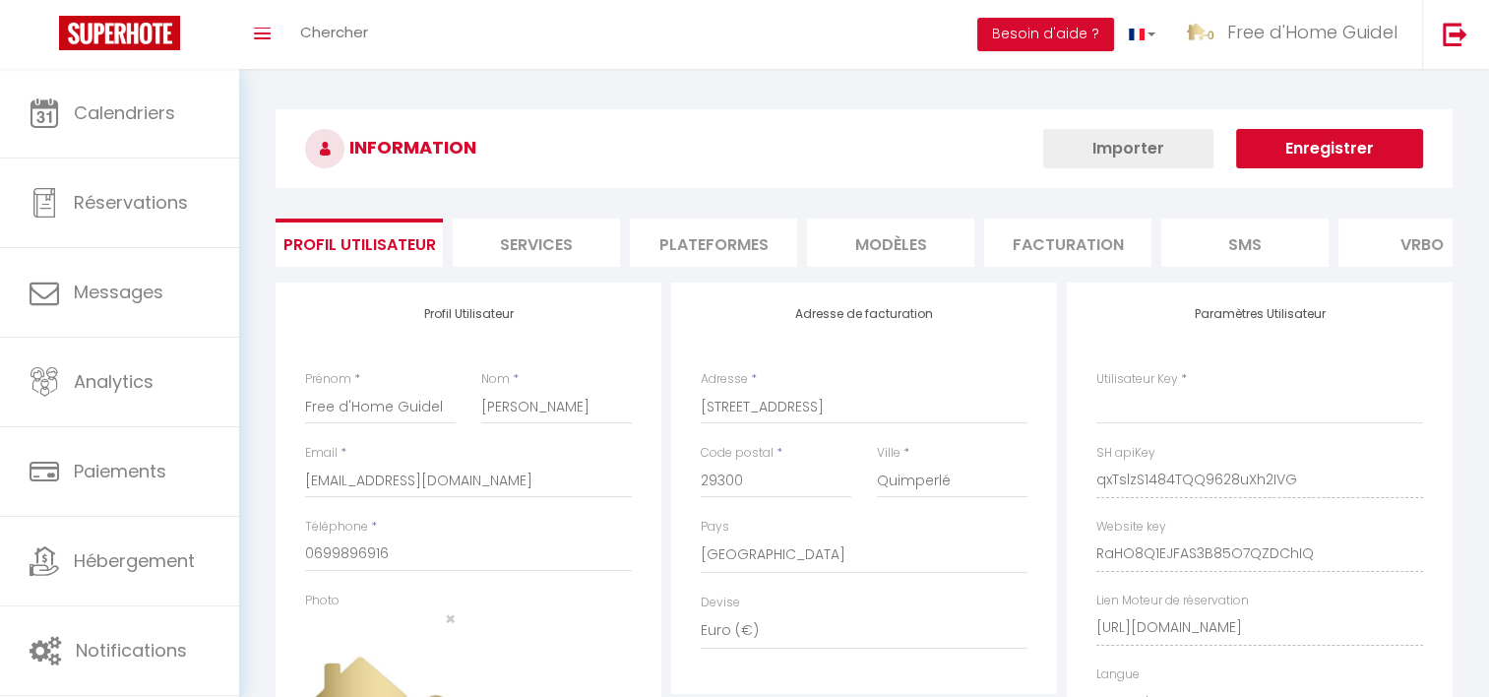
type input "qxTslzS1484TQQ9628uXh2IVG"
type input "RaHO8Q1EJFAS3B85O7QZDChIQ"
type input "[URL][DOMAIN_NAME]"
select select "fr"
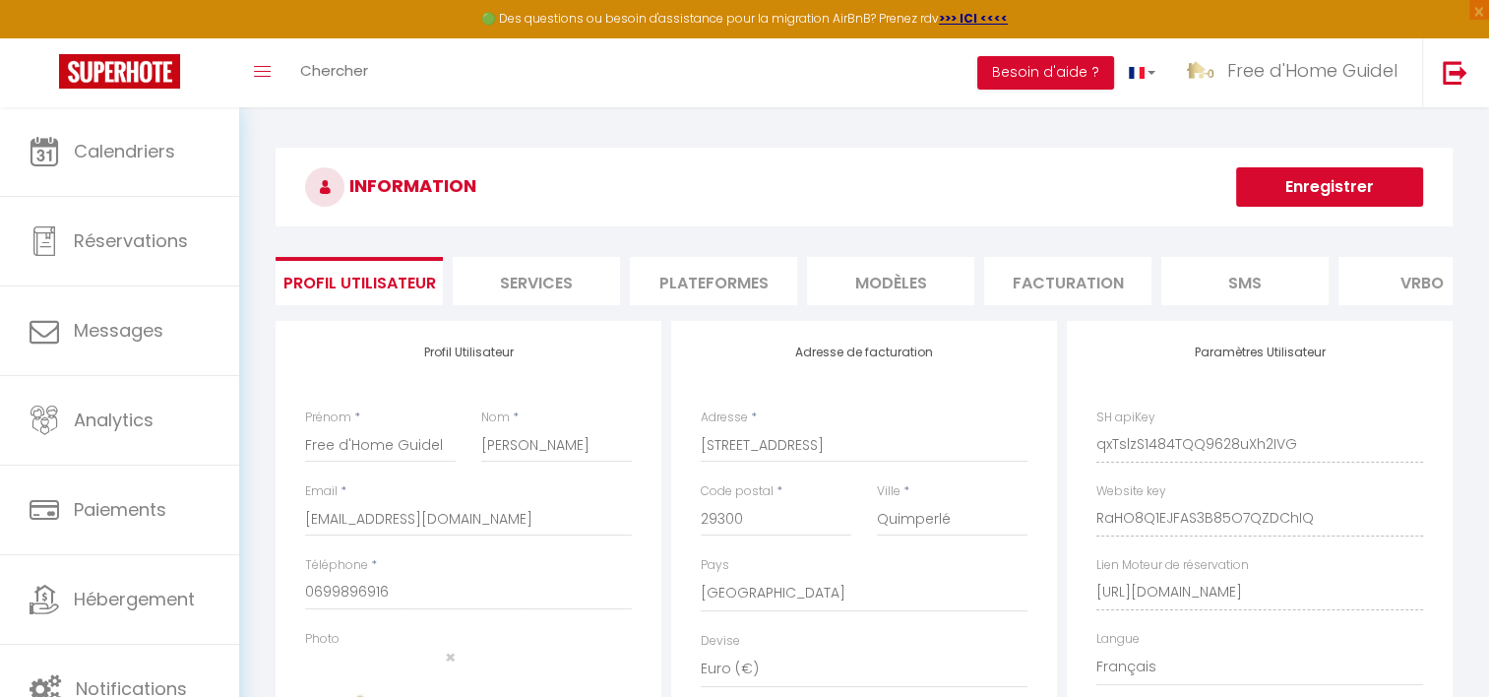
click at [745, 276] on li "Plateformes" at bounding box center [713, 281] width 167 height 48
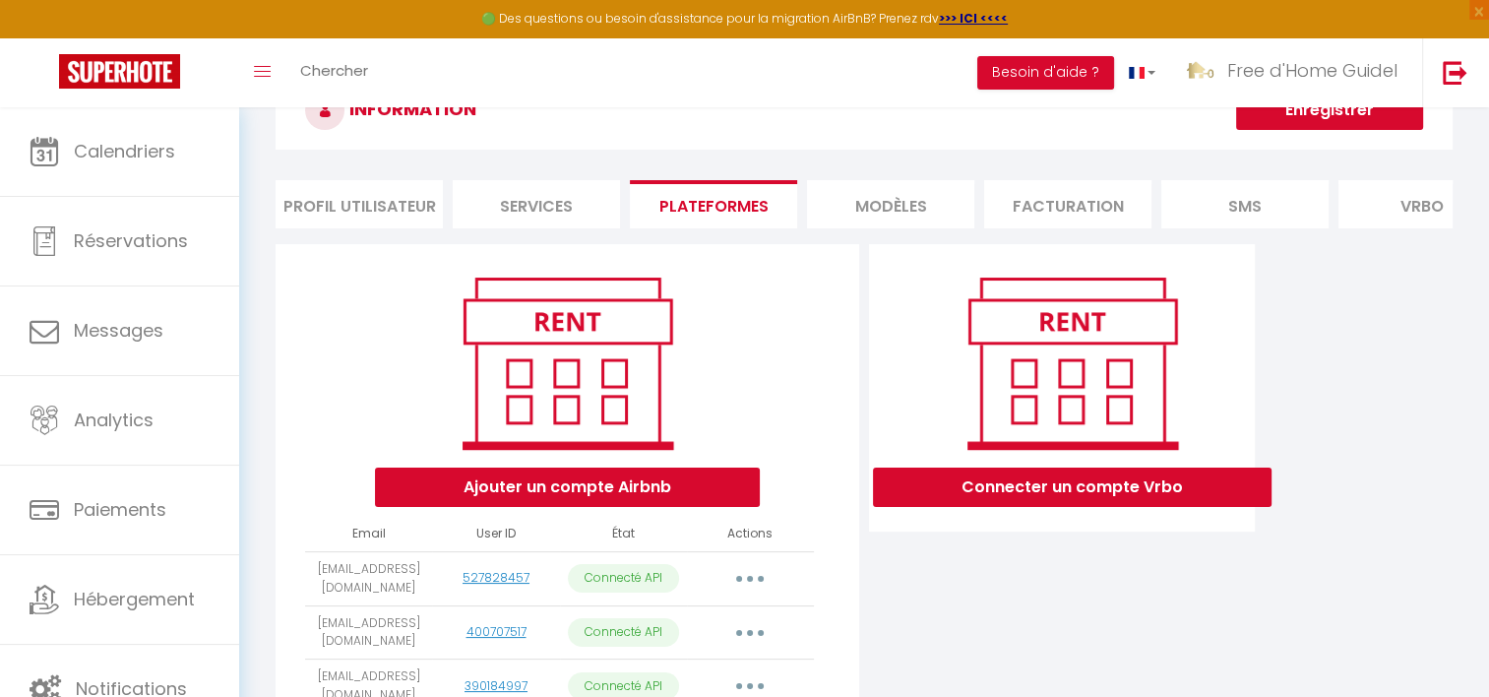
scroll to position [197, 0]
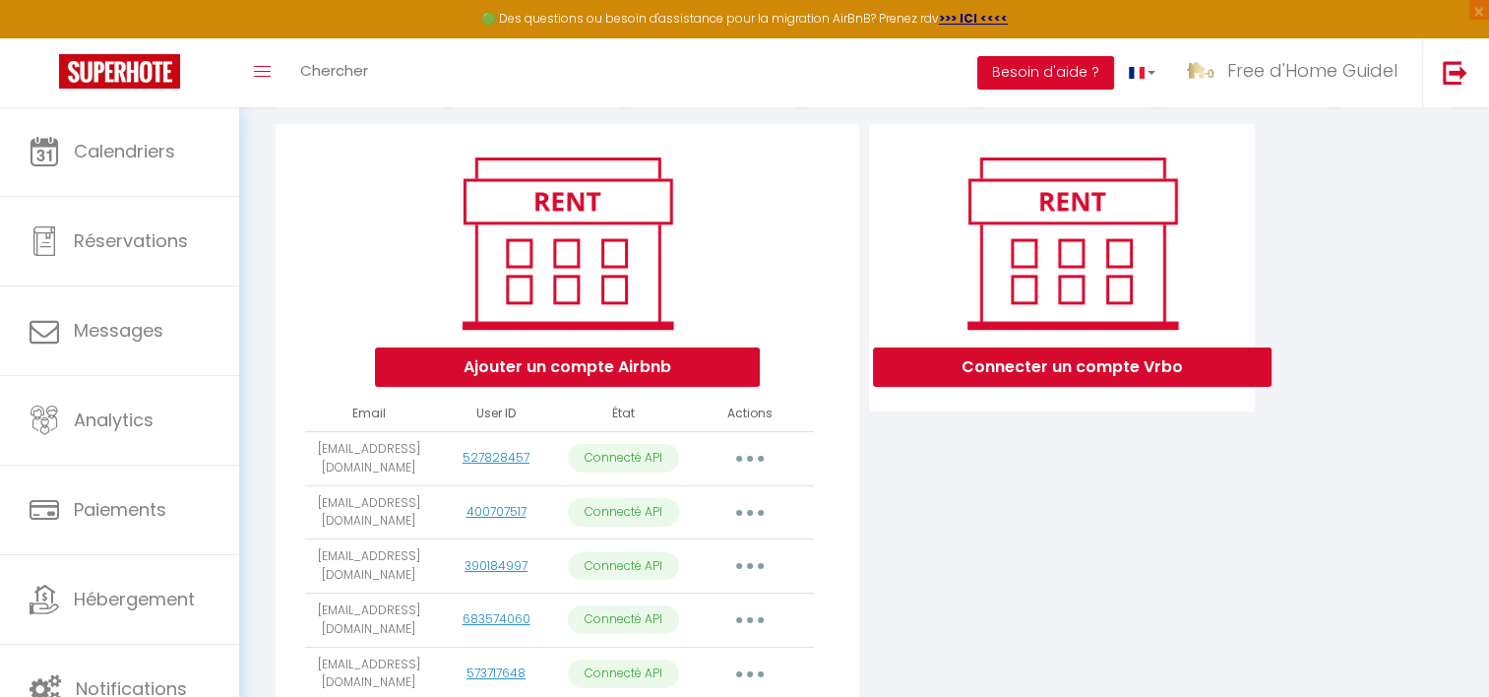
click at [744, 474] on button "button" at bounding box center [749, 458] width 55 height 31
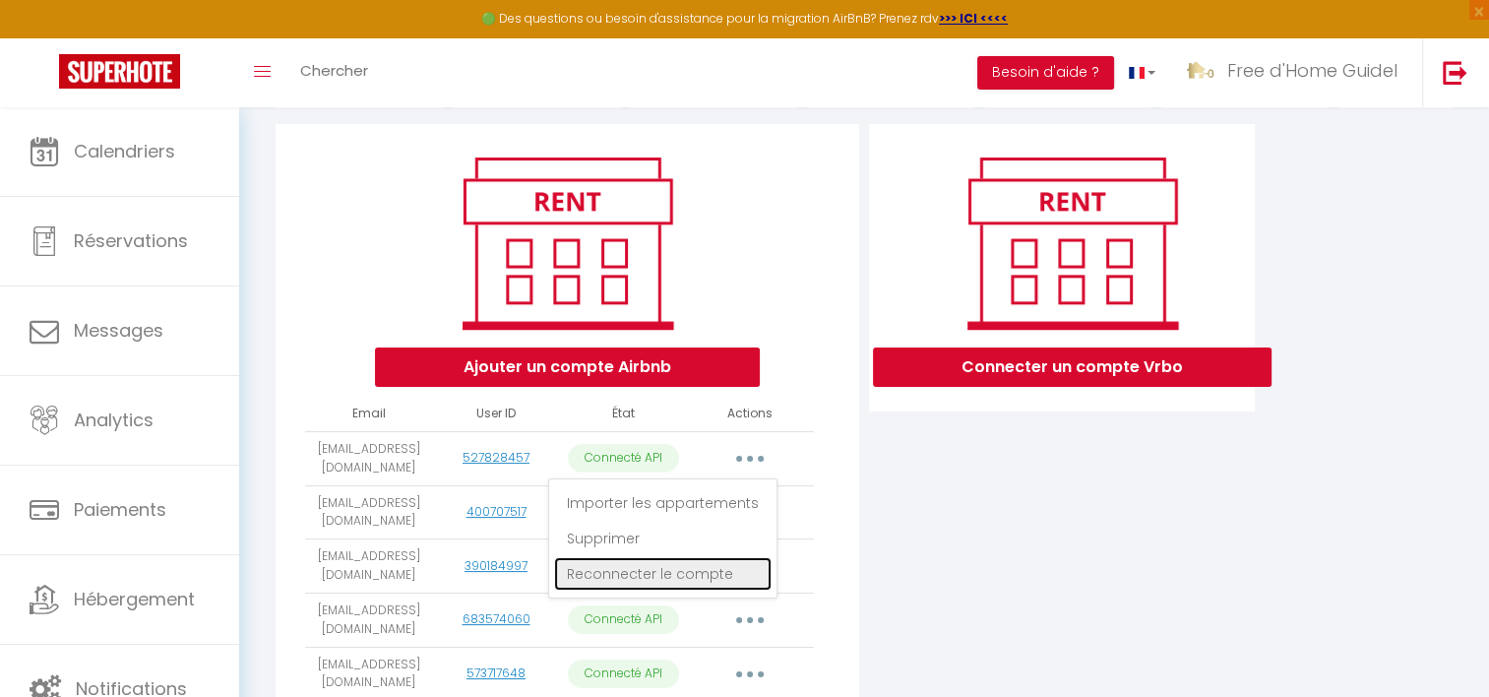
click at [726, 590] on link "Reconnecter le compte" at bounding box center [662, 573] width 217 height 33
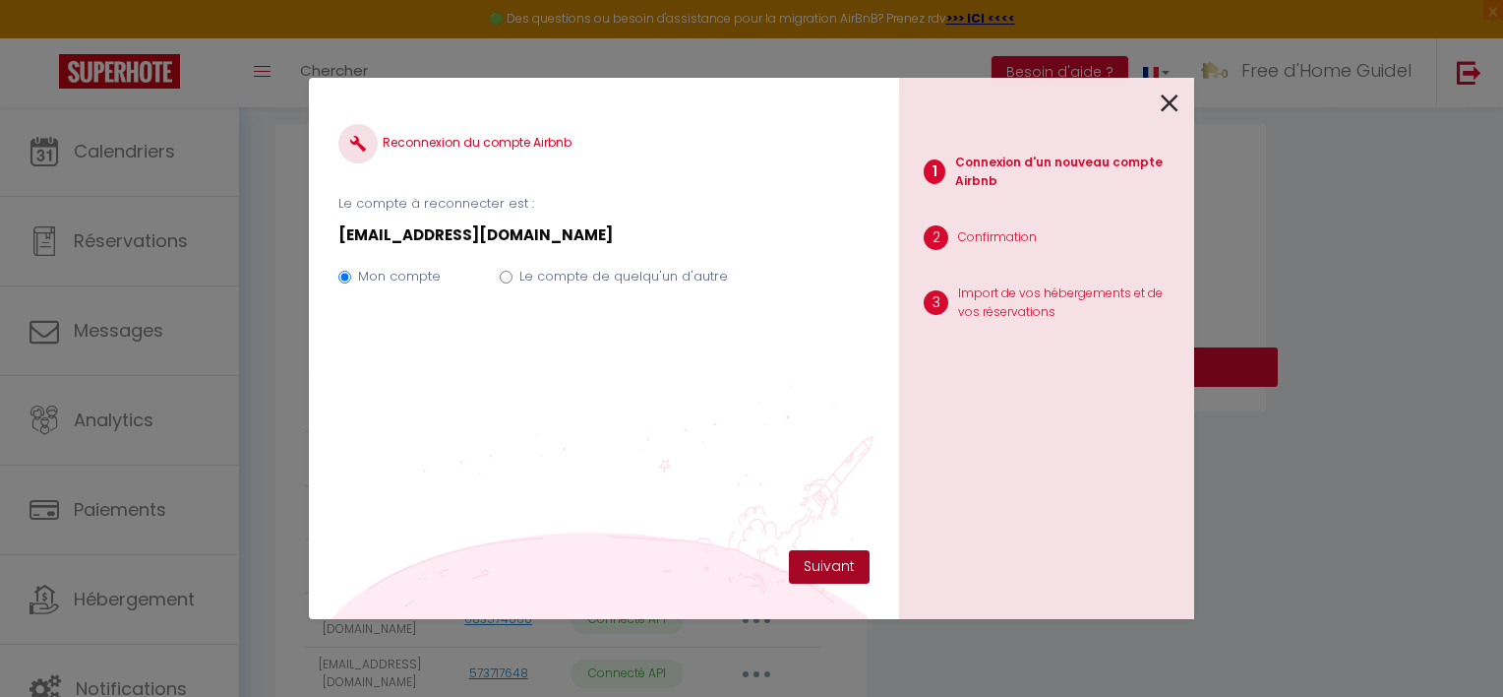
click at [828, 561] on button "Suivant" at bounding box center [829, 566] width 81 height 33
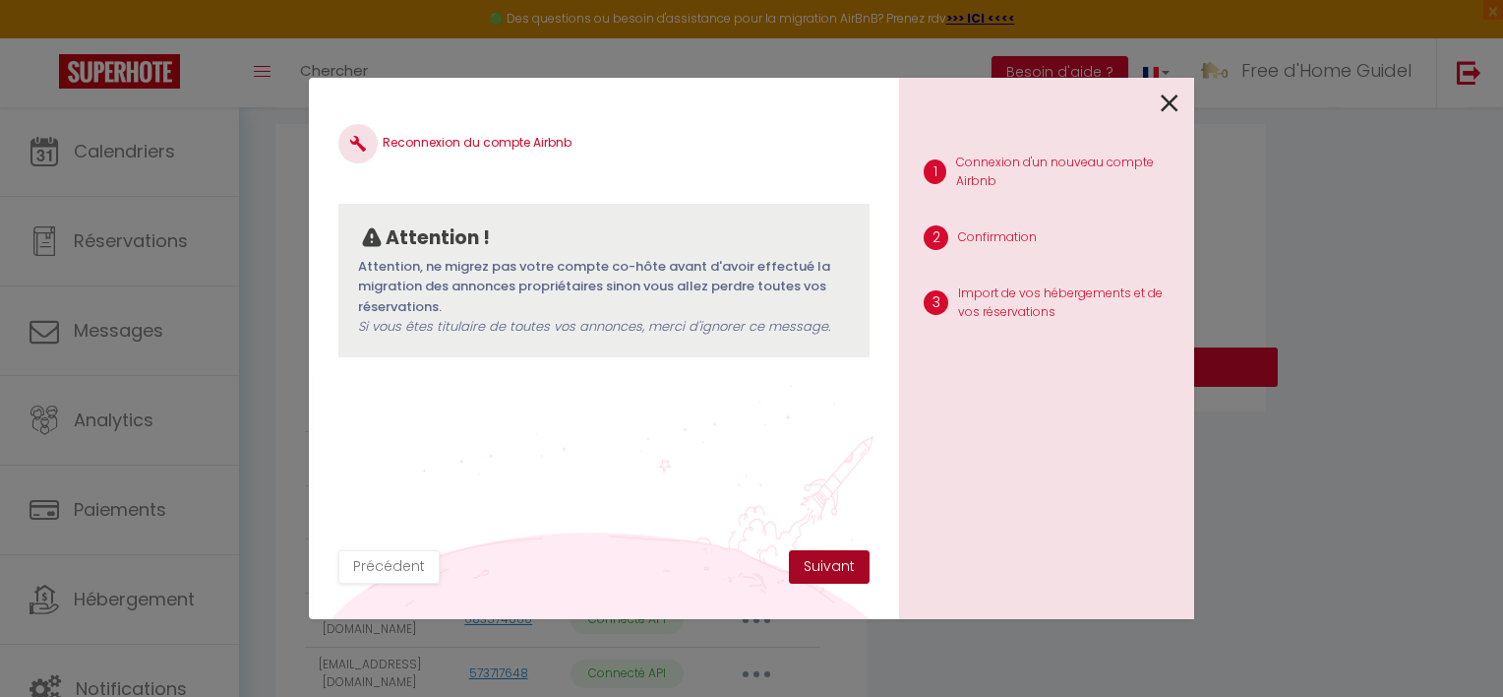
click at [838, 575] on button "Suivant" at bounding box center [829, 566] width 81 height 33
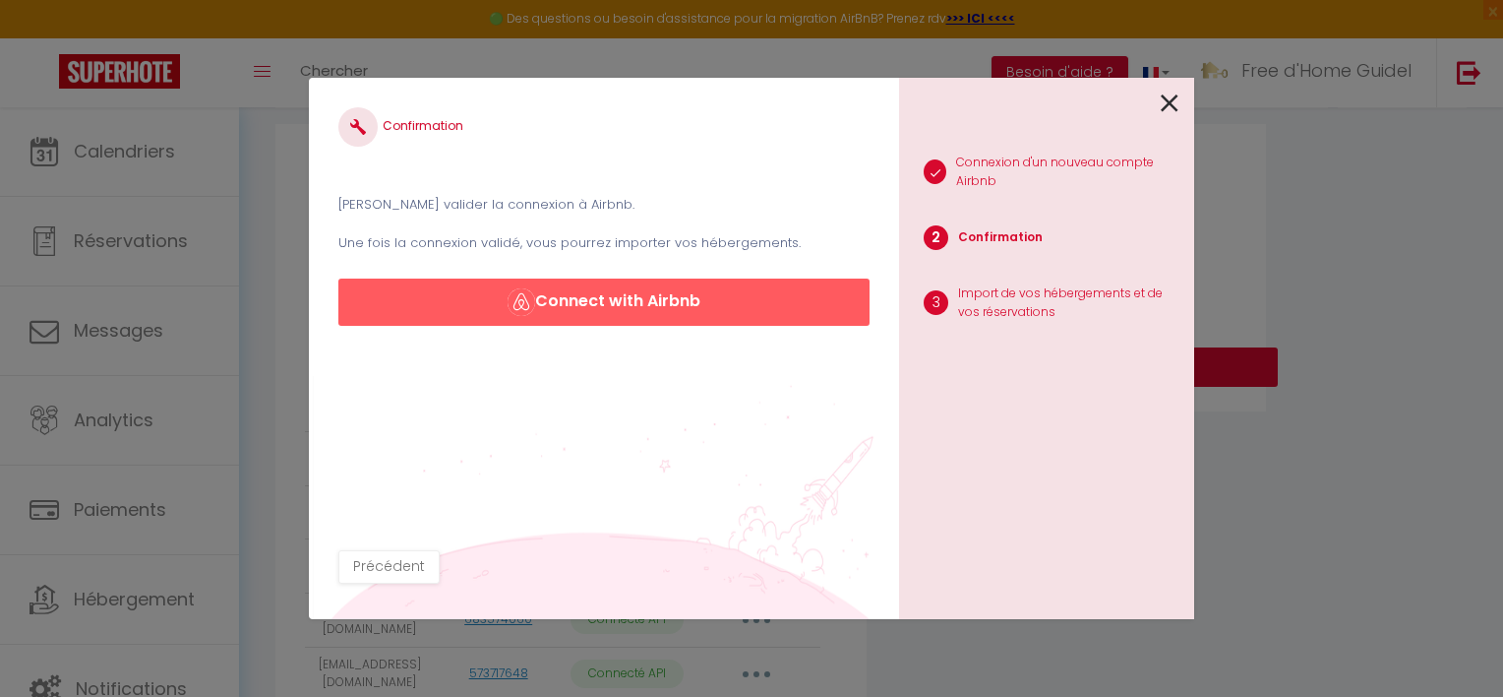
drag, startPoint x: 523, startPoint y: 198, endPoint x: 580, endPoint y: 204, distance: 57.4
click at [580, 204] on p "[PERSON_NAME] valider la connexion à Airbnb." at bounding box center [603, 205] width 531 height 20
drag, startPoint x: 528, startPoint y: 240, endPoint x: 664, endPoint y: 252, distance: 136.3
click at [664, 252] on p "Une fois la connexion validé, vous pourrez importer vos hébergements." at bounding box center [603, 243] width 531 height 20
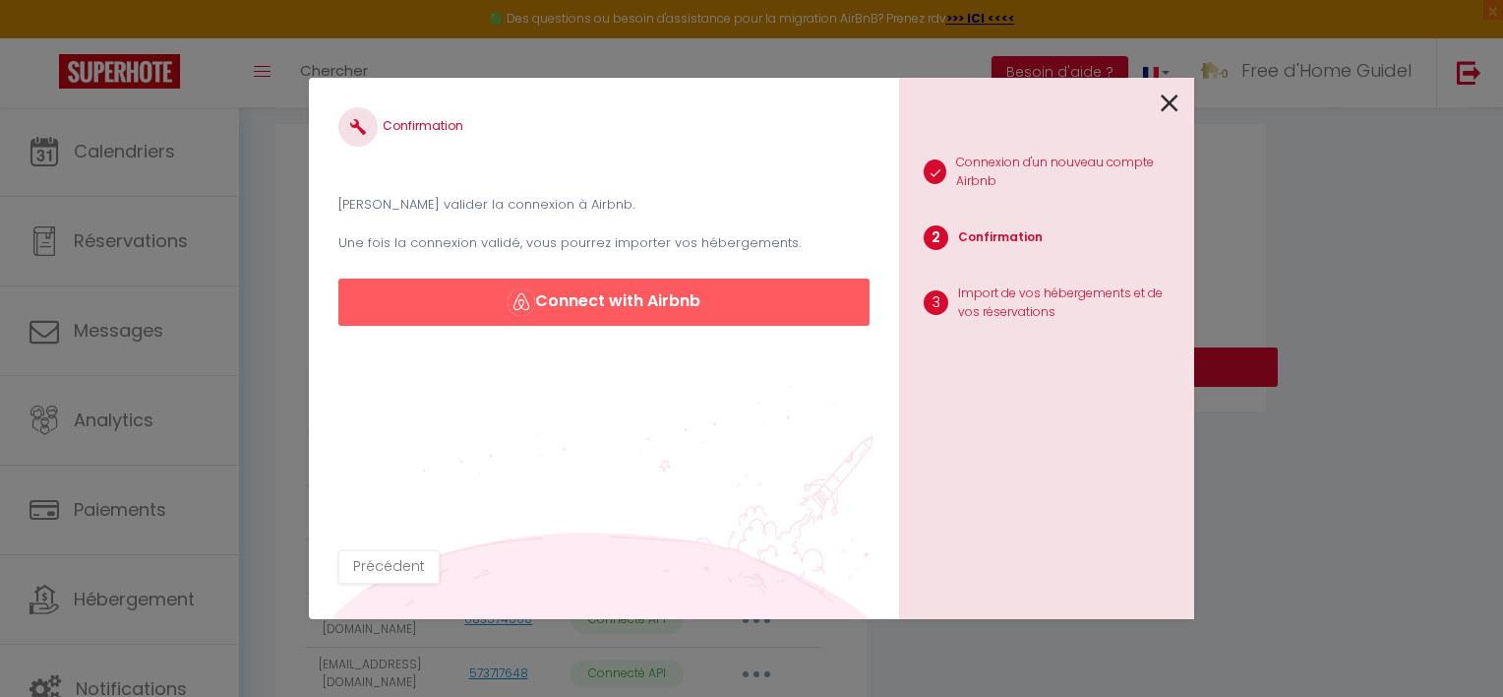
drag, startPoint x: 664, startPoint y: 252, endPoint x: 692, endPoint y: 252, distance: 27.5
click at [691, 252] on p "Une fois la connexion validé, vous pourrez importer vos hébergements." at bounding box center [603, 243] width 531 height 20
click at [1166, 99] on icon at bounding box center [1170, 104] width 18 height 30
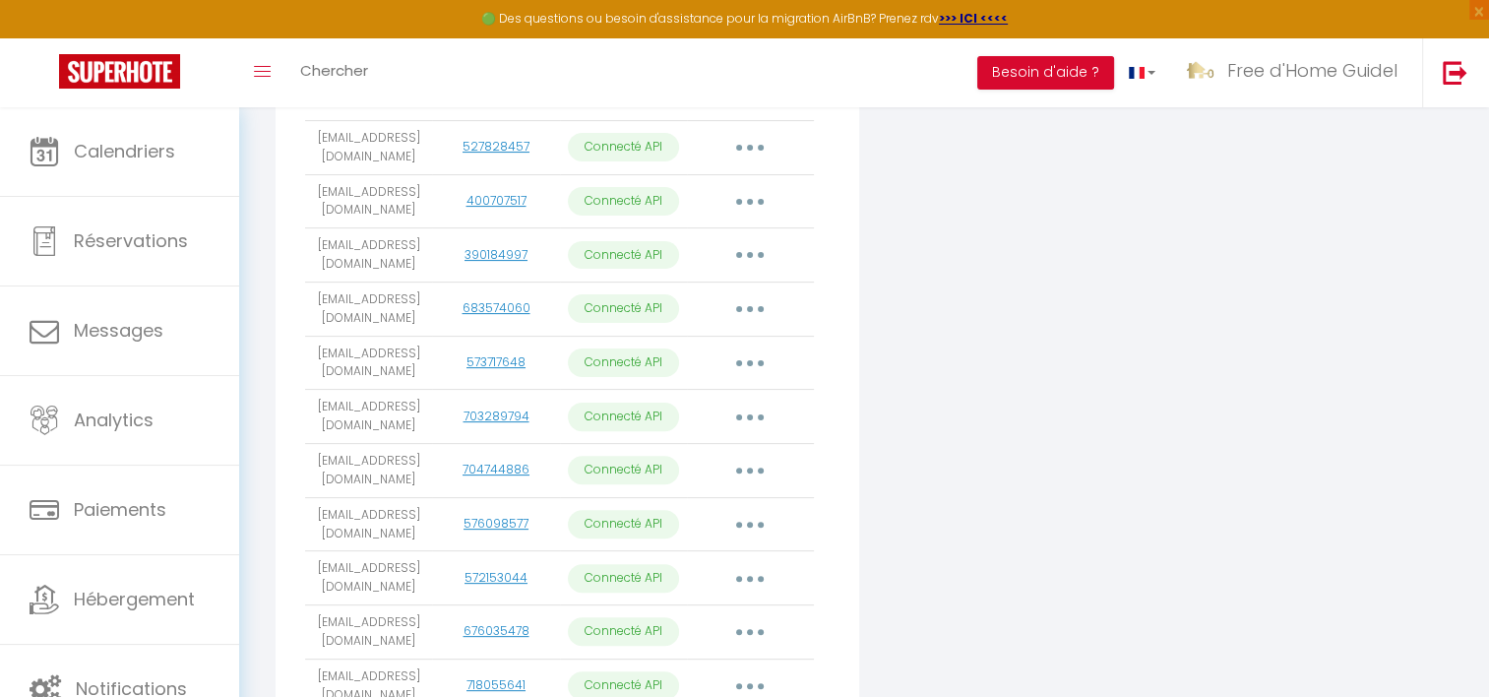
scroll to position [394, 0]
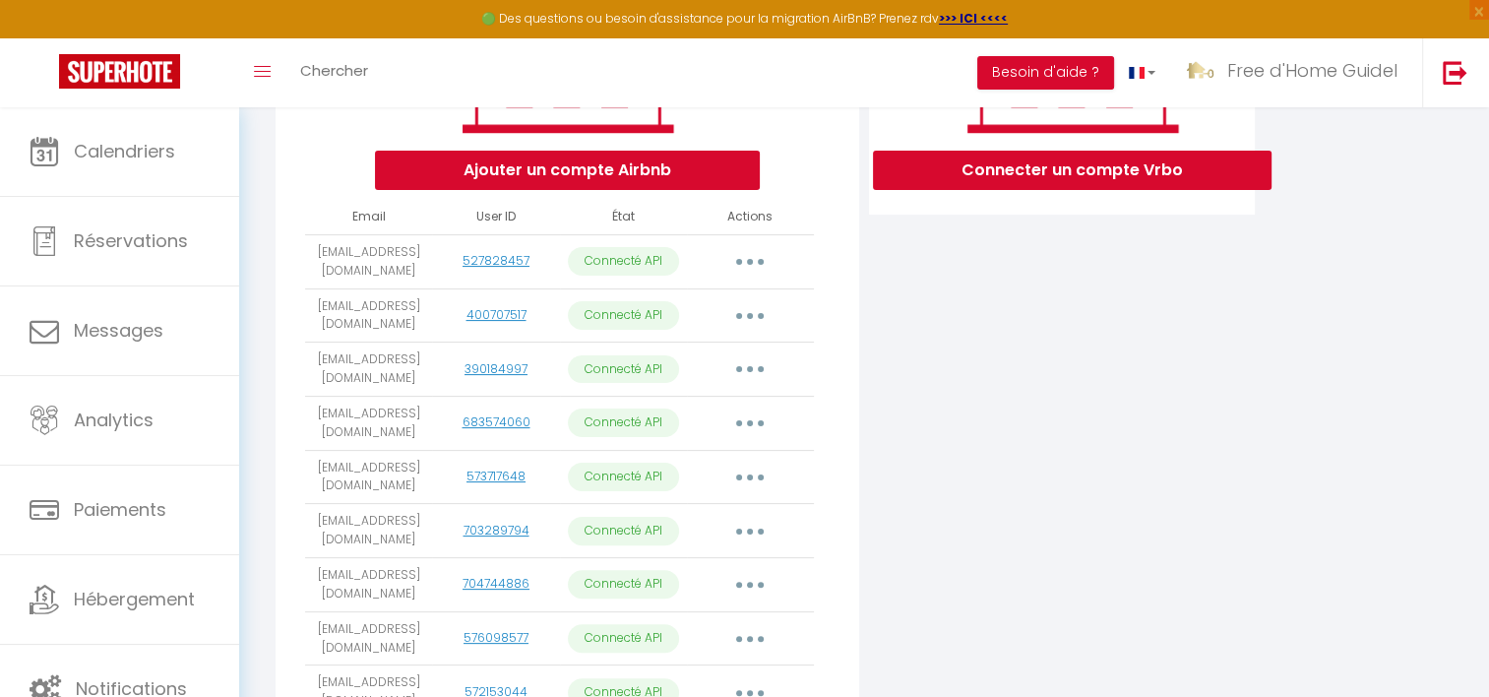
drag, startPoint x: 415, startPoint y: 303, endPoint x: 315, endPoint y: 264, distance: 107.8
click at [315, 264] on td "[EMAIL_ADDRESS][DOMAIN_NAME]" at bounding box center [368, 261] width 127 height 54
drag, startPoint x: 315, startPoint y: 264, endPoint x: 366, endPoint y: 284, distance: 55.2
copy td "[EMAIL_ADDRESS][DOMAIN_NAME]"
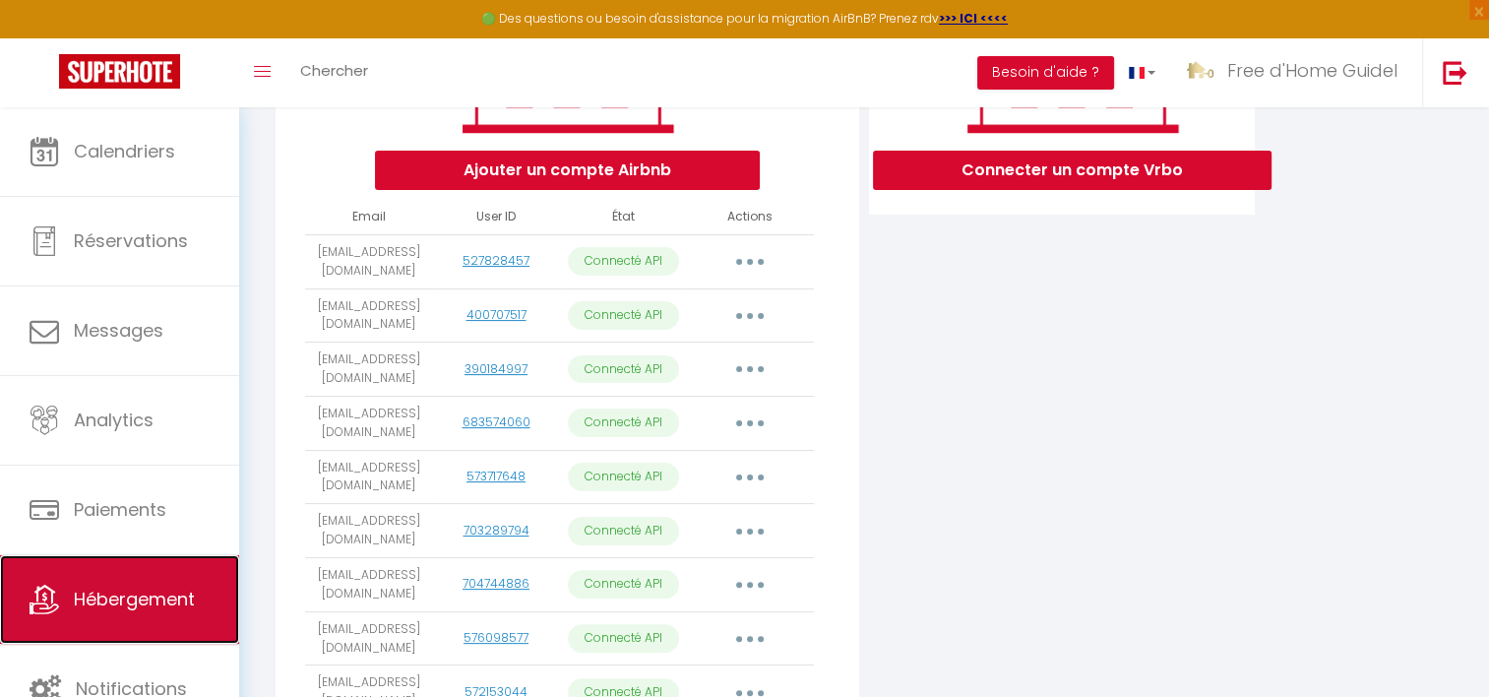
click at [153, 571] on link "Hébergement" at bounding box center [119, 599] width 239 height 89
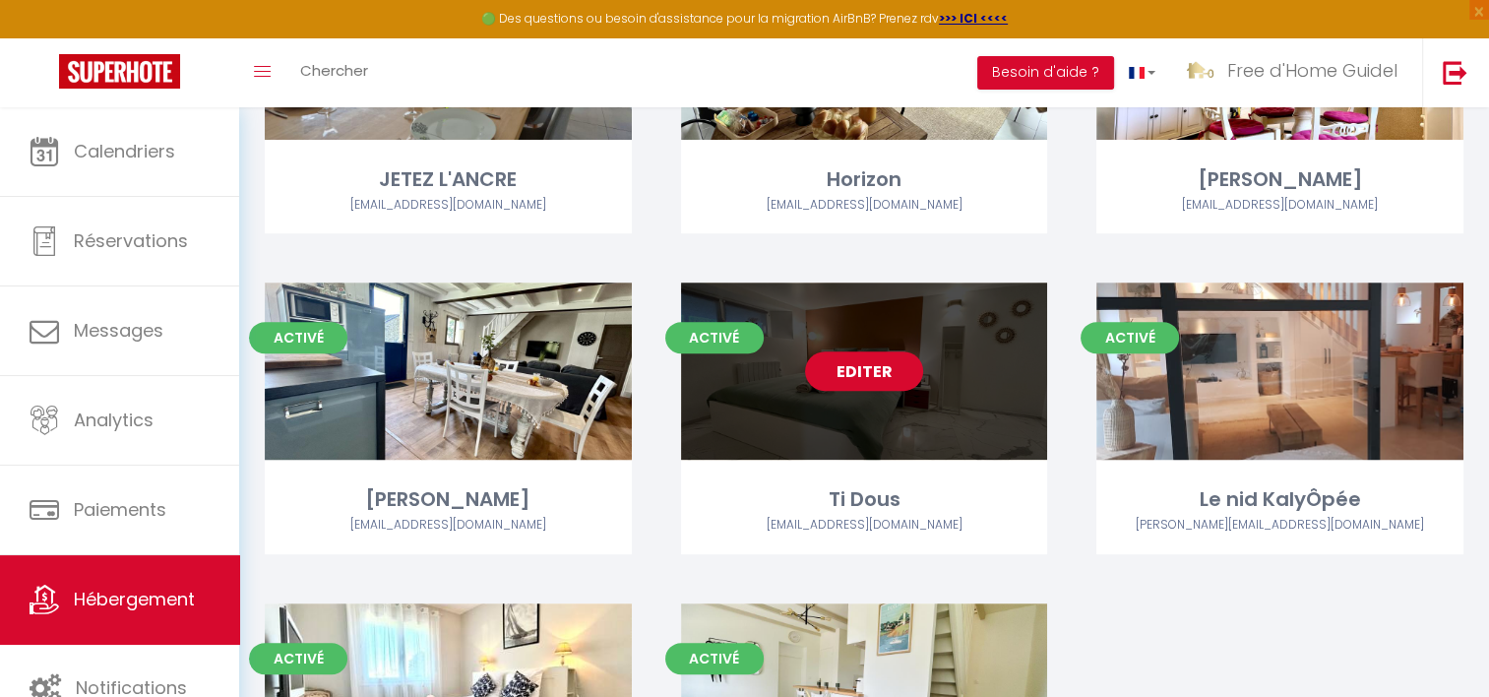
scroll to position [787, 0]
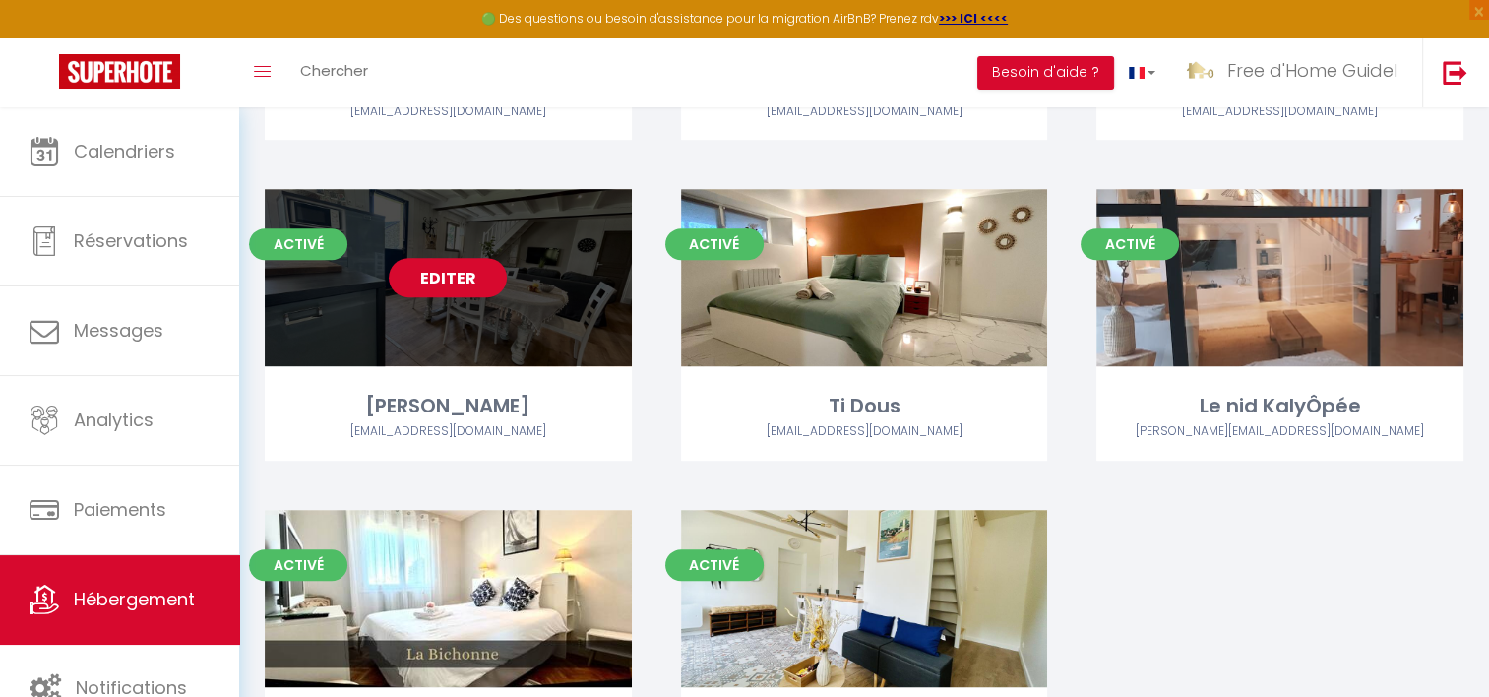
click at [453, 280] on link "Editer" at bounding box center [448, 277] width 118 height 39
select select "3"
select select "2"
select select "1"
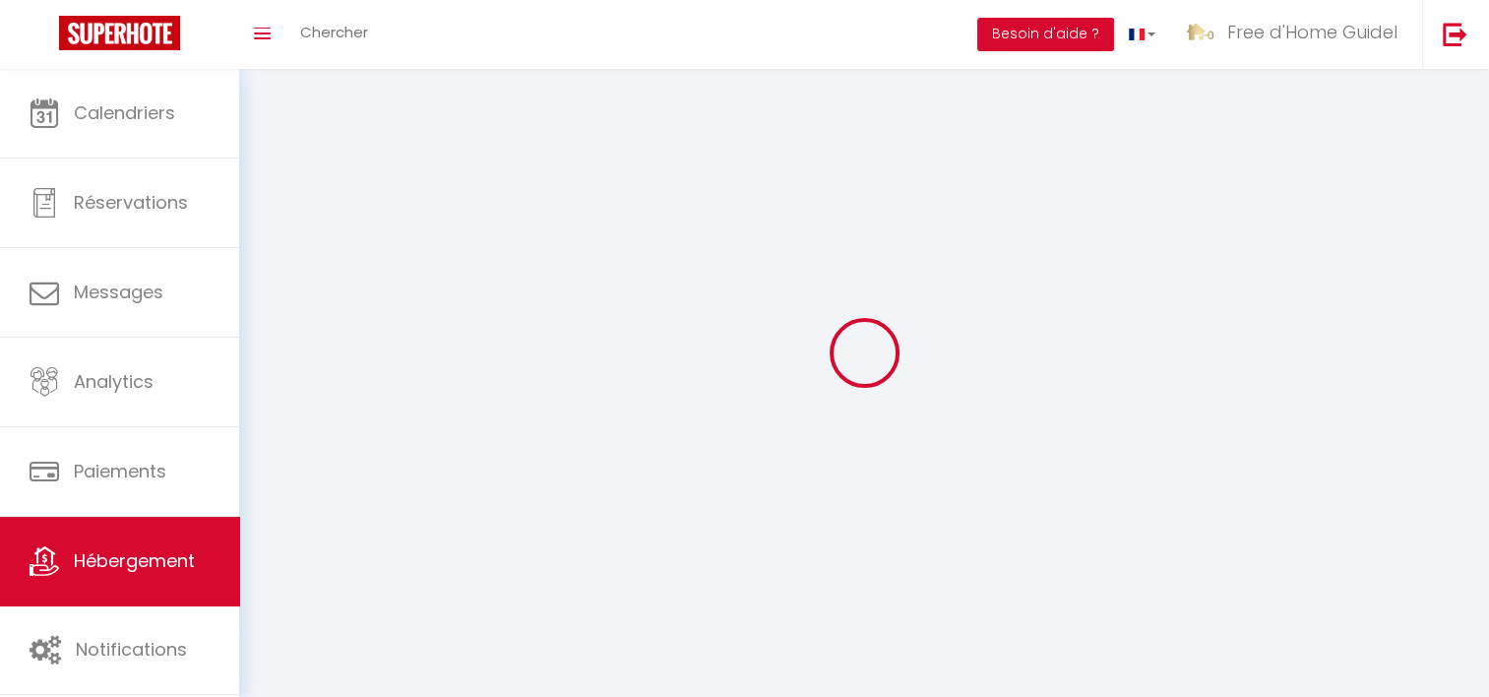
select select
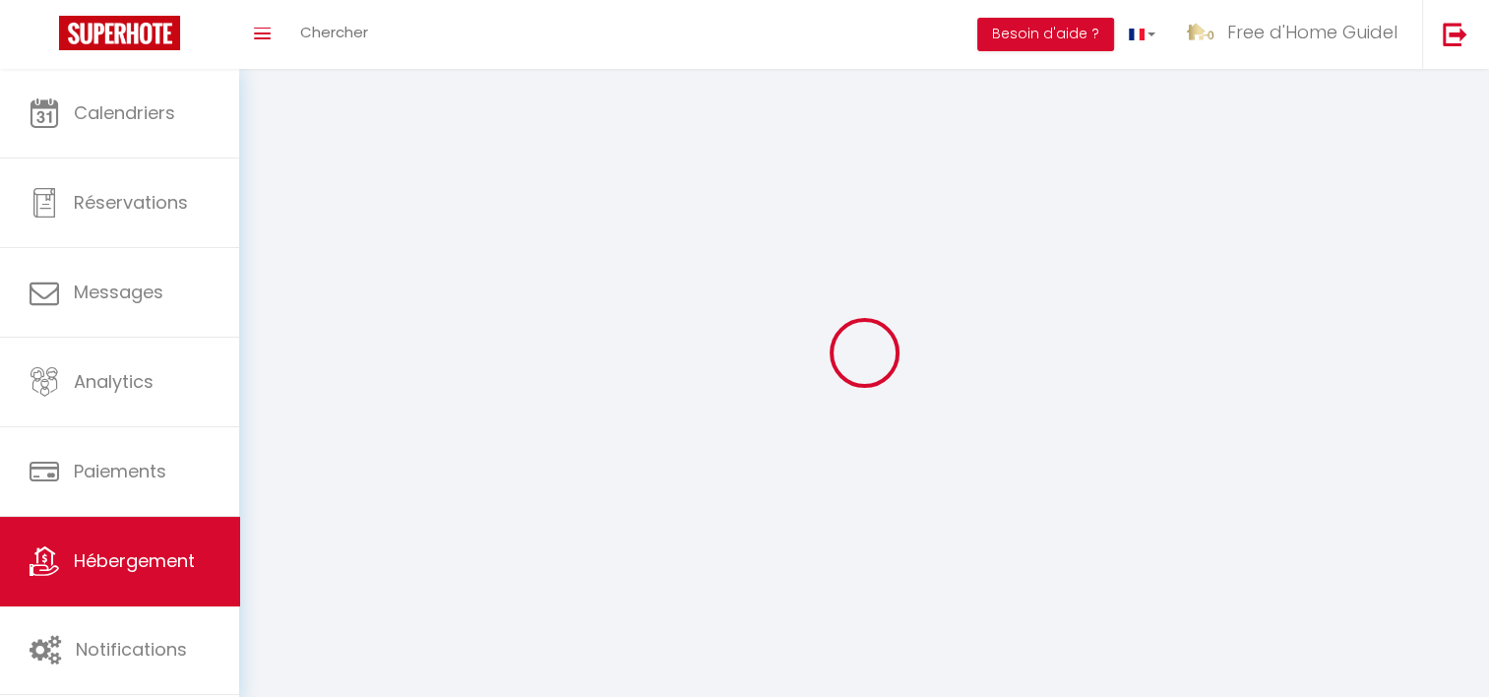
select select
checkbox input "false"
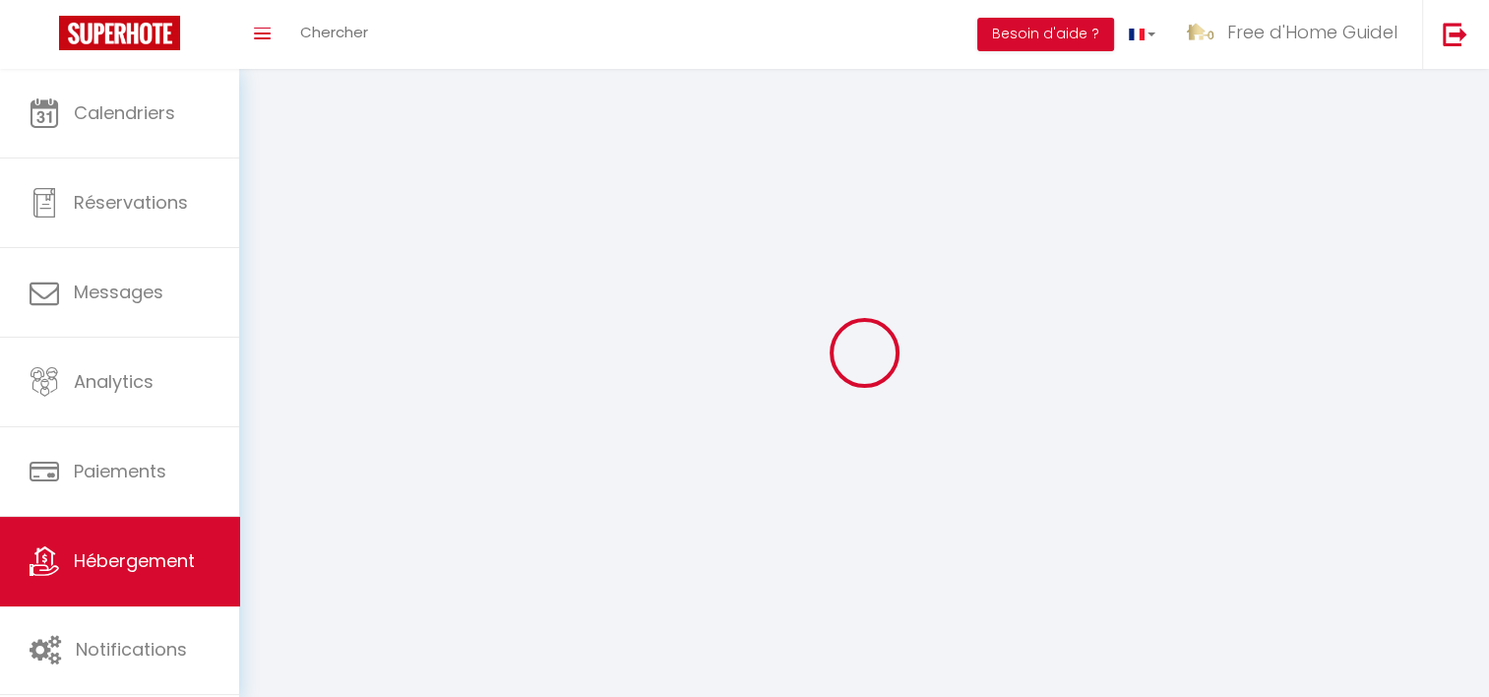
checkbox input "false"
select select
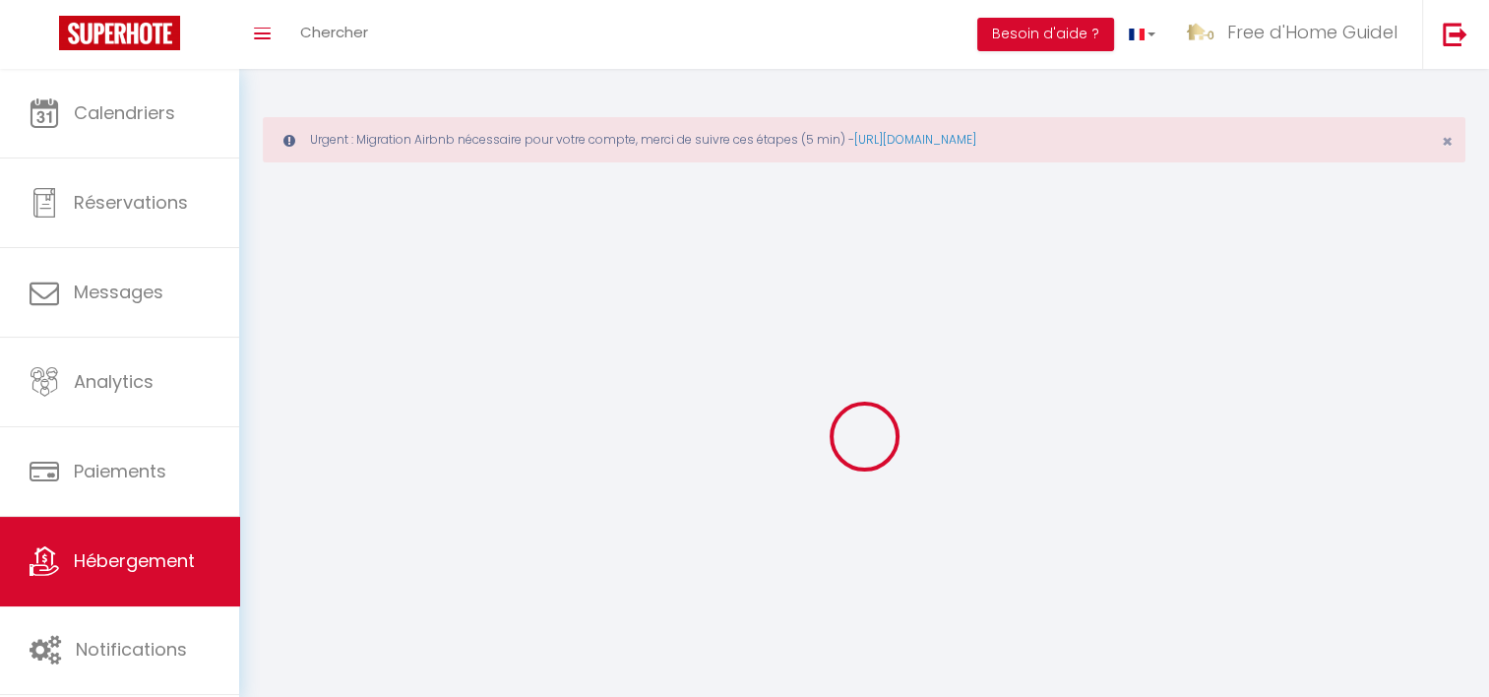
select select
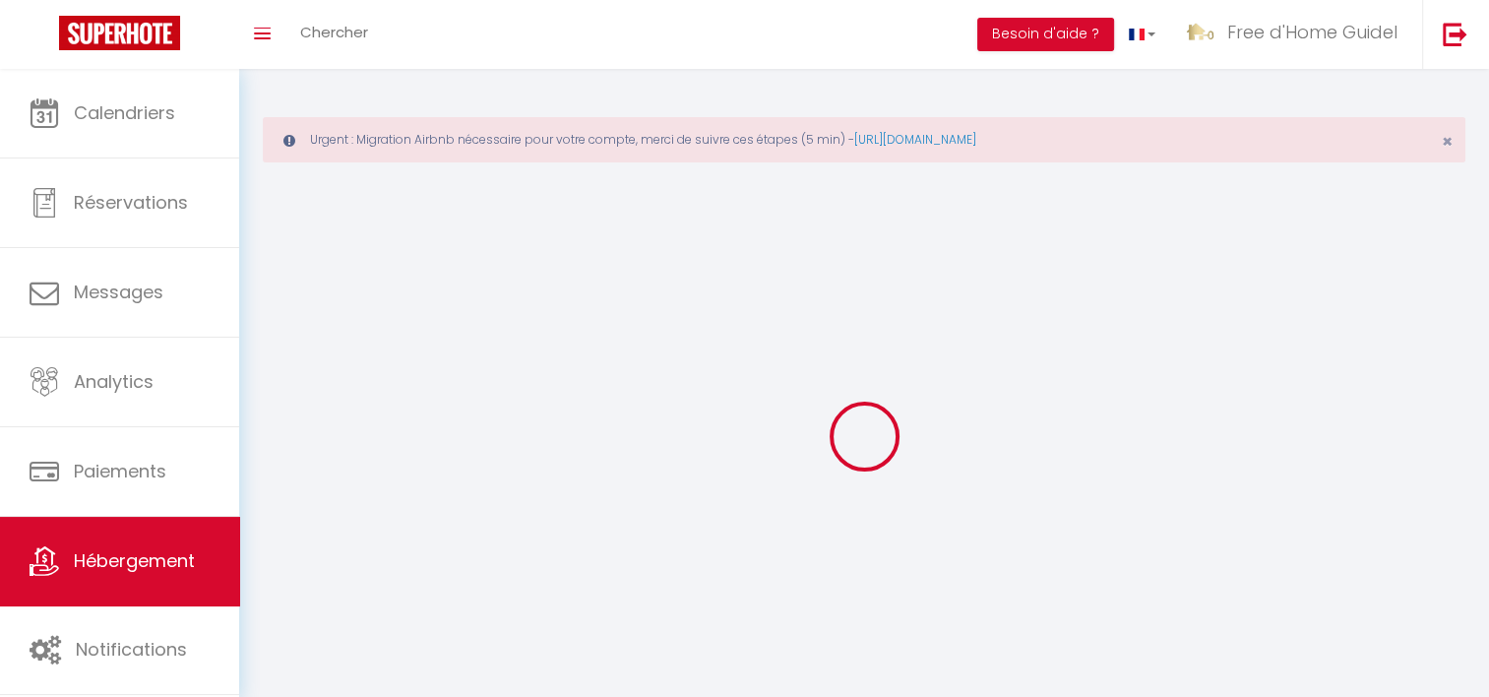
select select
checkbox input "false"
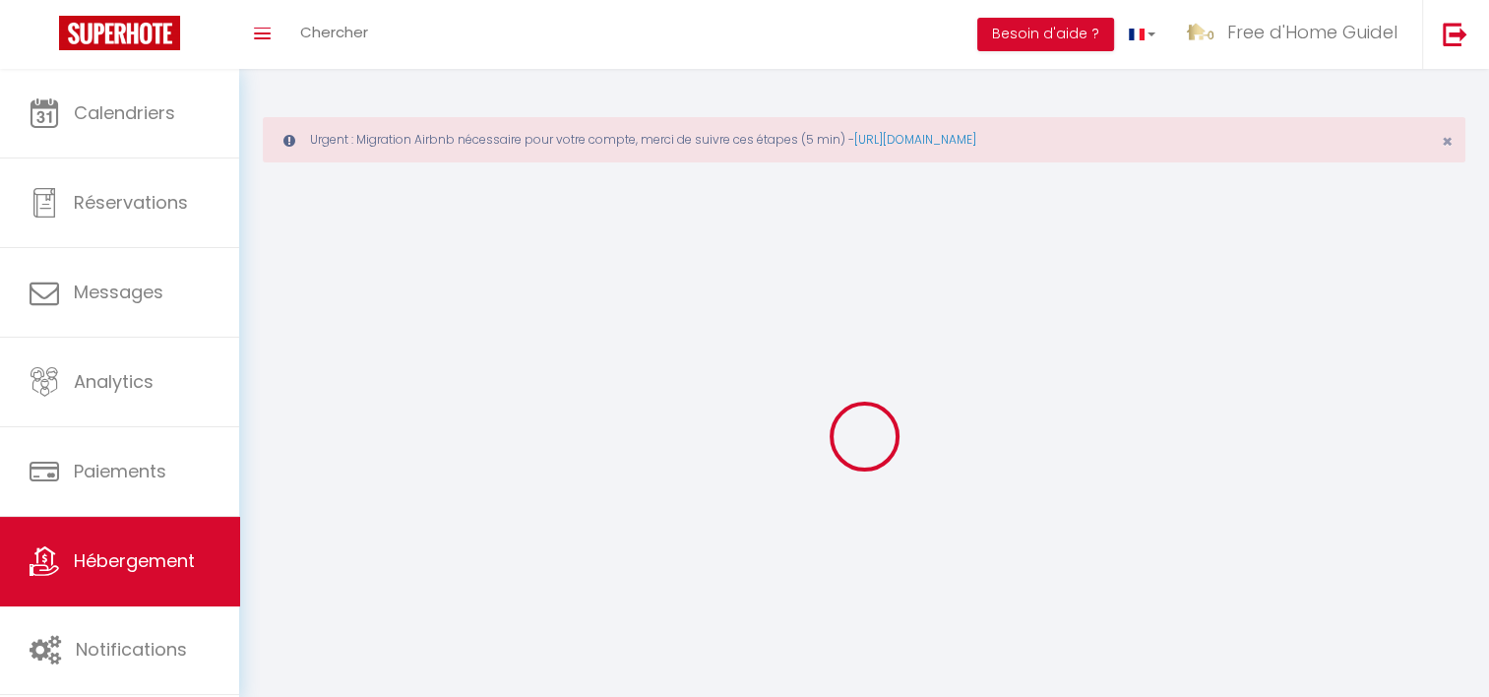
select select
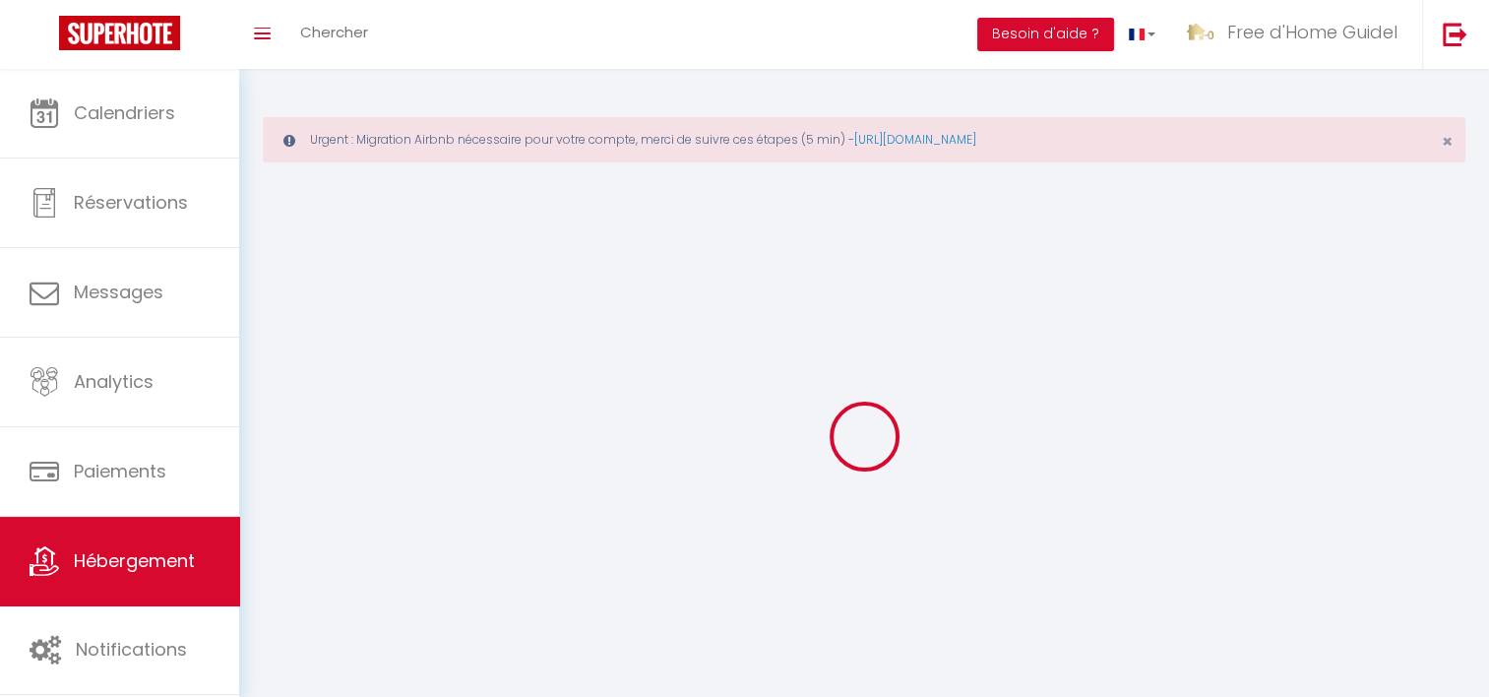
select select
checkbox input "false"
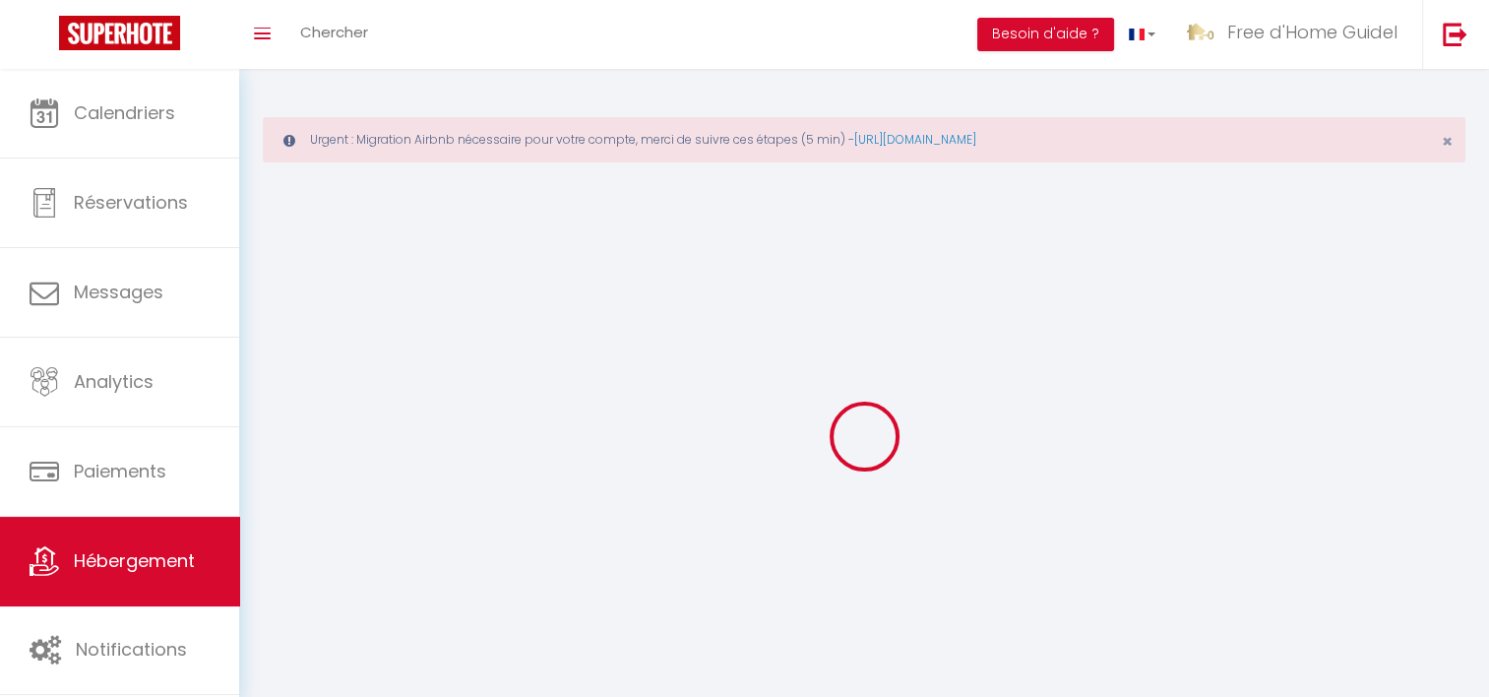
checkbox input "false"
select select
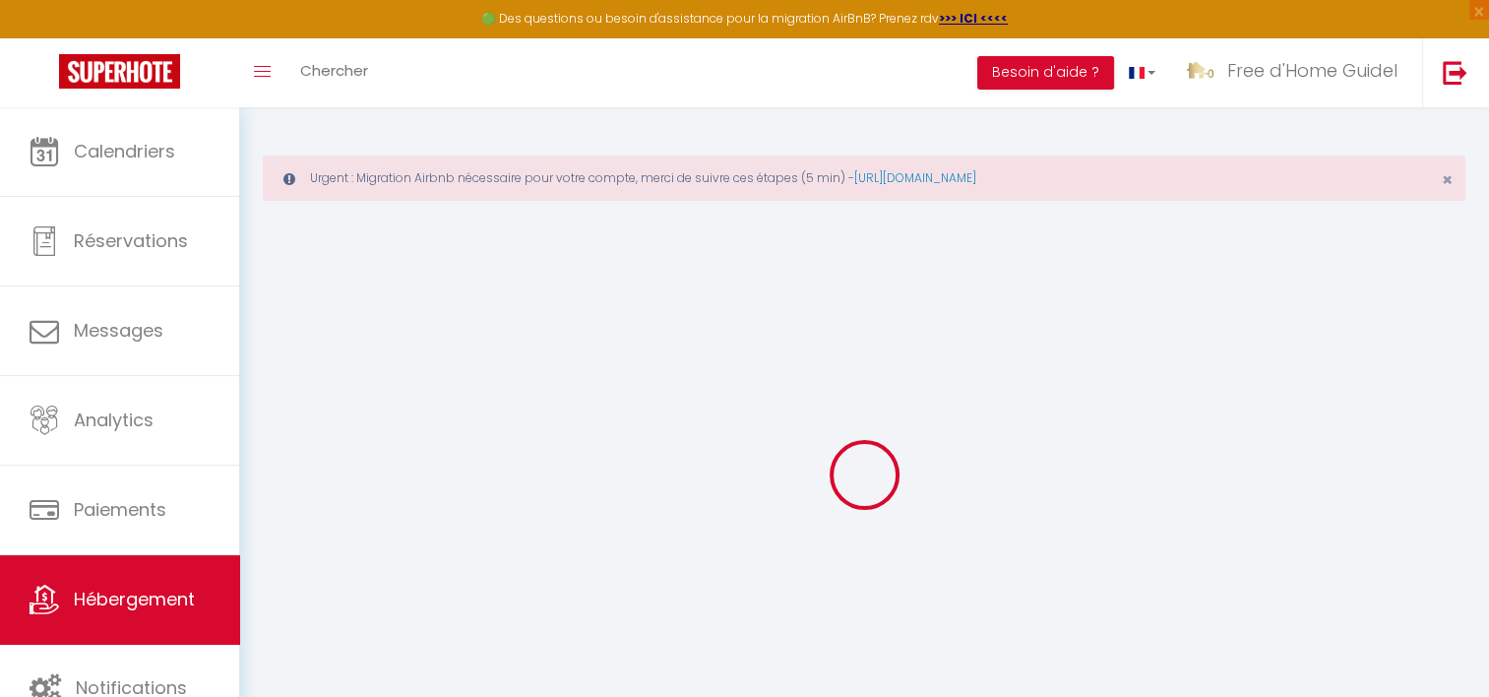
select select "+ 22 %"
select select "+ 26 %"
select select "+ 10 %"
select select "+ 15 %"
select select "17100-1140709880663129652"
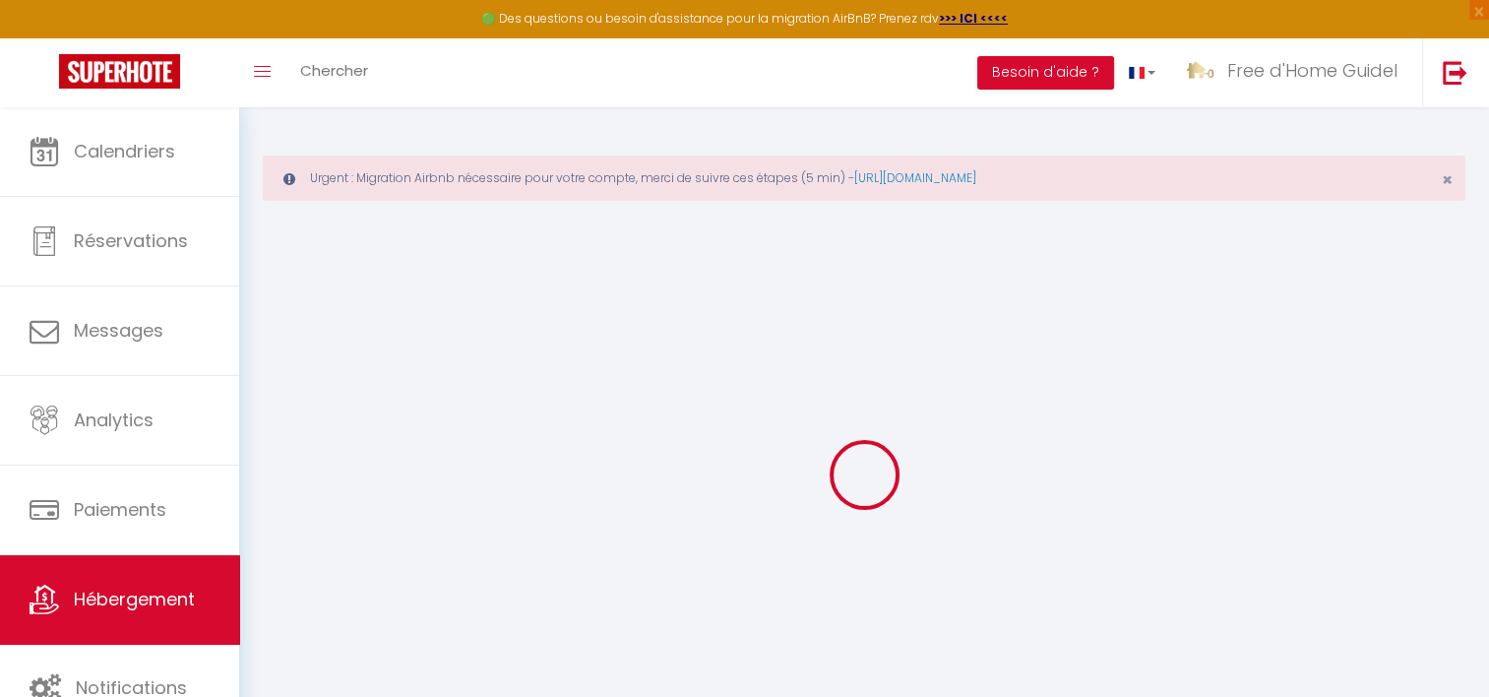
select select "17:00"
select select "23:45"
select select "10:00"
select select "30"
select select "120"
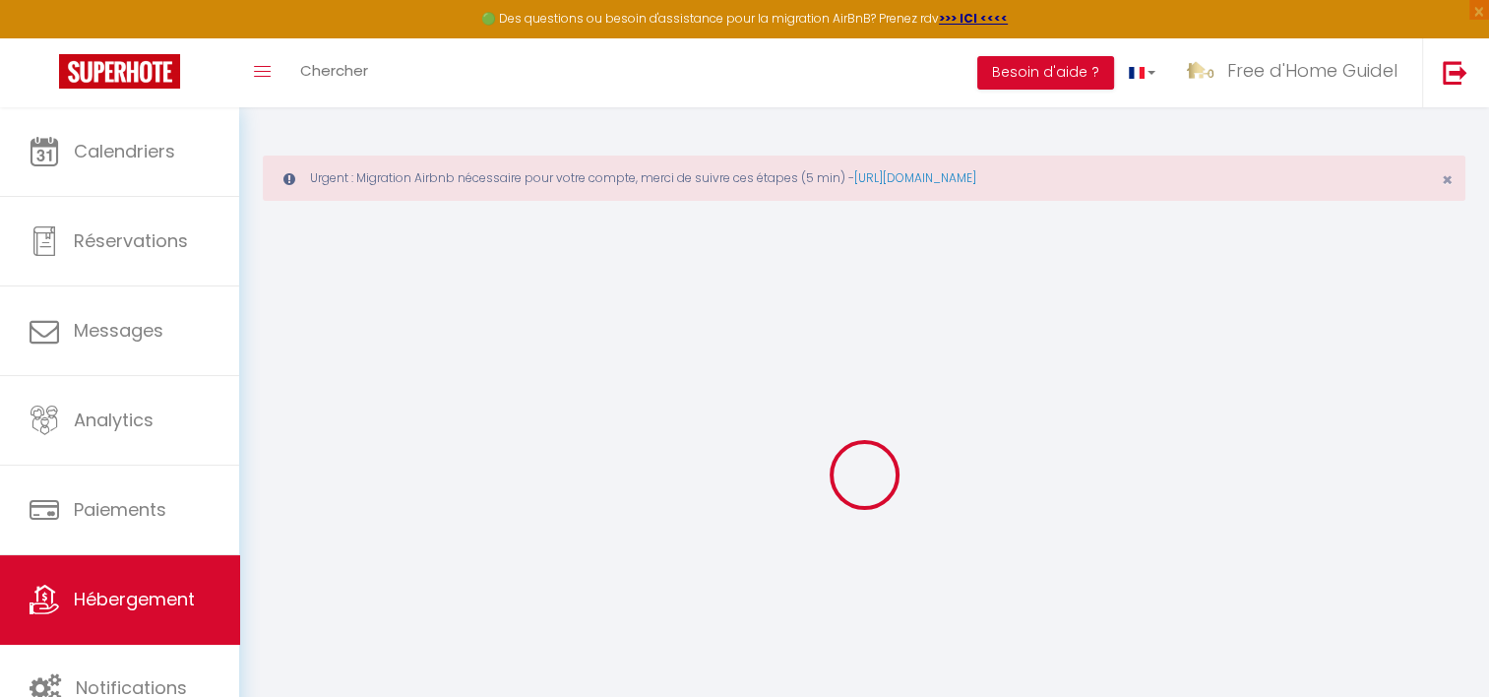
checkbox input "false"
checkbox input "true"
select select "EUR"
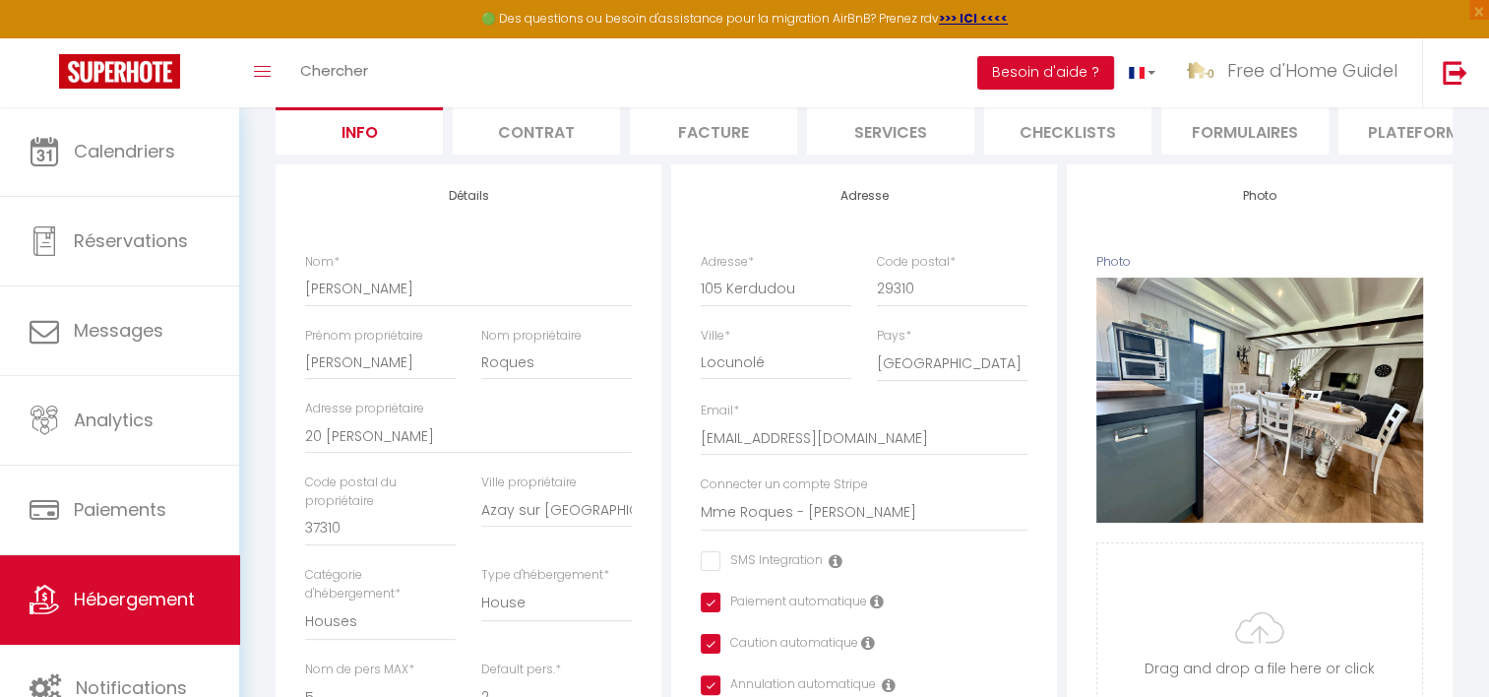
scroll to position [295, 0]
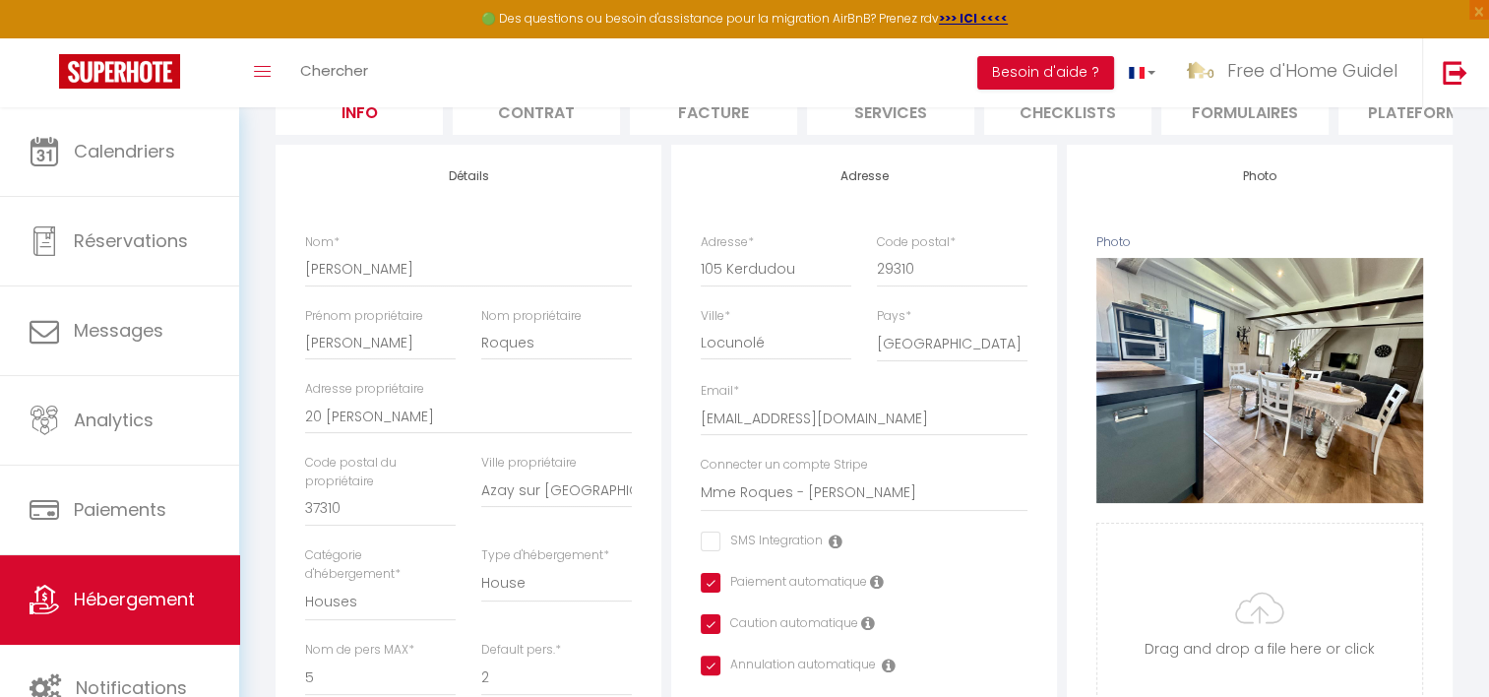
click at [1429, 122] on li "Plateformes" at bounding box center [1421, 111] width 167 height 48
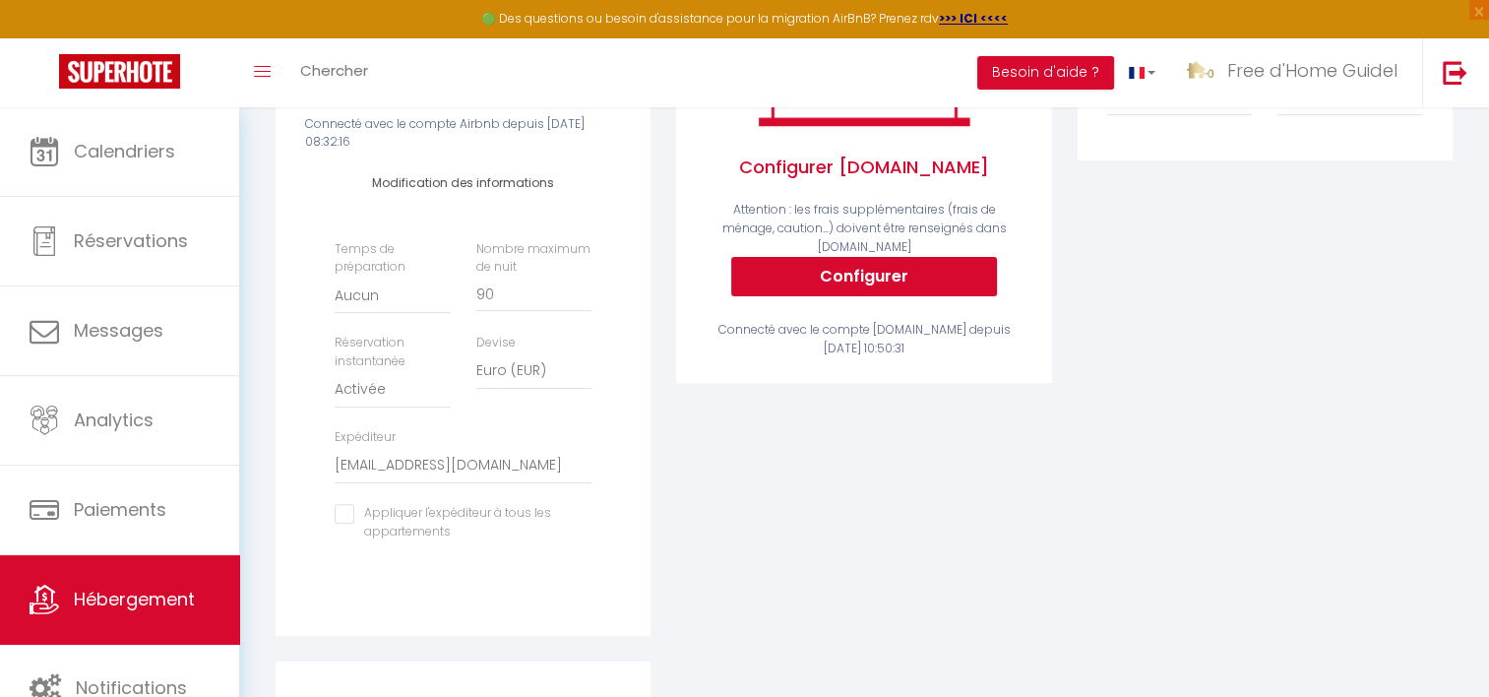
scroll to position [590, 0]
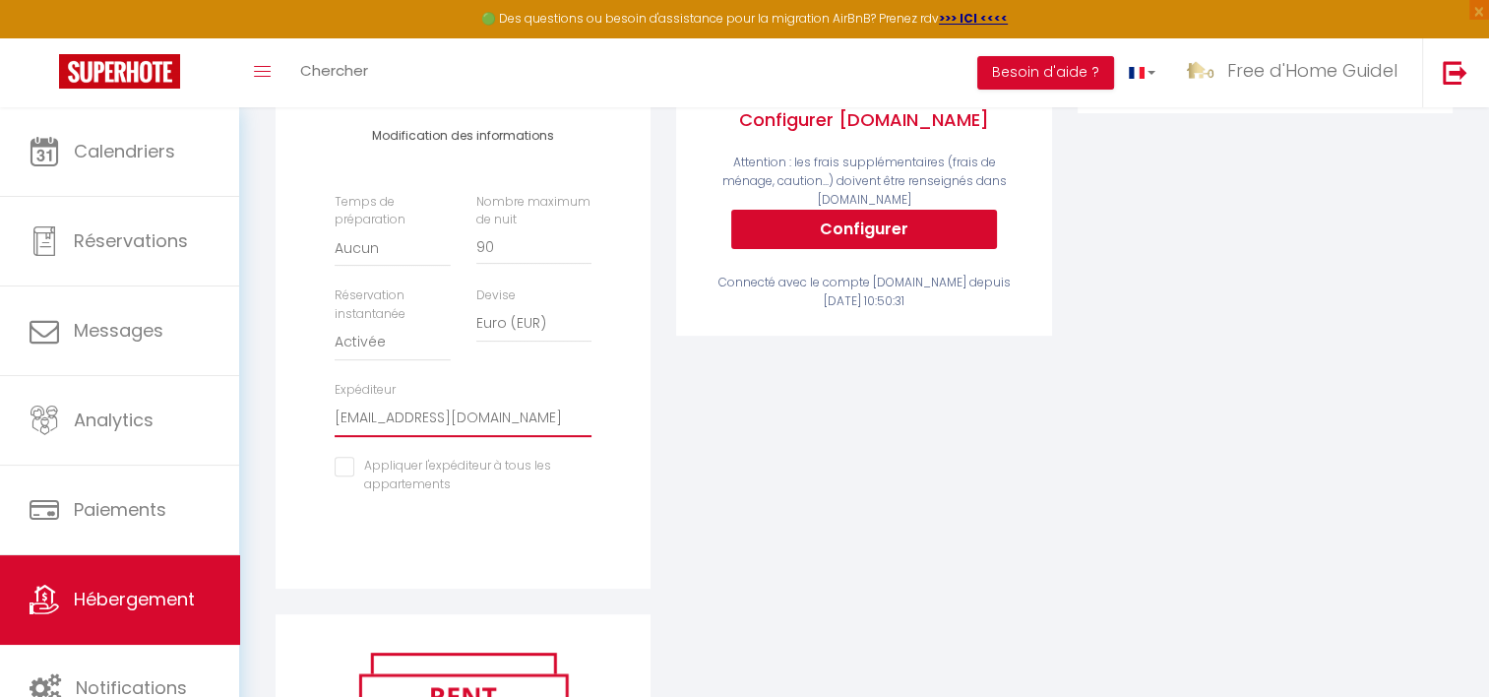
click at [501, 432] on select "[EMAIL_ADDRESS][DOMAIN_NAME] [EMAIL_ADDRESS][DOMAIN_NAME] [EMAIL_ADDRESS][DOMAI…" at bounding box center [463, 417] width 257 height 37
click at [335, 413] on select "[EMAIL_ADDRESS][DOMAIN_NAME] [EMAIL_ADDRESS][DOMAIN_NAME] [EMAIL_ADDRESS][DOMAI…" at bounding box center [463, 417] width 257 height 37
click at [793, 464] on div "Activé Configurer [DOMAIN_NAME] Attention : les frais supplémentaires (frais de…" at bounding box center [863, 231] width 400 height 764
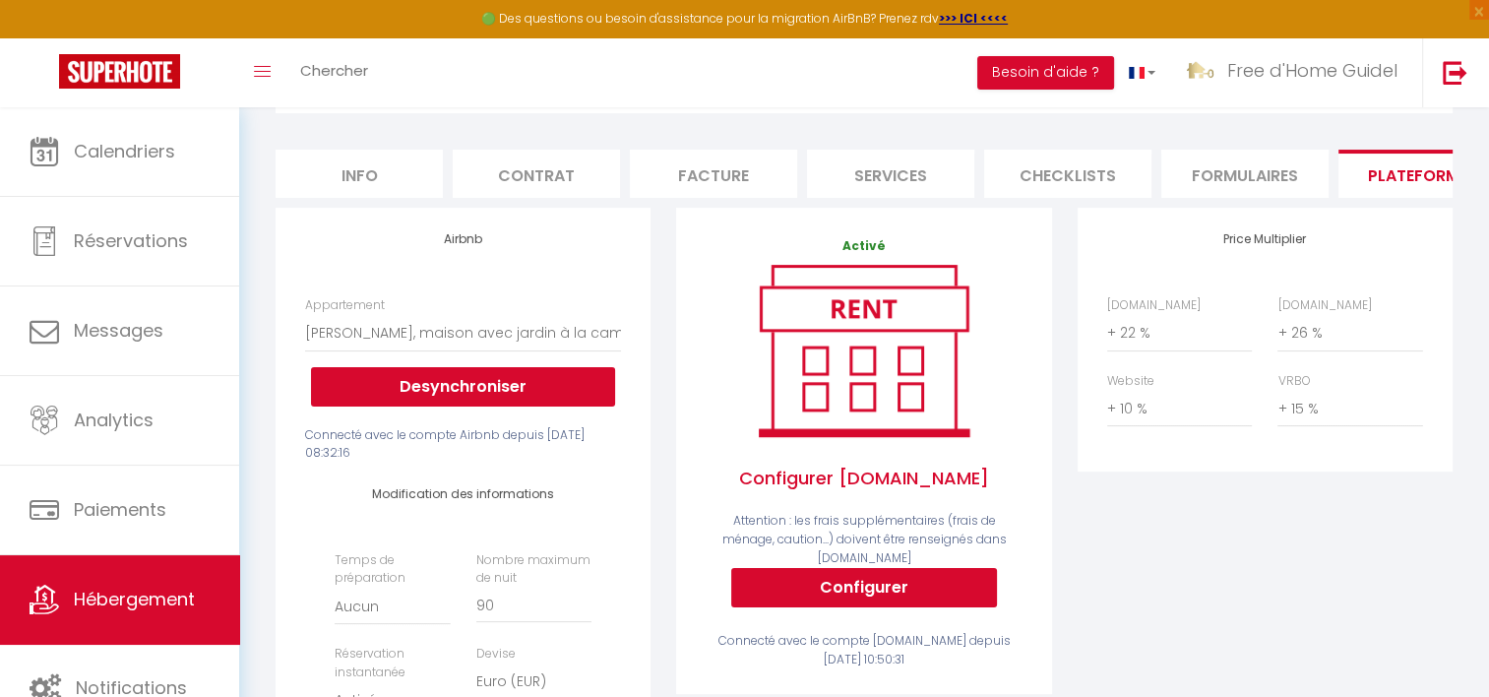
scroll to position [0, 0]
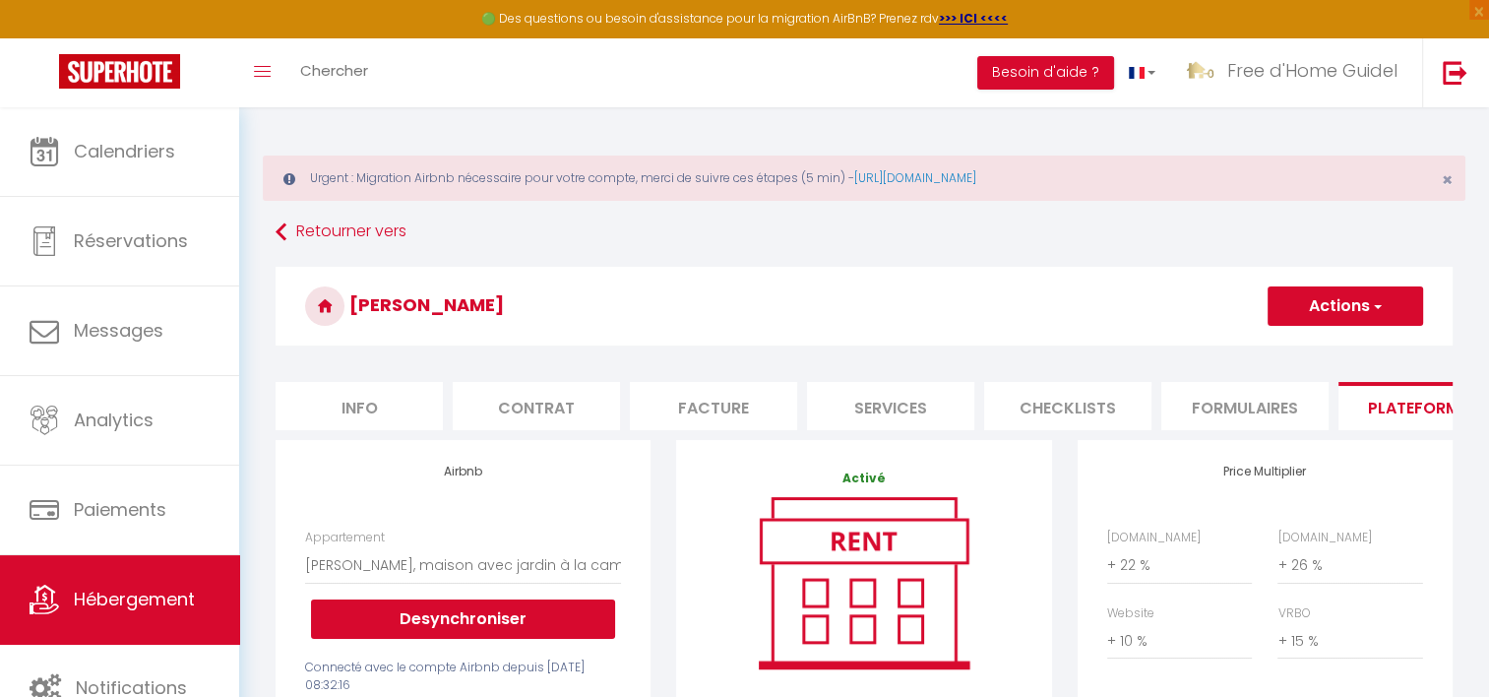
click at [1326, 299] on button "Actions" at bounding box center [1344, 305] width 155 height 39
click at [1310, 349] on link "Enregistrer" at bounding box center [1343, 349] width 155 height 26
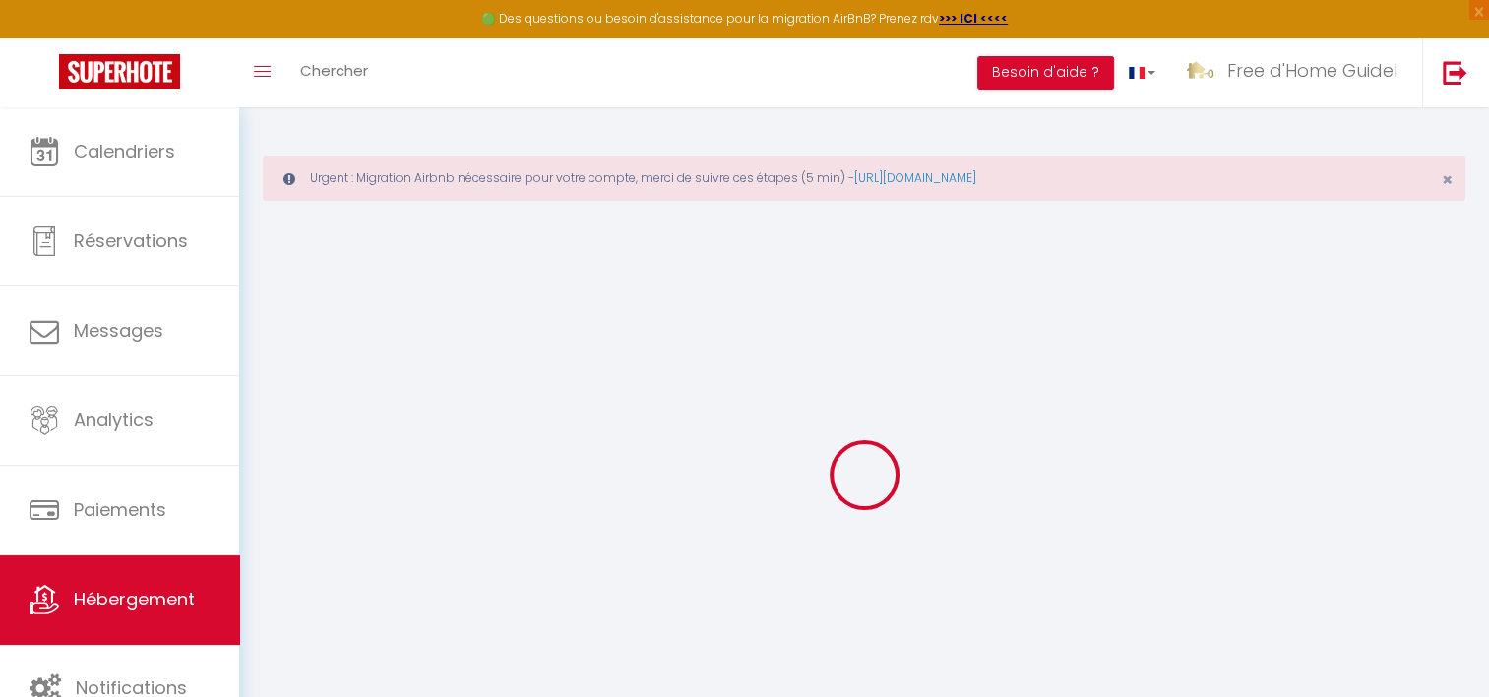
select select "EUR"
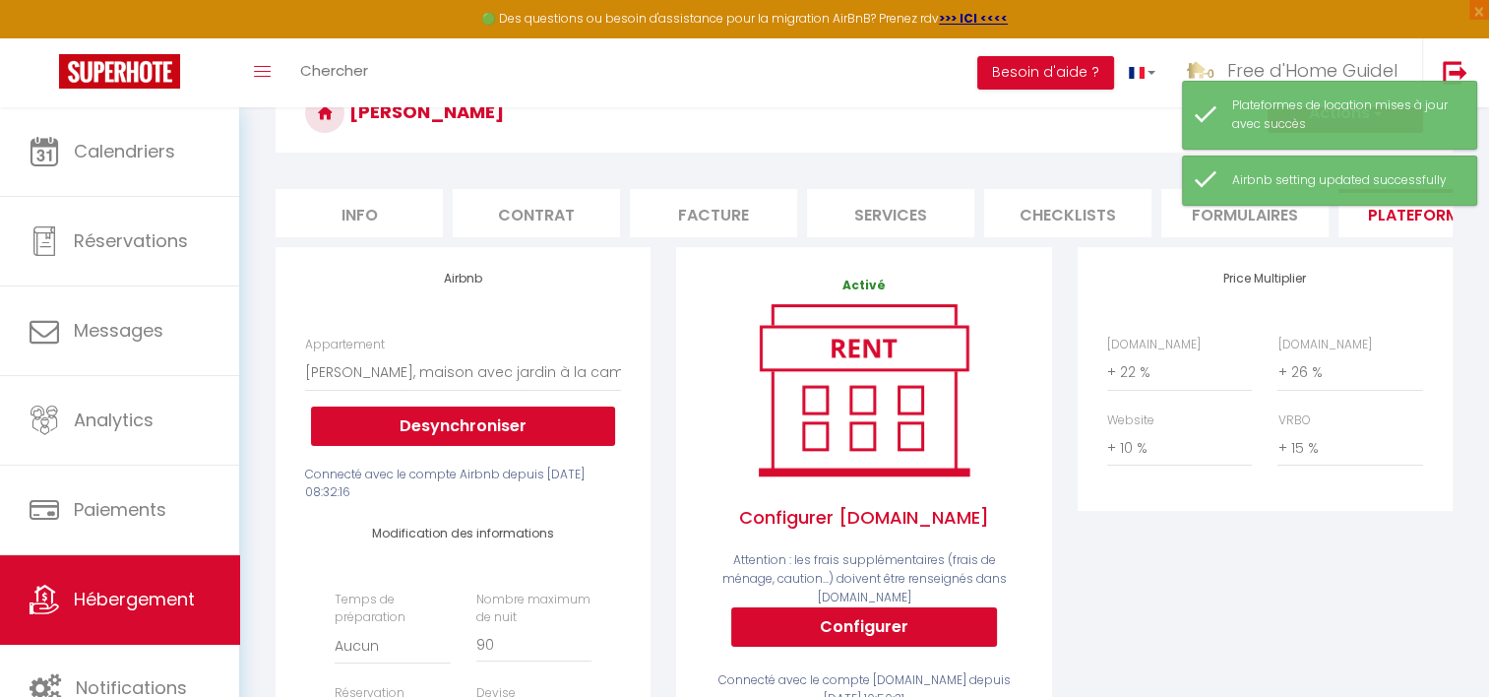
scroll to position [197, 0]
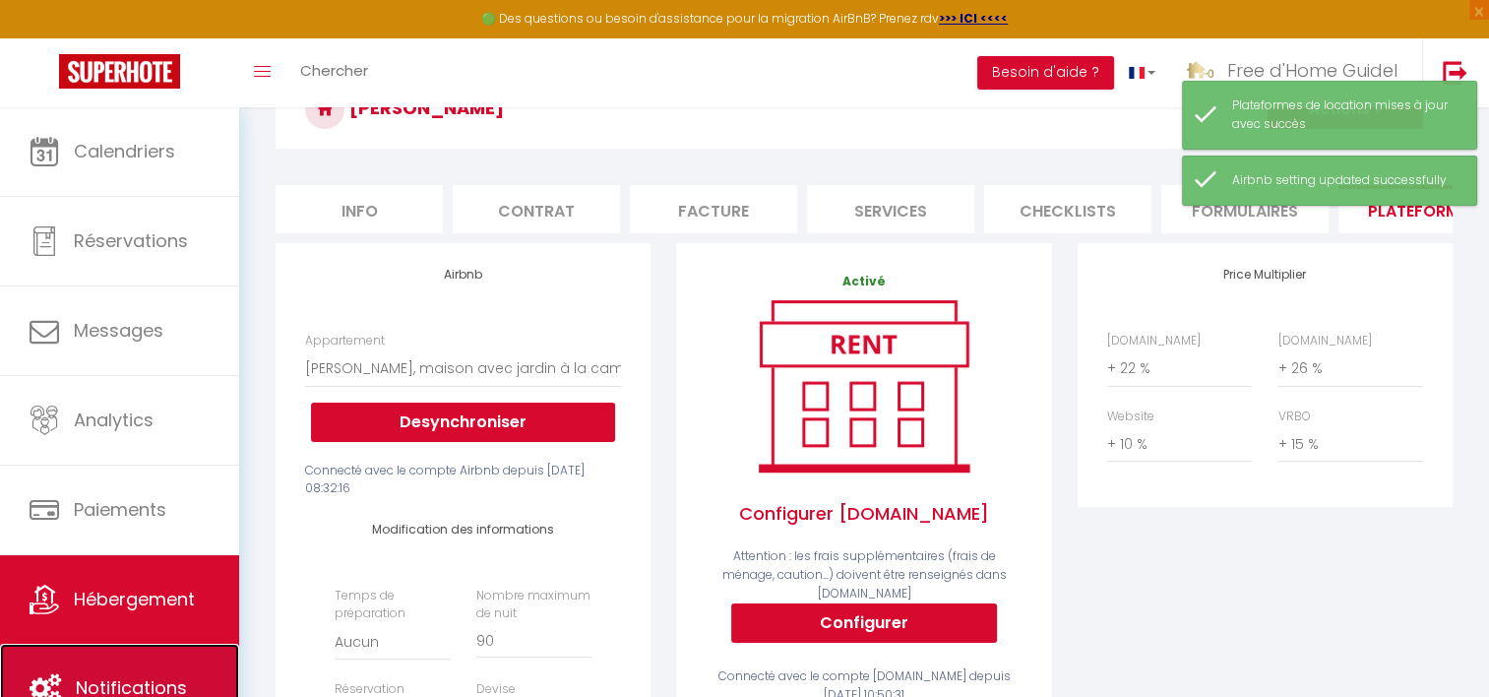
click at [157, 643] on link "Notifications" at bounding box center [119, 687] width 239 height 89
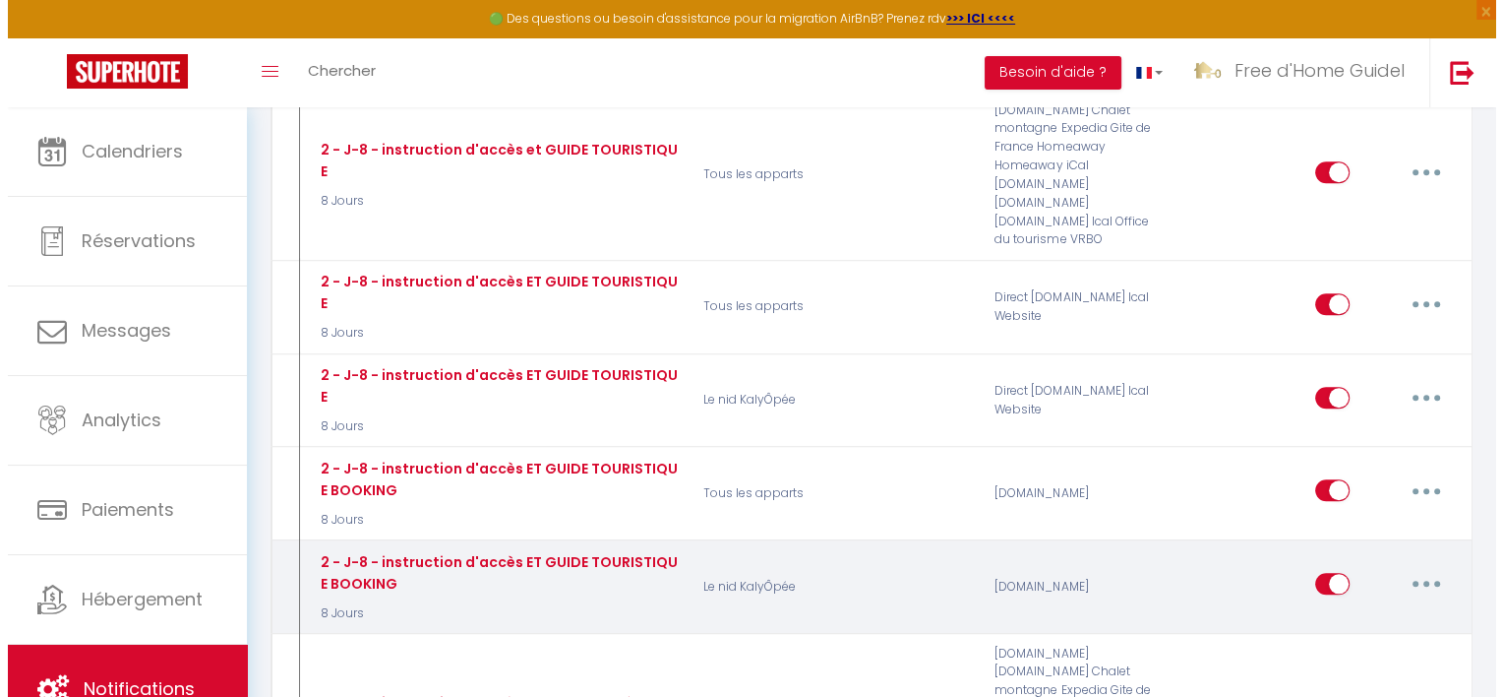
scroll to position [1771, 0]
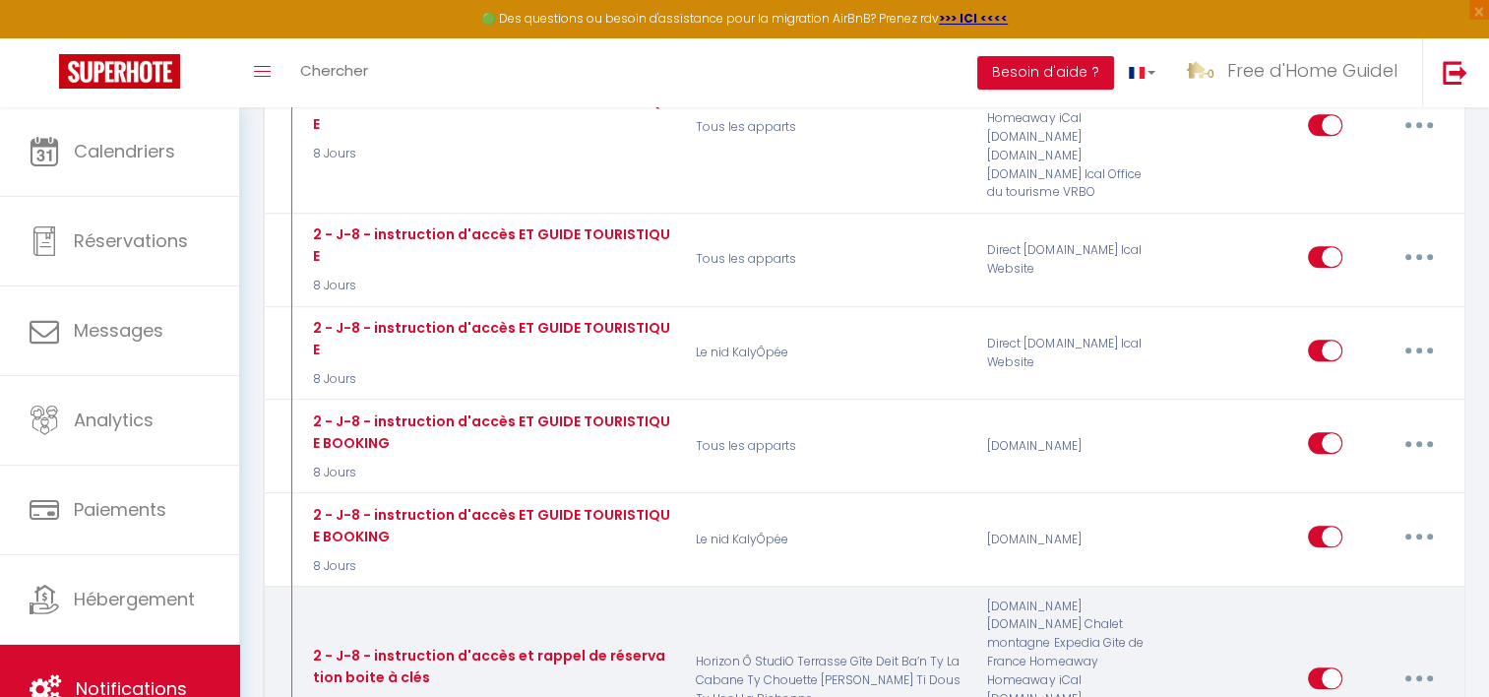
click at [1406, 662] on button "button" at bounding box center [1418, 677] width 55 height 31
type input "2 - J-8 - instruction d'accès et rappel de réservation boite à clés"
select select "8 Jours"
select select "if_booking_is_paid"
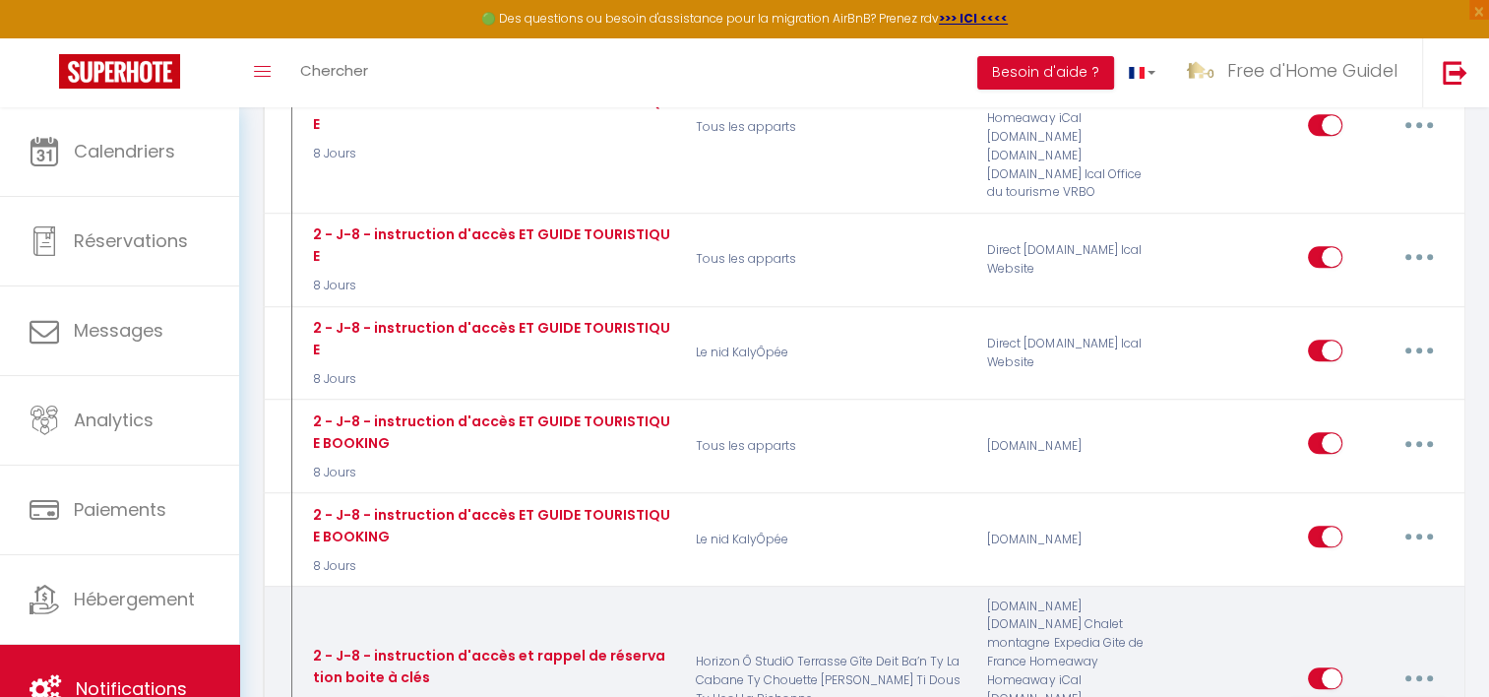
checkbox input "true"
checkbox input "false"
radio input "true"
type input "instructions d'accès et rappel de réservation - [RENTAL:NAME] du [CHECKING:DD-M…"
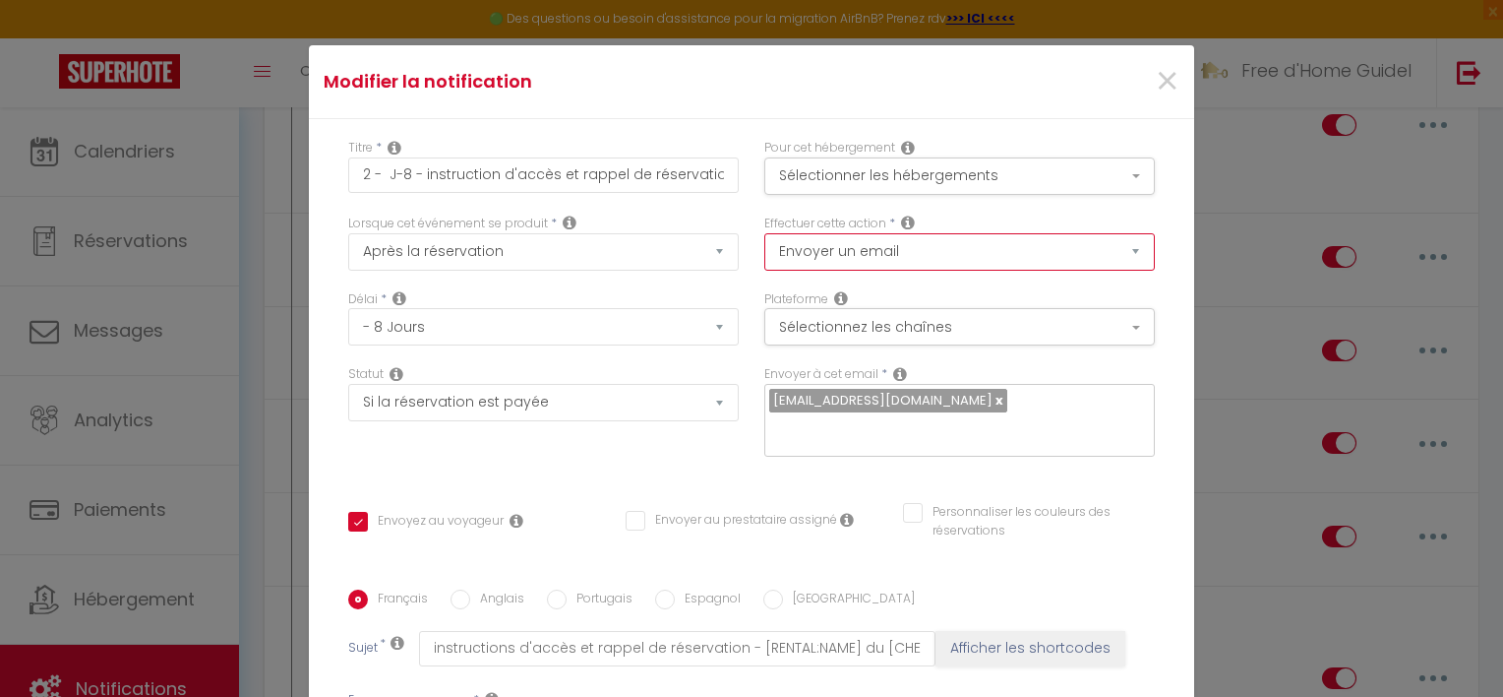
click at [818, 257] on select "Envoyer un email Envoyer un SMS Envoyer une notification push" at bounding box center [959, 251] width 391 height 37
click at [811, 214] on label "Effectuer cette action" at bounding box center [825, 223] width 122 height 19
click at [848, 181] on button "Sélectionner les hébergements" at bounding box center [959, 175] width 391 height 37
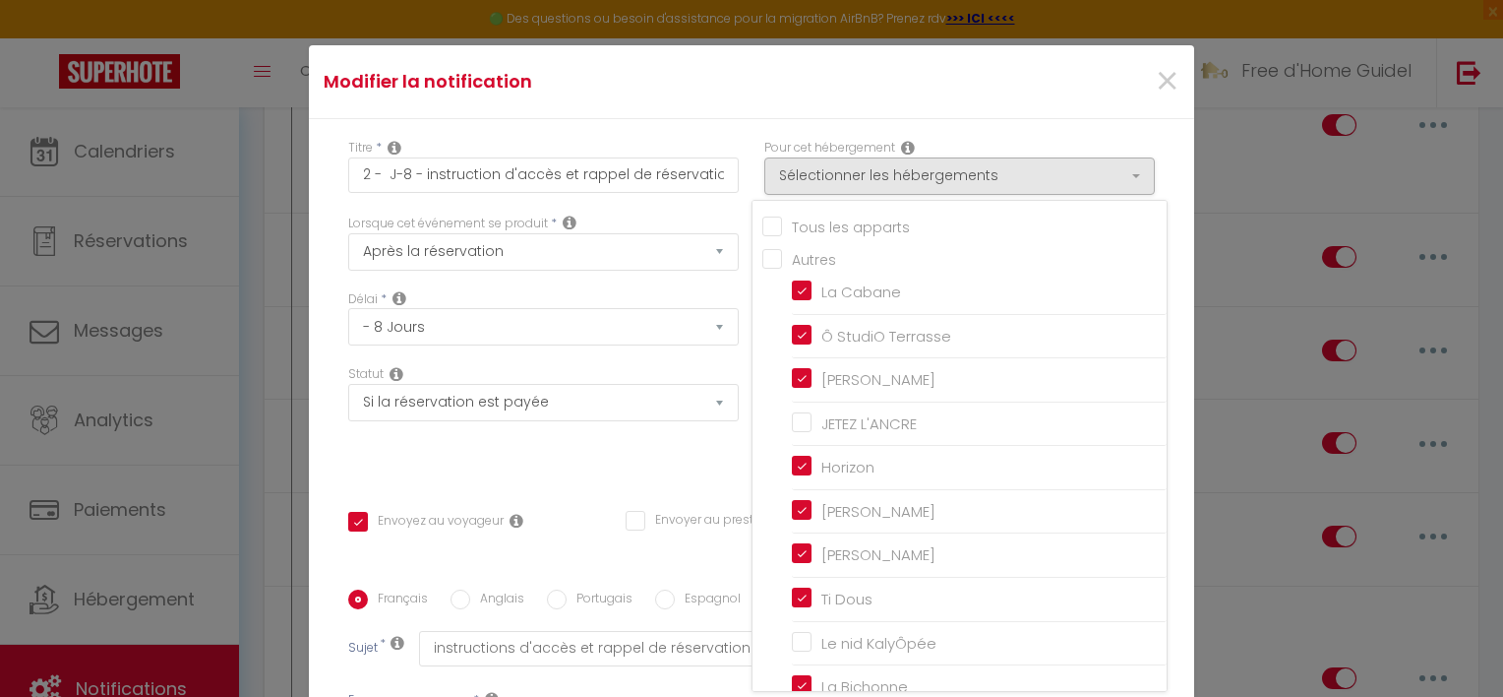
click at [905, 126] on div "Titre * 2 - J-8 - instruction d'accès et rappel de réservation boite à clés Pou…" at bounding box center [751, 590] width 885 height 942
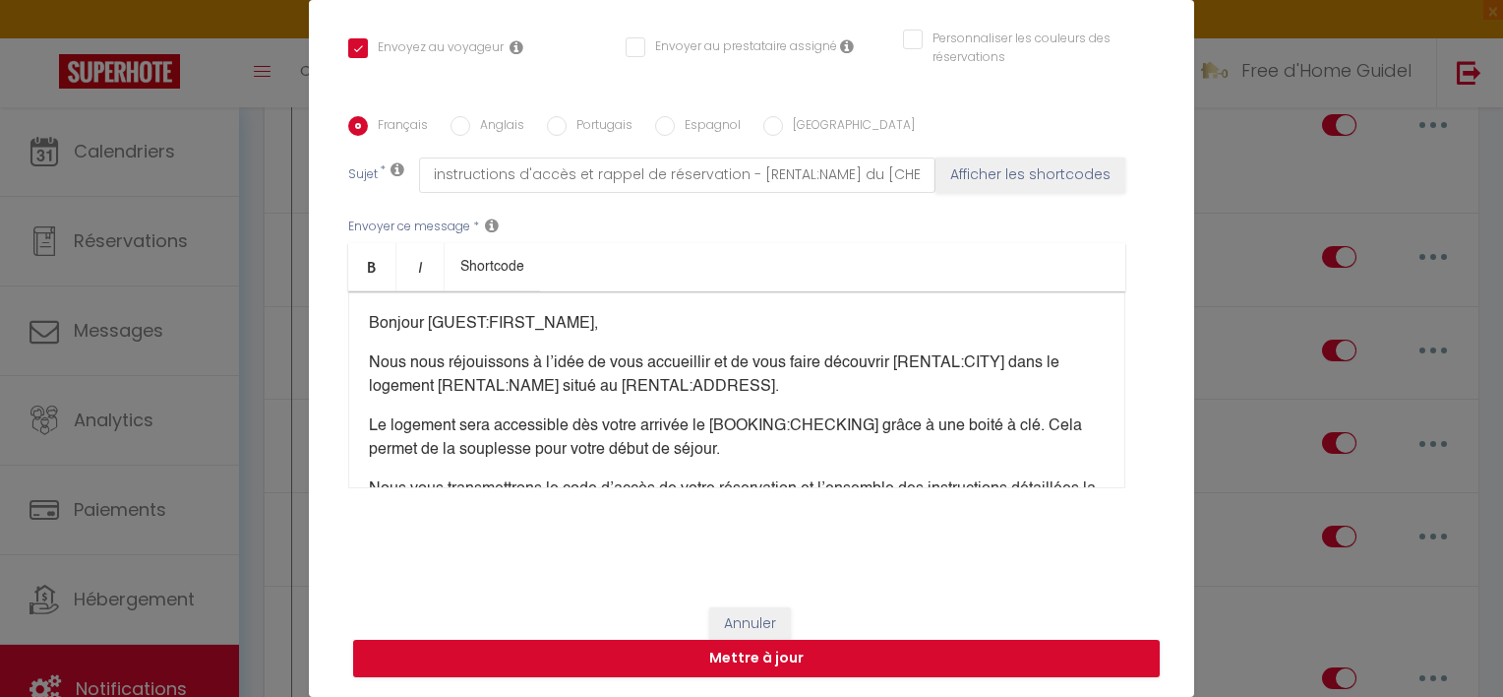
scroll to position [89, 0]
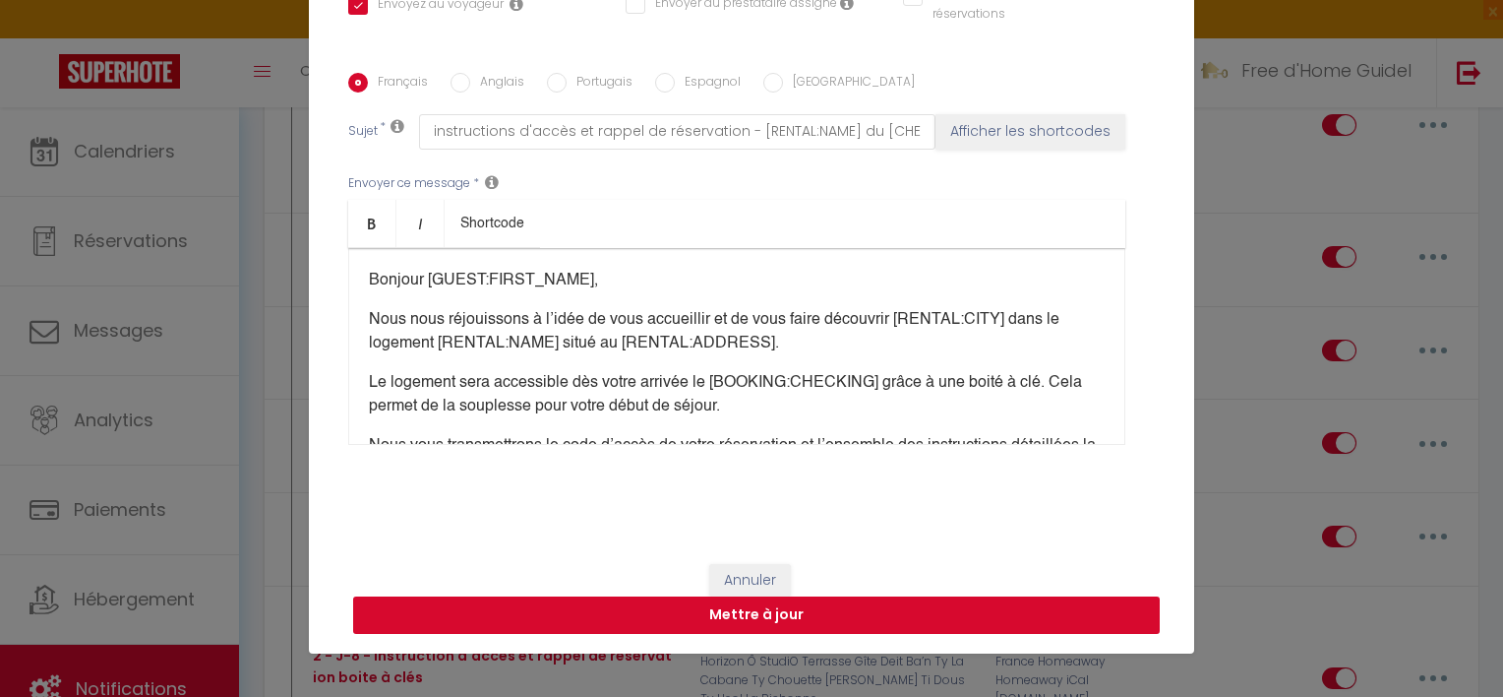
click at [636, 601] on button "Mettre à jour" at bounding box center [756, 614] width 807 height 37
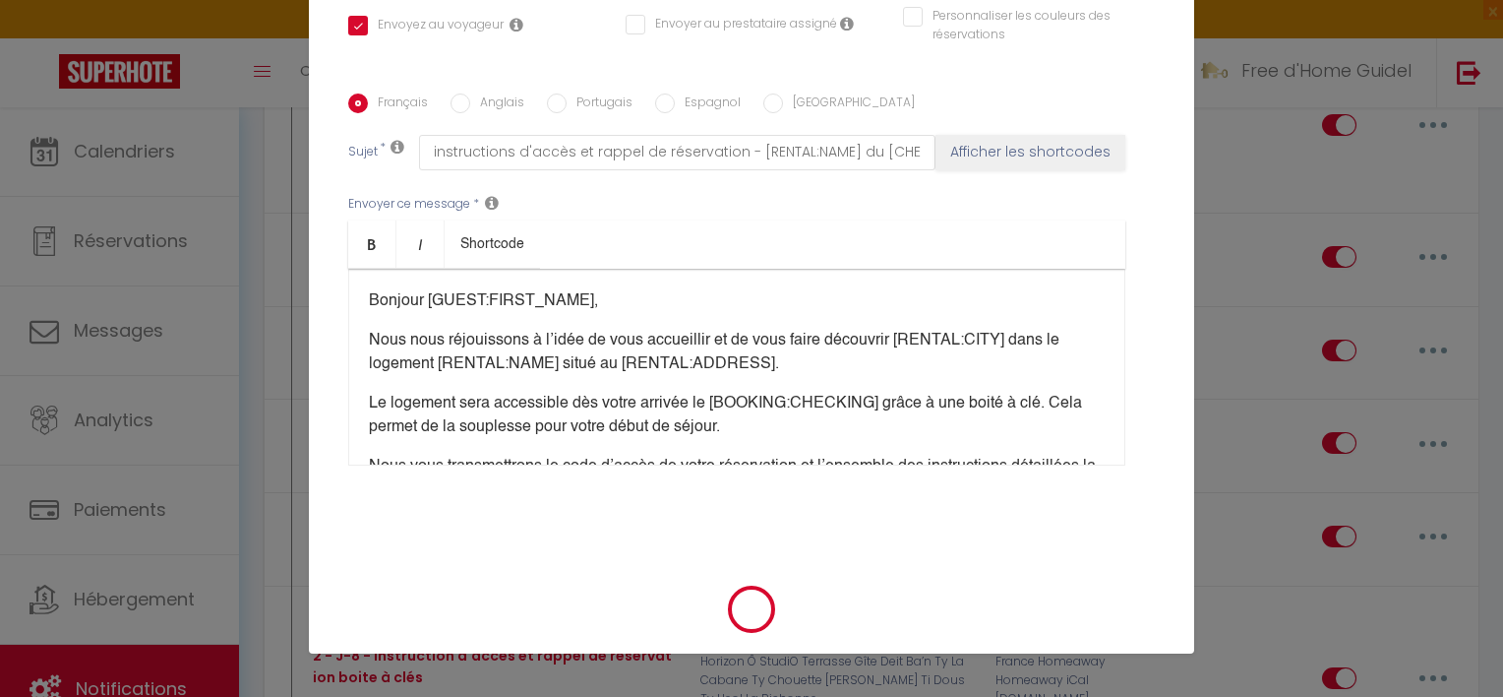
checkbox input "true"
checkbox input "false"
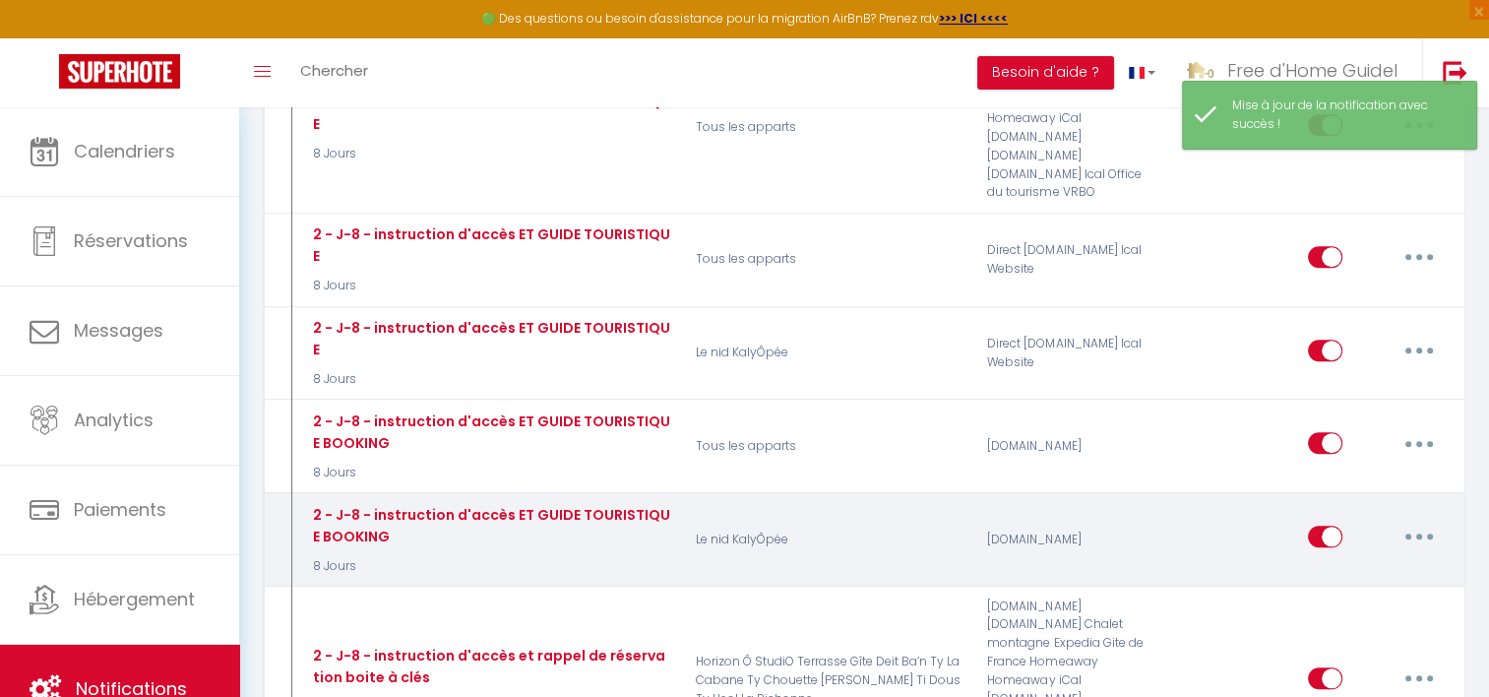
click at [1411, 520] on button "button" at bounding box center [1418, 535] width 55 height 31
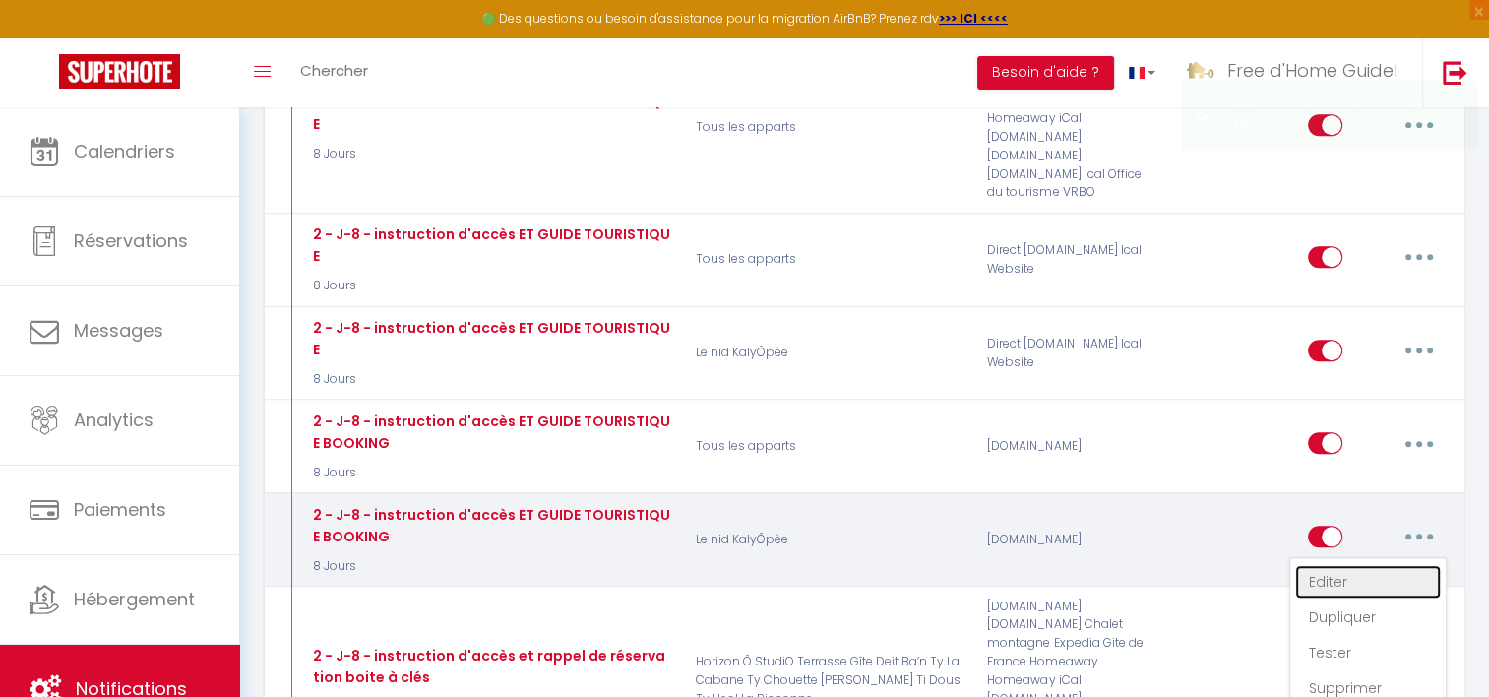
click at [1370, 565] on link "Editer" at bounding box center [1368, 581] width 146 height 33
type input "2 - J-8 - instruction d'accès ET GUIDE TOURISTIQUE BOOKING"
select select "8 Jours"
select select "if_booking_is_paid"
checkbox input "true"
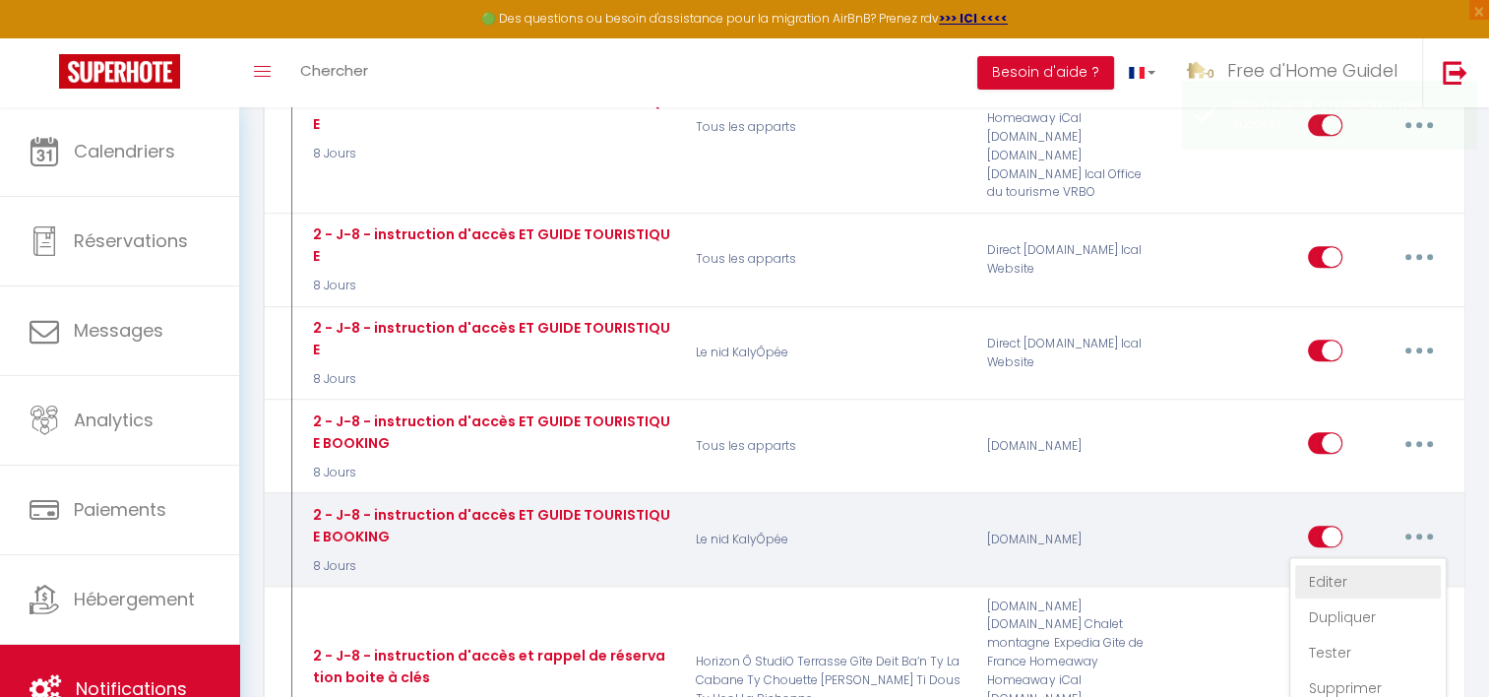
checkbox input "false"
radio input "true"
type input "instructions d'accès et rappel de réservation - [RENTAL:NAME] du [CHECKING:DD-M…"
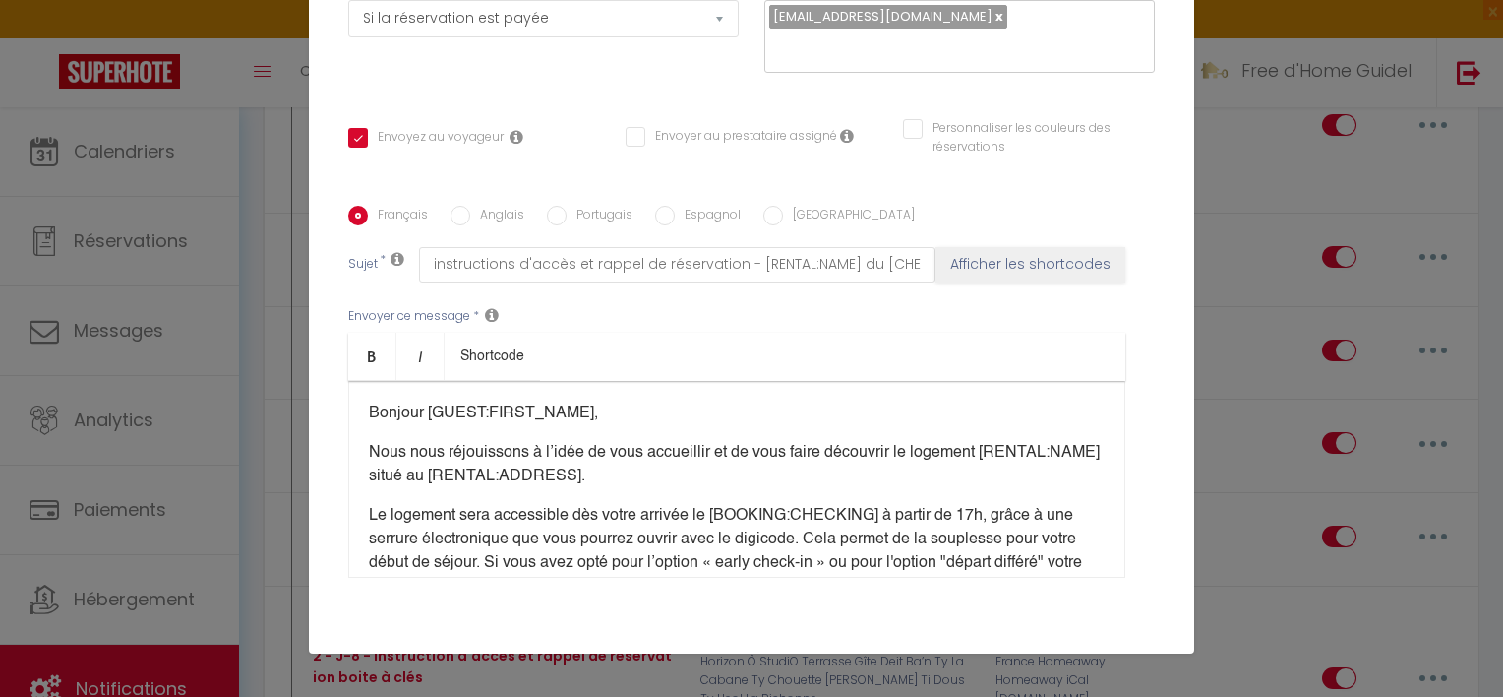
scroll to position [211, 0]
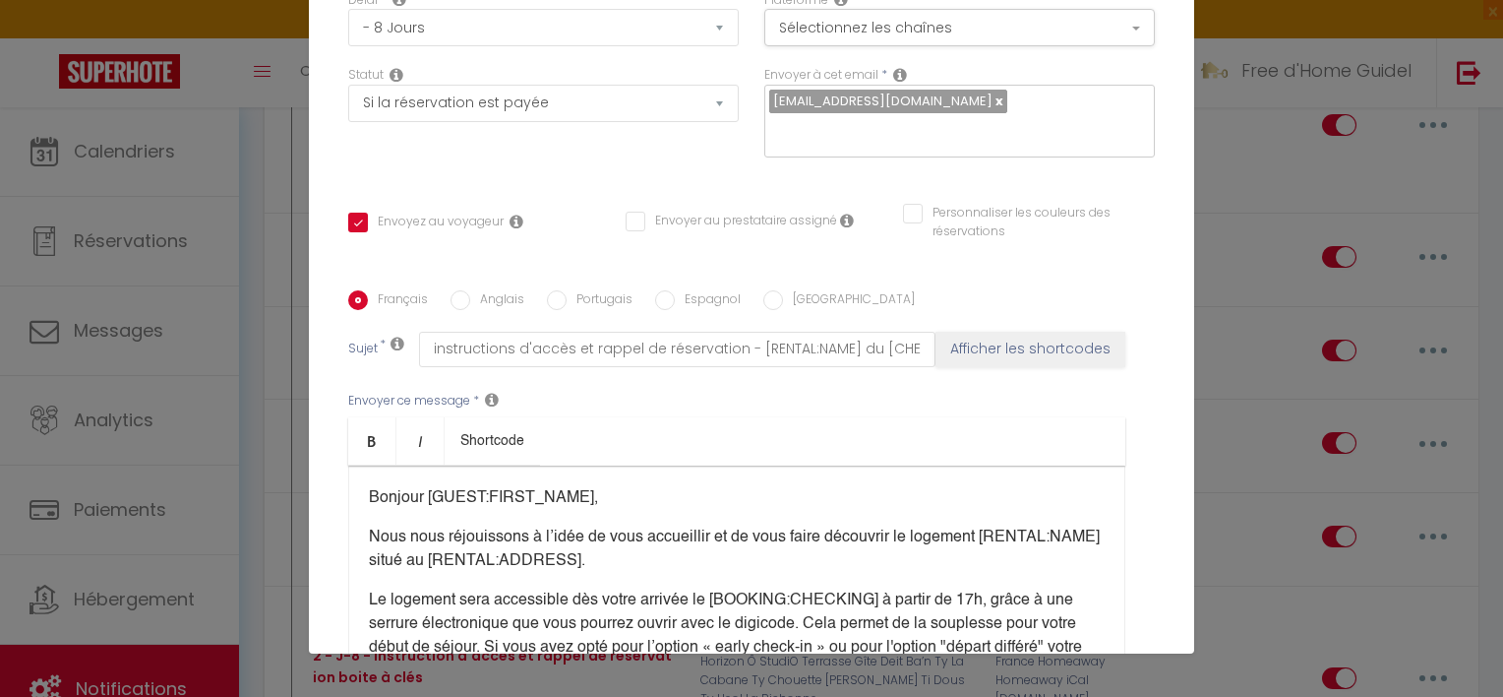
click at [606, 493] on p "Bonjour [GUEST:FIRST_NAME]," at bounding box center [737, 498] width 736 height 24
drag, startPoint x: 901, startPoint y: 494, endPoint x: 578, endPoint y: 487, distance: 323.8
click at [578, 487] on p "Bonjour [GUEST:FIRST_NAME], [EMAIL_ADDRESS][DOMAIN_NAME] ​" at bounding box center [737, 498] width 736 height 24
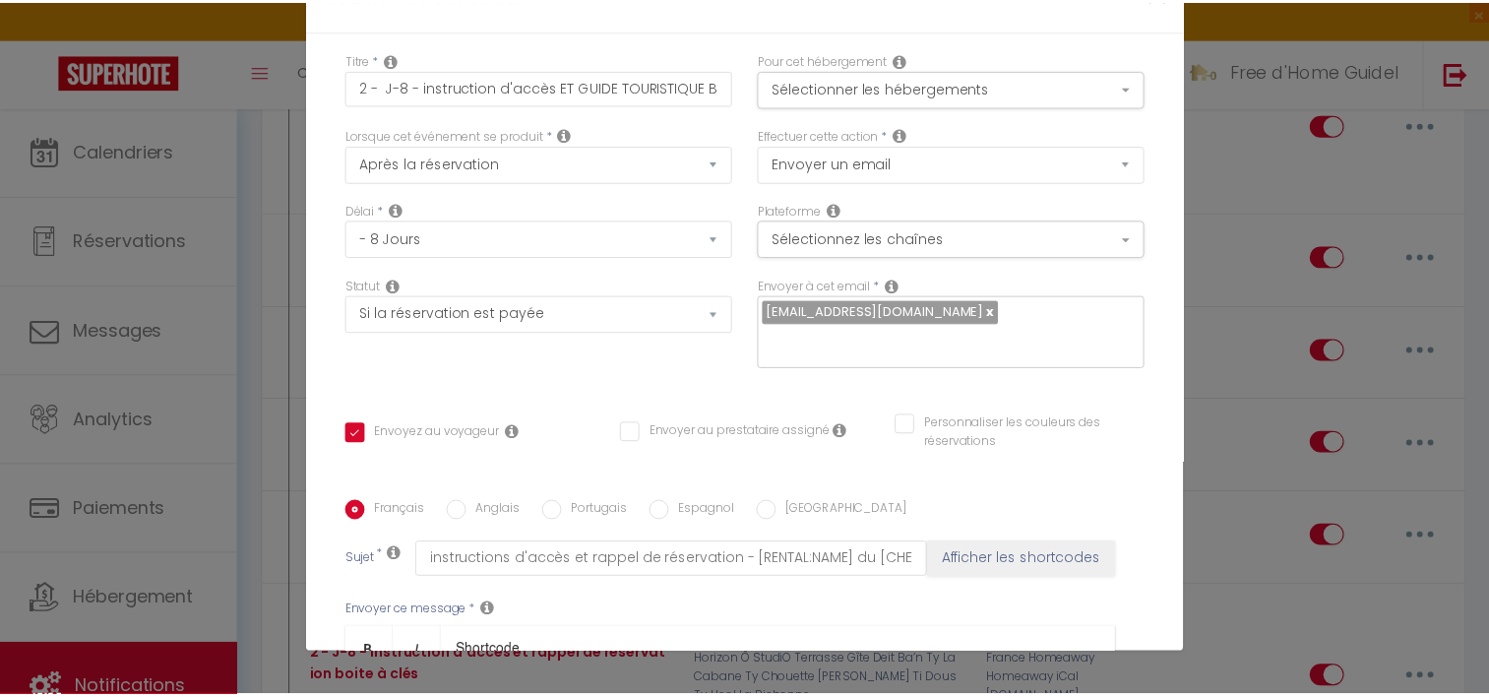
scroll to position [0, 0]
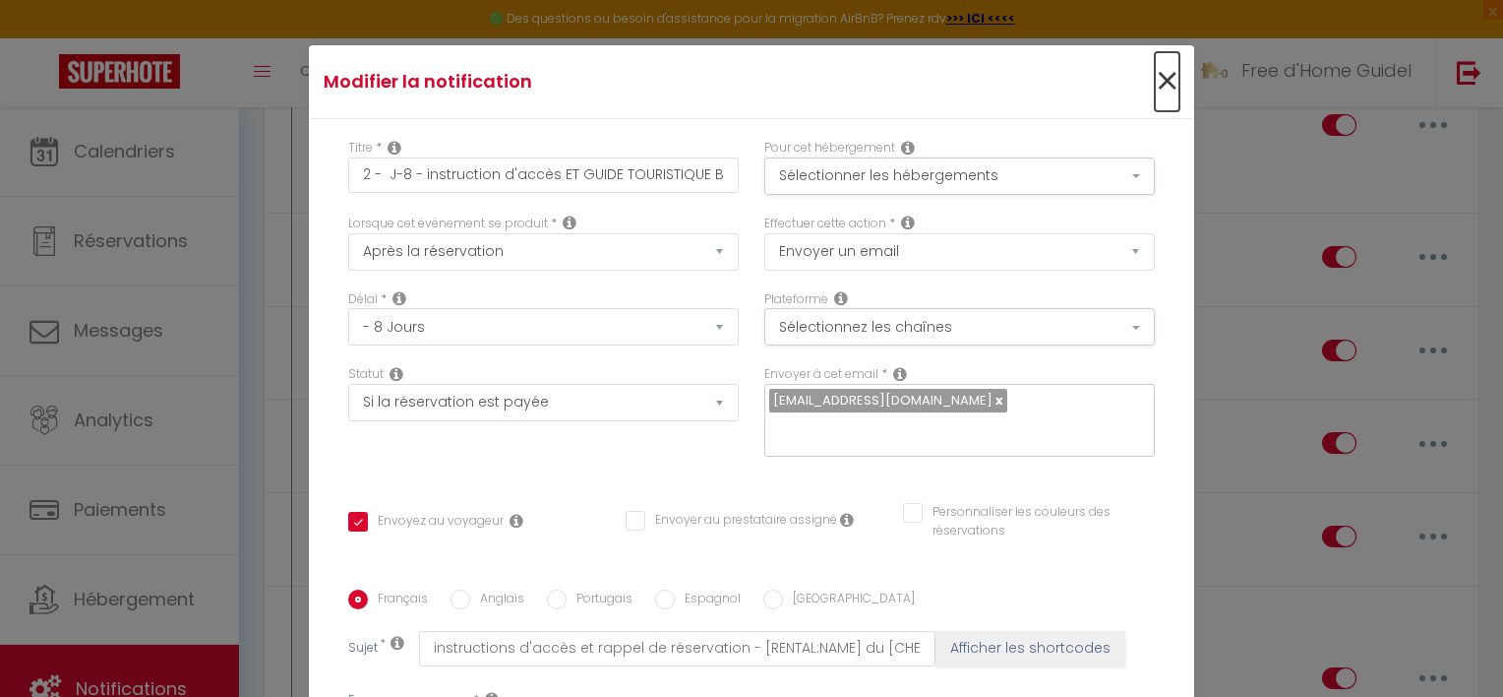
click at [1155, 102] on span "×" at bounding box center [1167, 81] width 25 height 59
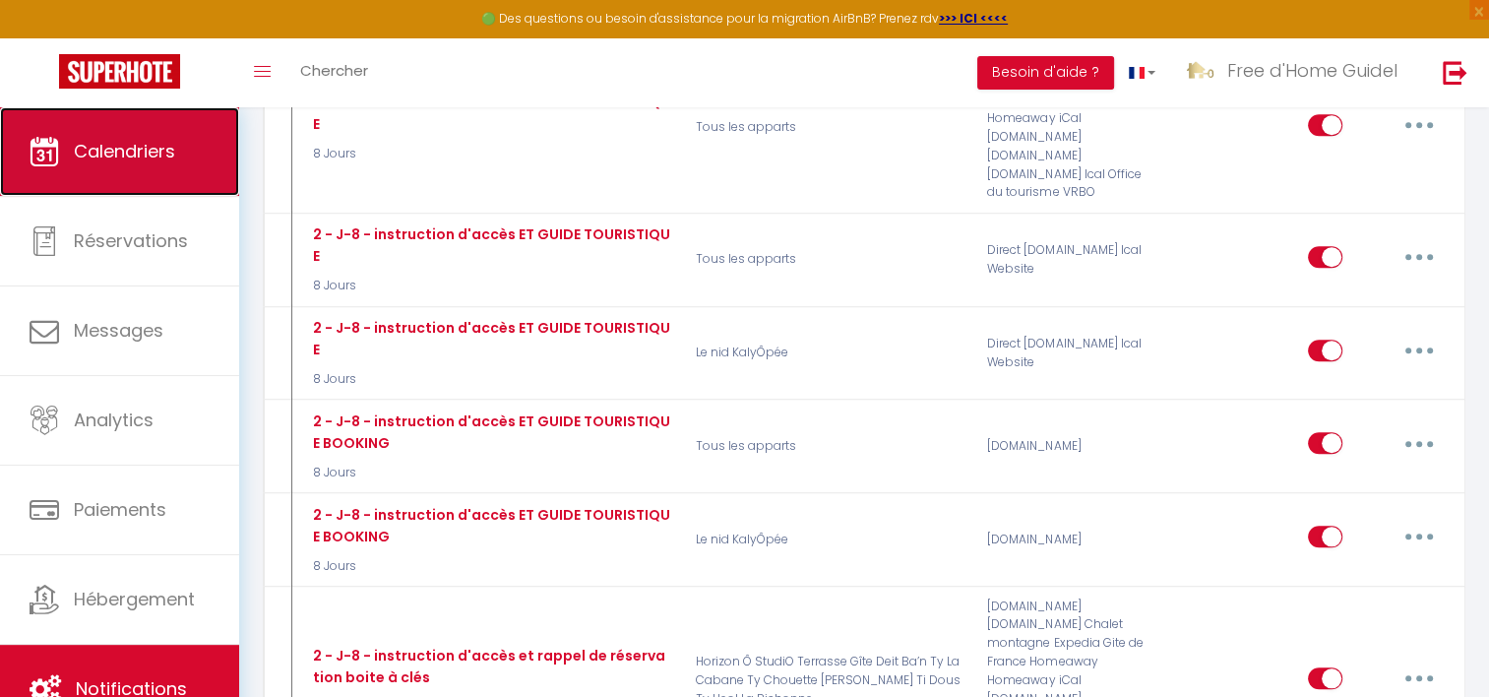
click at [131, 133] on link "Calendriers" at bounding box center [119, 151] width 239 height 89
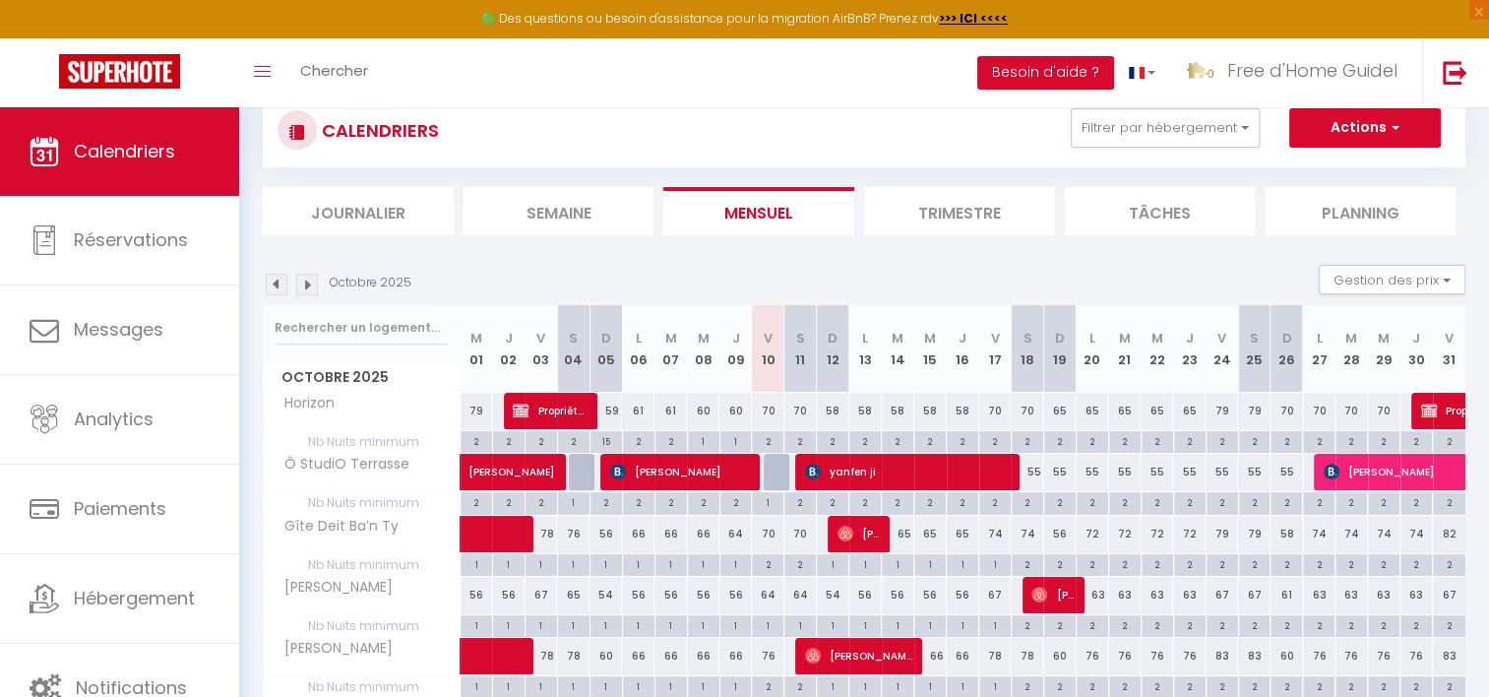
scroll to position [98, 0]
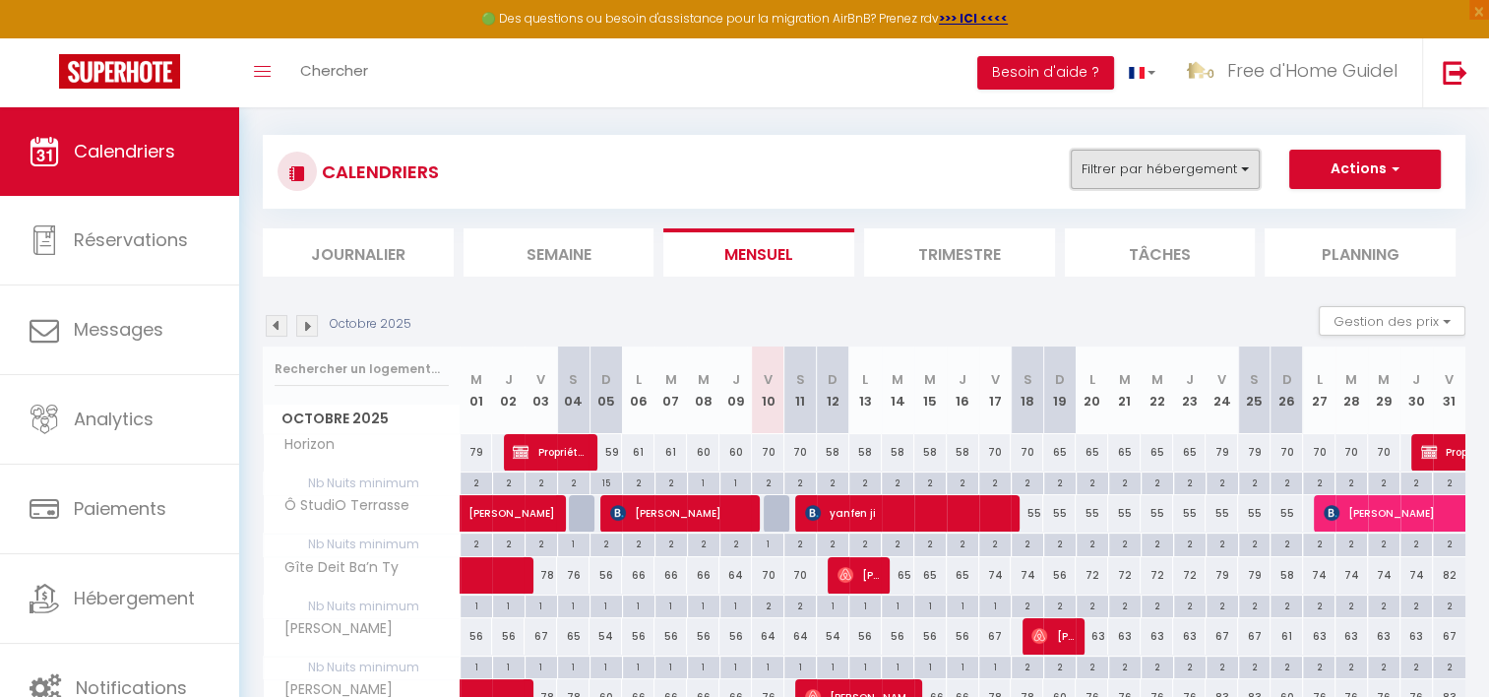
click at [1253, 162] on button "Filtrer par hébergement" at bounding box center [1164, 169] width 189 height 39
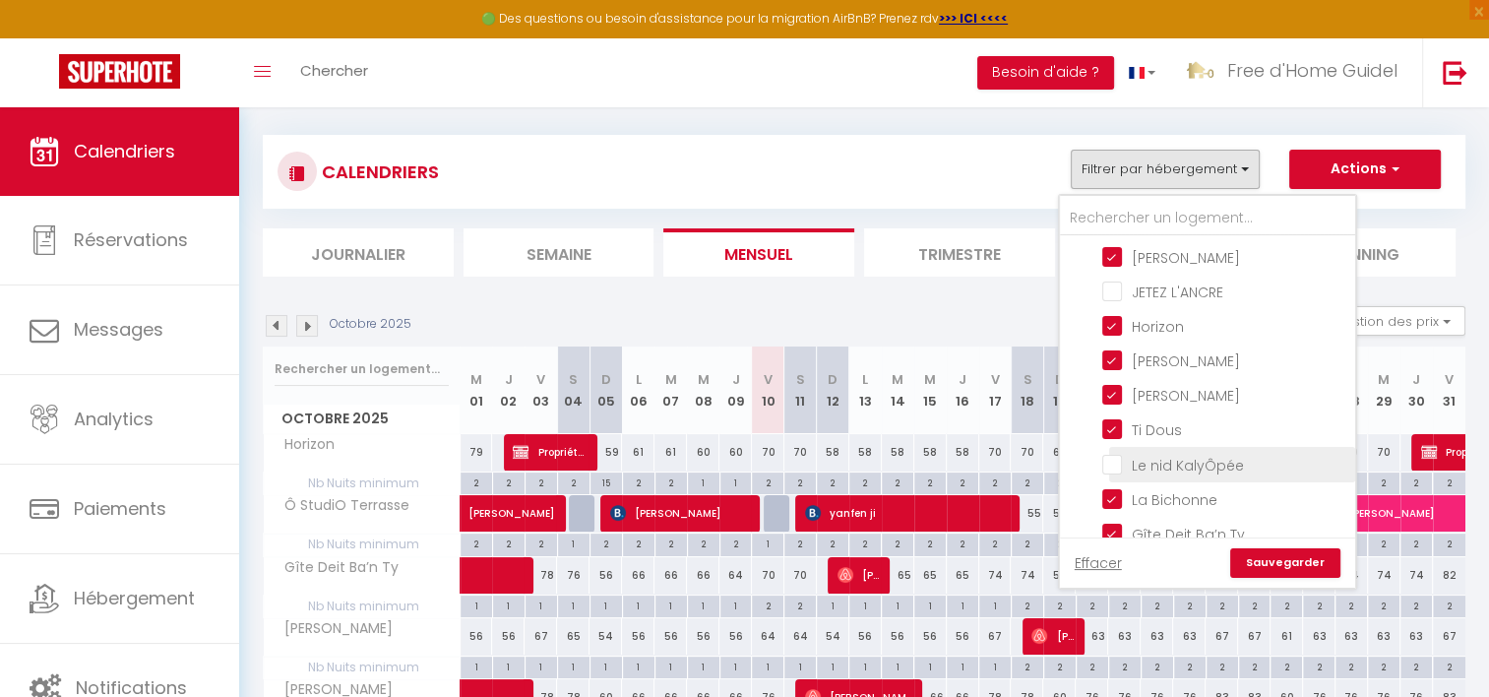
click at [1106, 453] on input "Le nid KalyÔpée" at bounding box center [1225, 463] width 246 height 20
checkbox input "true"
checkbox input "false"
click at [1275, 558] on link "Sauvegarder" at bounding box center [1285, 563] width 110 height 30
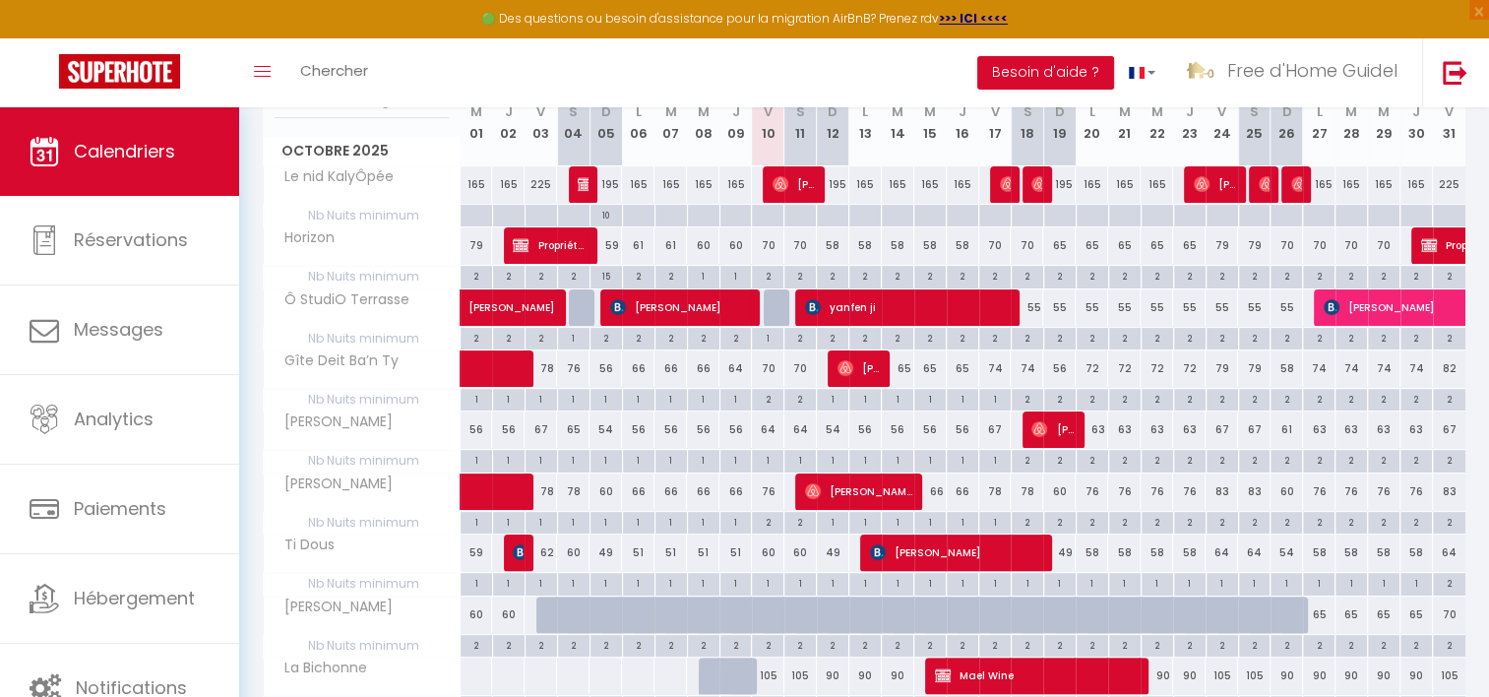
scroll to position [268, 0]
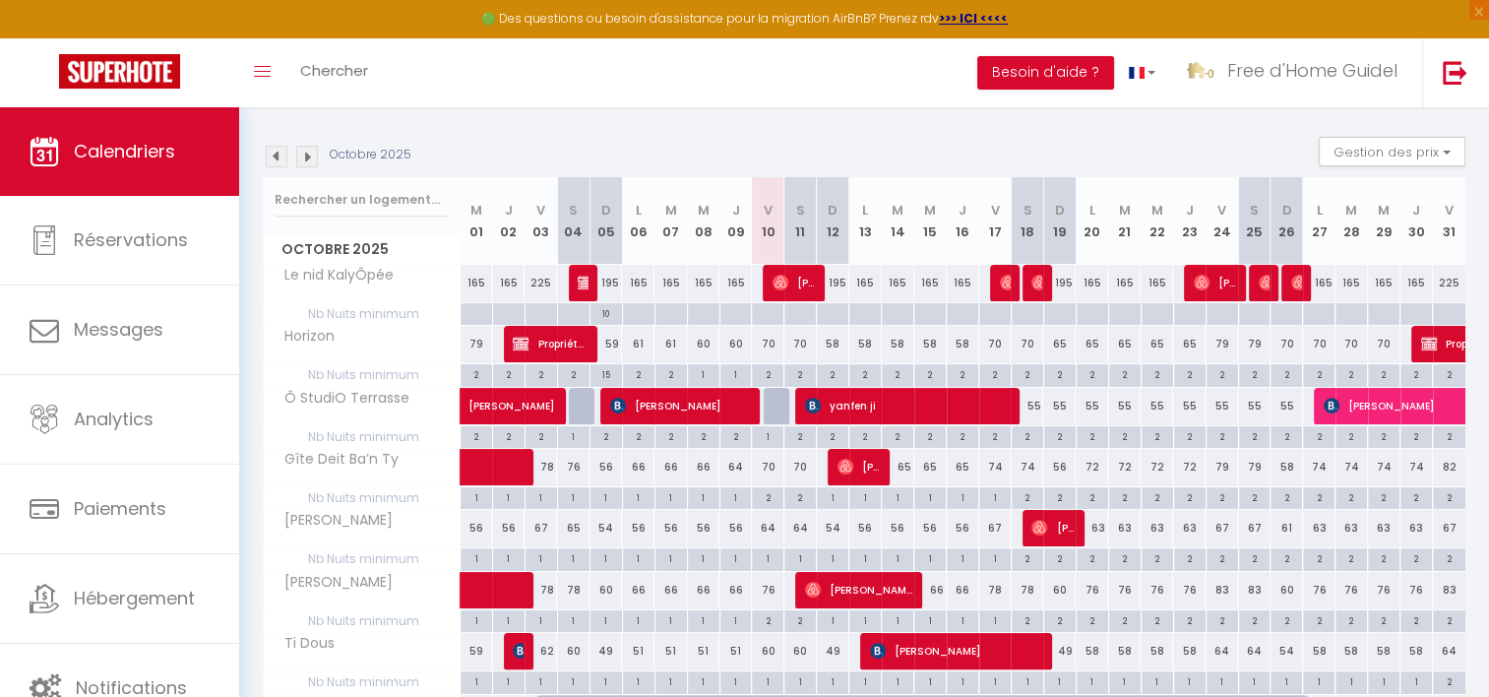
drag, startPoint x: 869, startPoint y: 227, endPoint x: 968, endPoint y: 227, distance: 99.4
click at [968, 227] on tr "Octobre 2025 M 01 J 02 V 03 S 04 D 05 L 06 M 07 M 08 J 09 V 10 S 11 D 12 L 13 M…" at bounding box center [865, 221] width 1202 height 88
click at [975, 227] on th "J 16" at bounding box center [962, 221] width 32 height 88
drag, startPoint x: 1035, startPoint y: 220, endPoint x: 1381, endPoint y: 235, distance: 346.6
click at [1381, 235] on tr "Octobre 2025 M 01 J 02 V 03 S 04 D 05 L 06 M 07 M 08 J 09 V 10 S 11 D 12 L 13 M…" at bounding box center [865, 221] width 1202 height 88
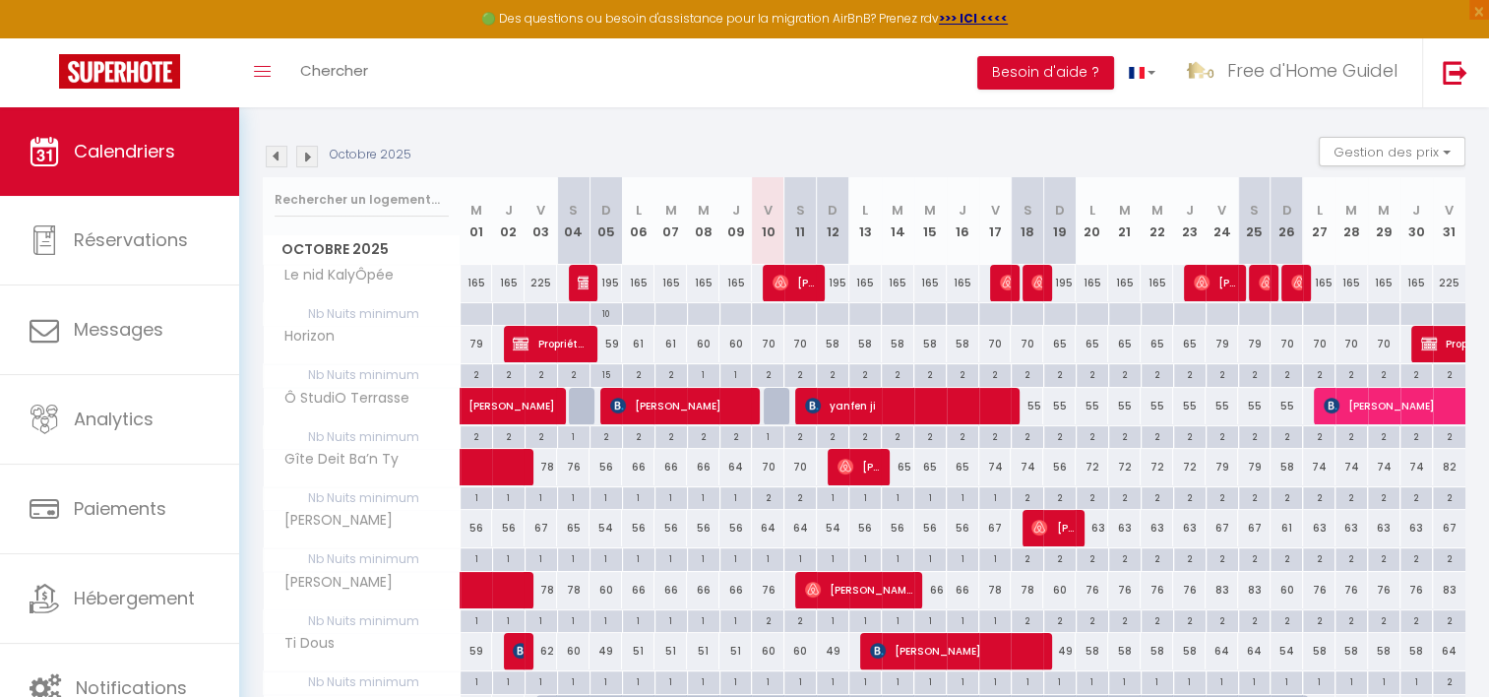
click at [1381, 235] on th "M 29" at bounding box center [1384, 221] width 32 height 88
click at [1109, 216] on th "M 21" at bounding box center [1124, 221] width 32 height 88
drag, startPoint x: 1040, startPoint y: 209, endPoint x: 1322, endPoint y: 230, distance: 283.2
click at [1322, 230] on tr "Octobre 2025 M 01 J 02 V 03 S 04 D 05 L 06 M 07 M 08 J 09 V 10 S 11 D 12 L 13 M…" at bounding box center [865, 221] width 1202 height 88
click at [1322, 230] on th "L 27" at bounding box center [1319, 221] width 32 height 88
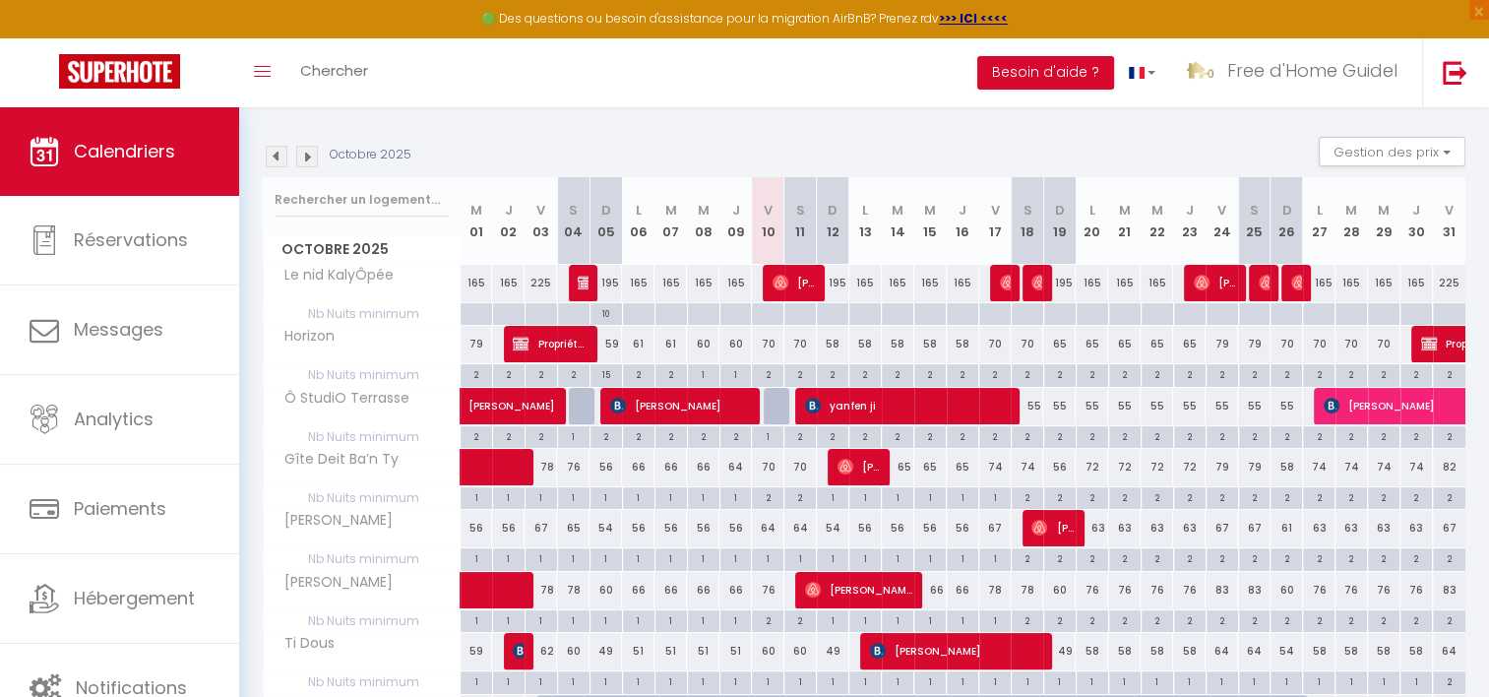
click at [1054, 210] on th "D 19" at bounding box center [1059, 221] width 32 height 88
drag, startPoint x: 1038, startPoint y: 216, endPoint x: 1301, endPoint y: 226, distance: 262.9
click at [1301, 226] on tr "Octobre 2025 M 01 J 02 V 03 S 04 D 05 L 06 M 07 M 08 J 09 V 10 S 11 D 12 L 13 M…" at bounding box center [865, 221] width 1202 height 88
click at [1301, 226] on th "D 26" at bounding box center [1286, 221] width 32 height 88
click at [1251, 227] on th "S 25" at bounding box center [1254, 221] width 32 height 88
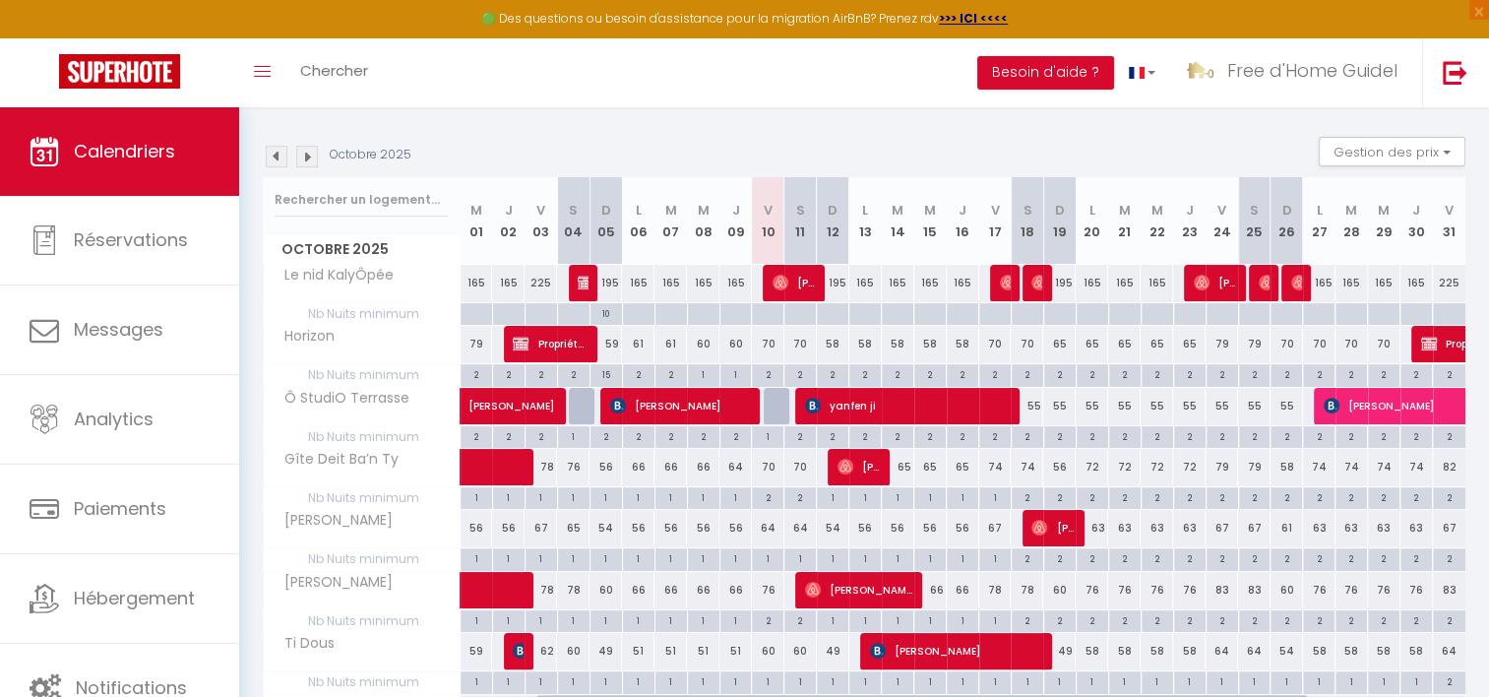
drag, startPoint x: 1161, startPoint y: 227, endPoint x: 1305, endPoint y: 227, distance: 143.6
click at [1305, 227] on tr "Octobre 2025 M 01 J 02 V 03 S 04 D 05 L 06 M 07 M 08 J 09 V 10 S 11 D 12 L 13 M…" at bounding box center [865, 221] width 1202 height 88
drag, startPoint x: 1305, startPoint y: 227, endPoint x: 1211, endPoint y: 213, distance: 94.5
click at [1211, 213] on th "V 24" at bounding box center [1221, 221] width 32 height 88
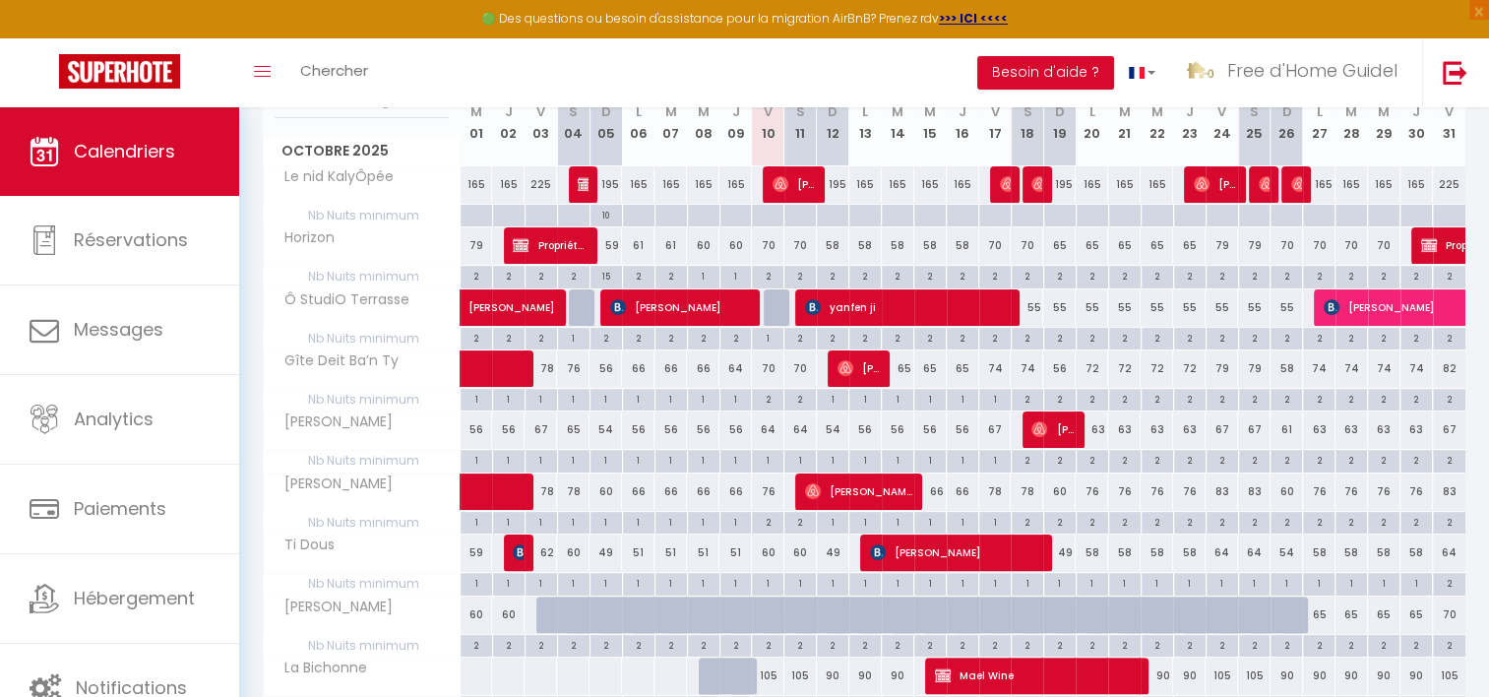
scroll to position [464, 0]
